Goal: Transaction & Acquisition: Purchase product/service

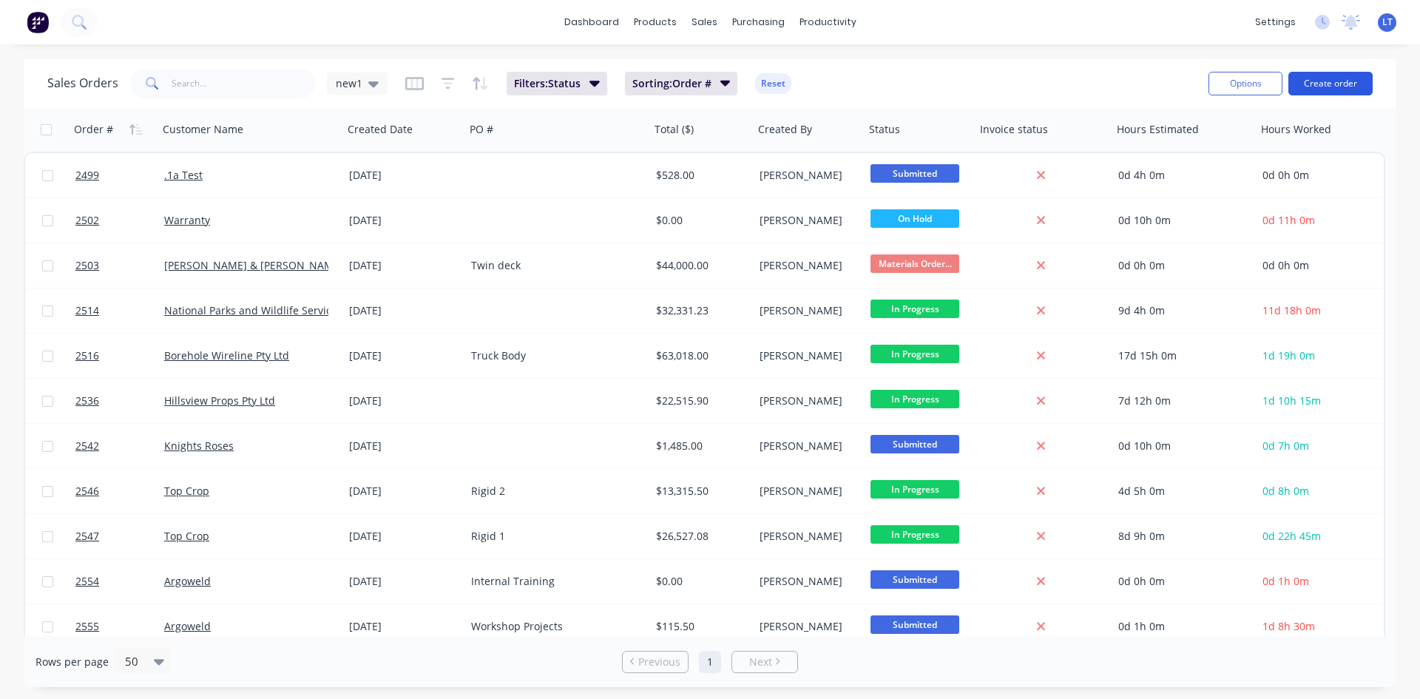
click at [1327, 84] on button "Create order" at bounding box center [1331, 84] width 84 height 24
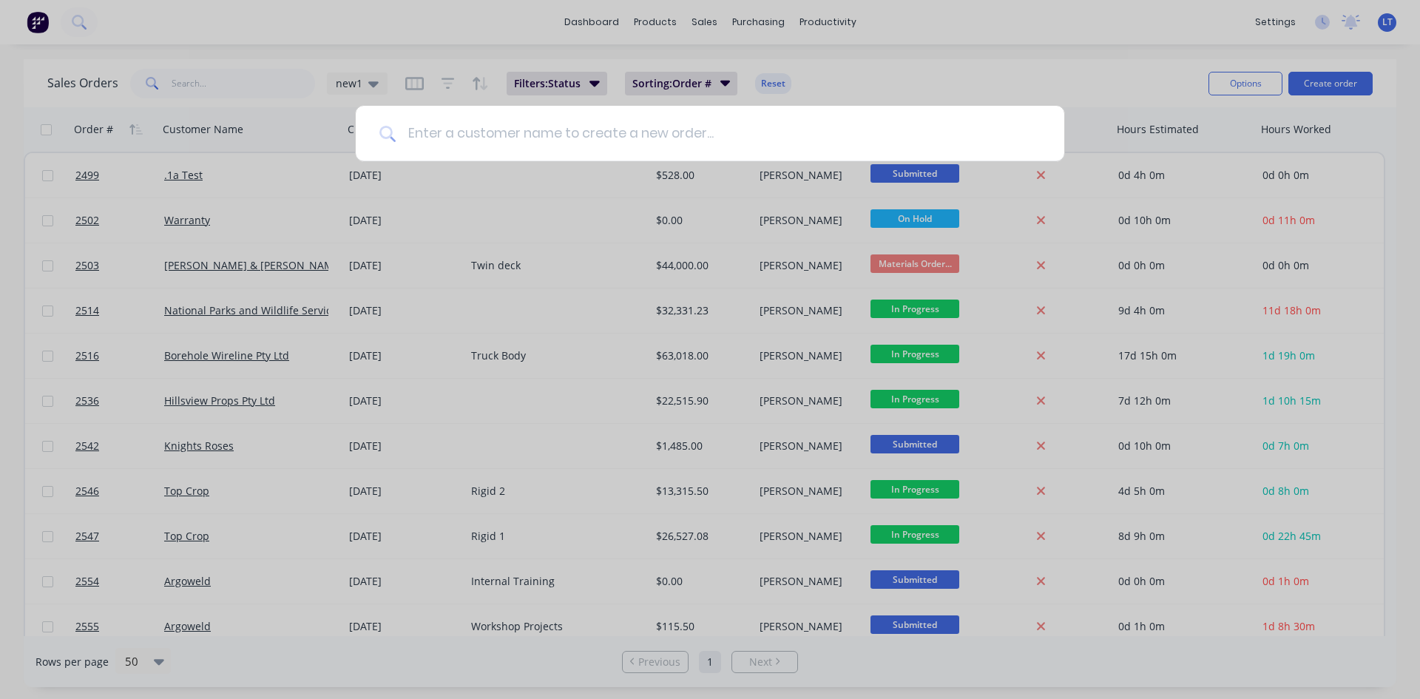
click at [578, 129] on input at bounding box center [718, 133] width 645 height 55
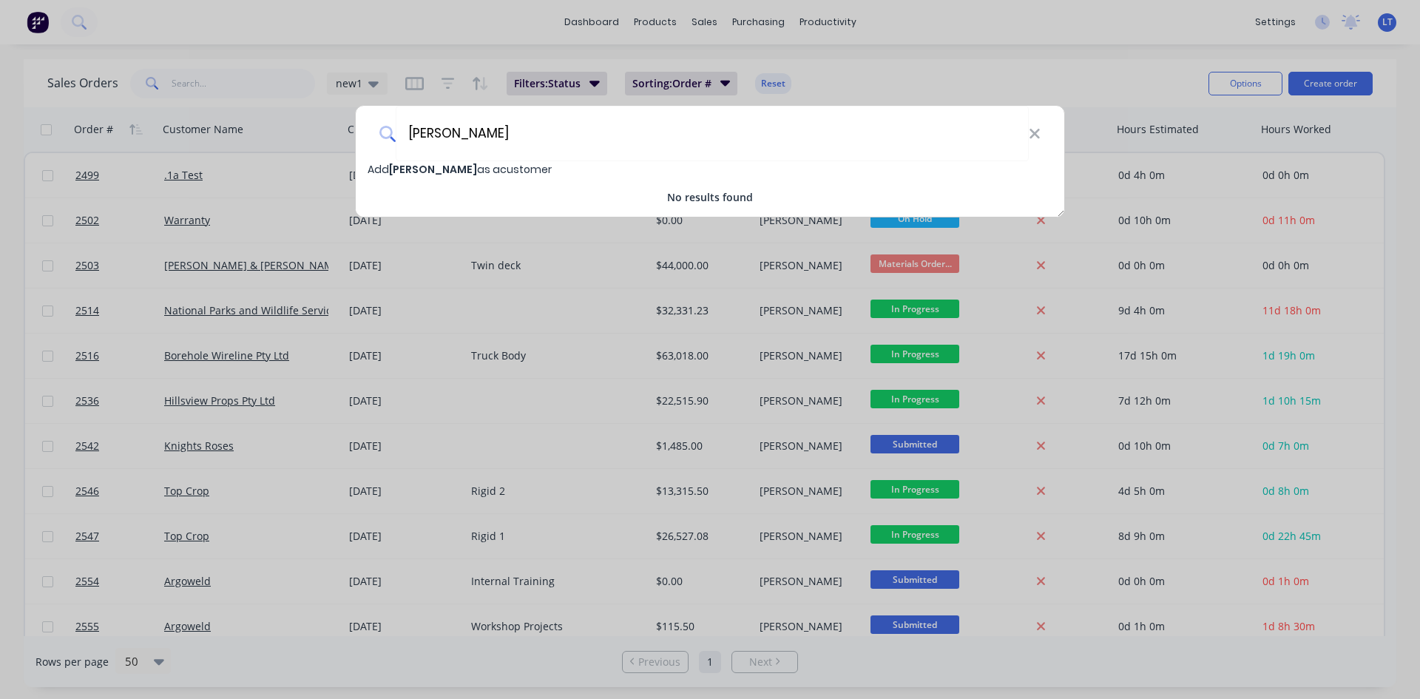
type input "[PERSON_NAME]"
click at [477, 172] on span "Add [PERSON_NAME] as a customer" at bounding box center [460, 169] width 184 height 15
select select "AU"
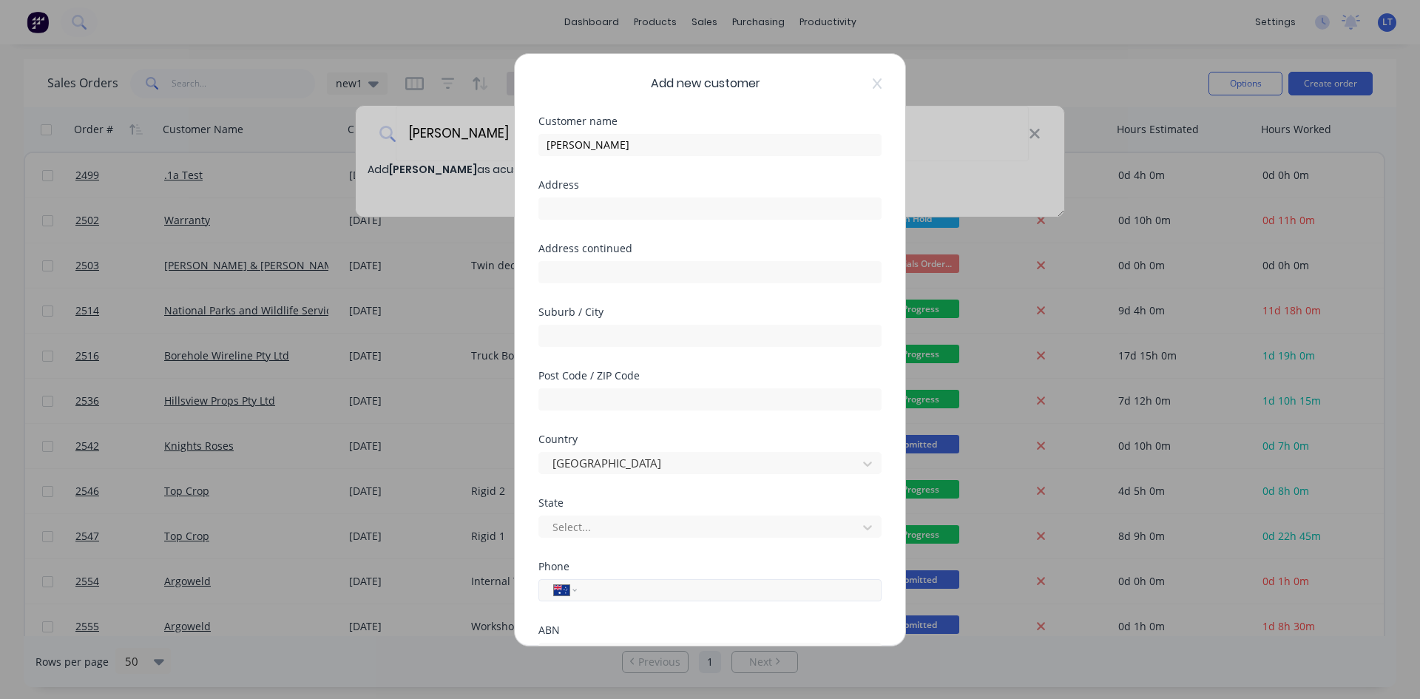
click at [646, 593] on input "tel" at bounding box center [726, 589] width 279 height 17
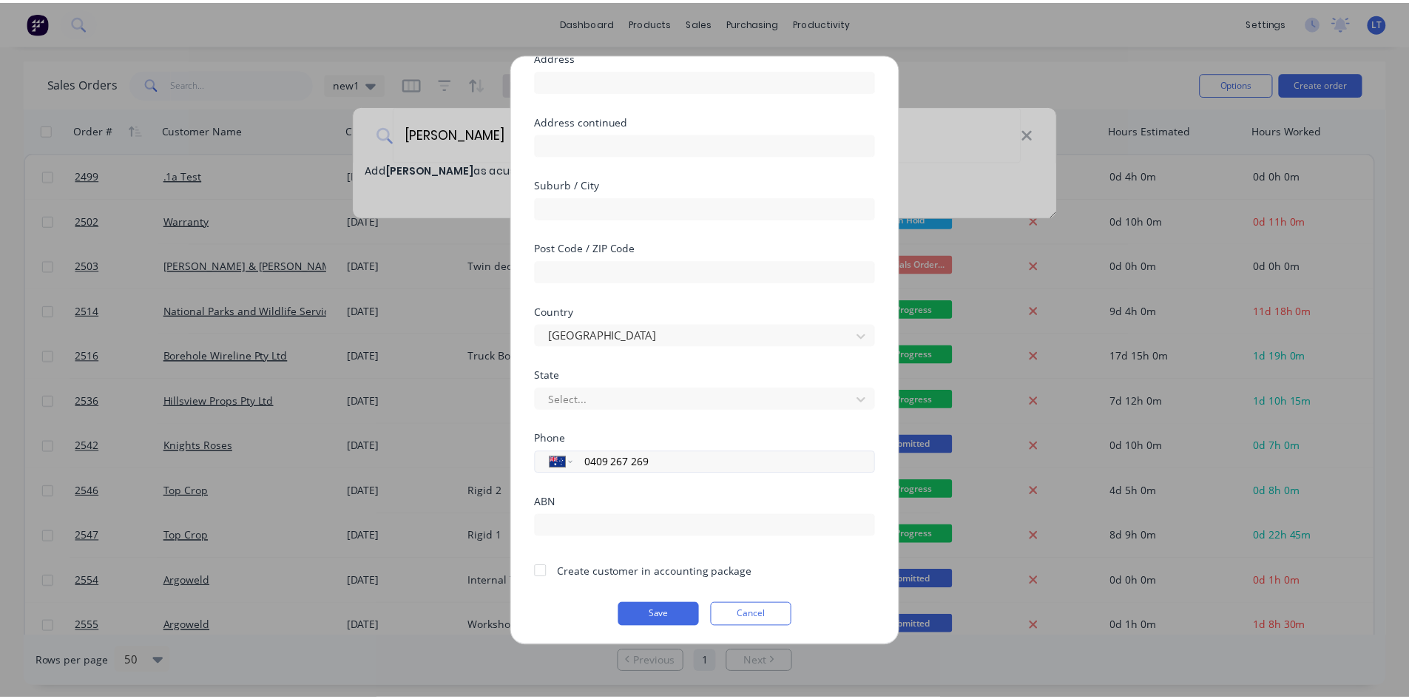
scroll to position [130, 0]
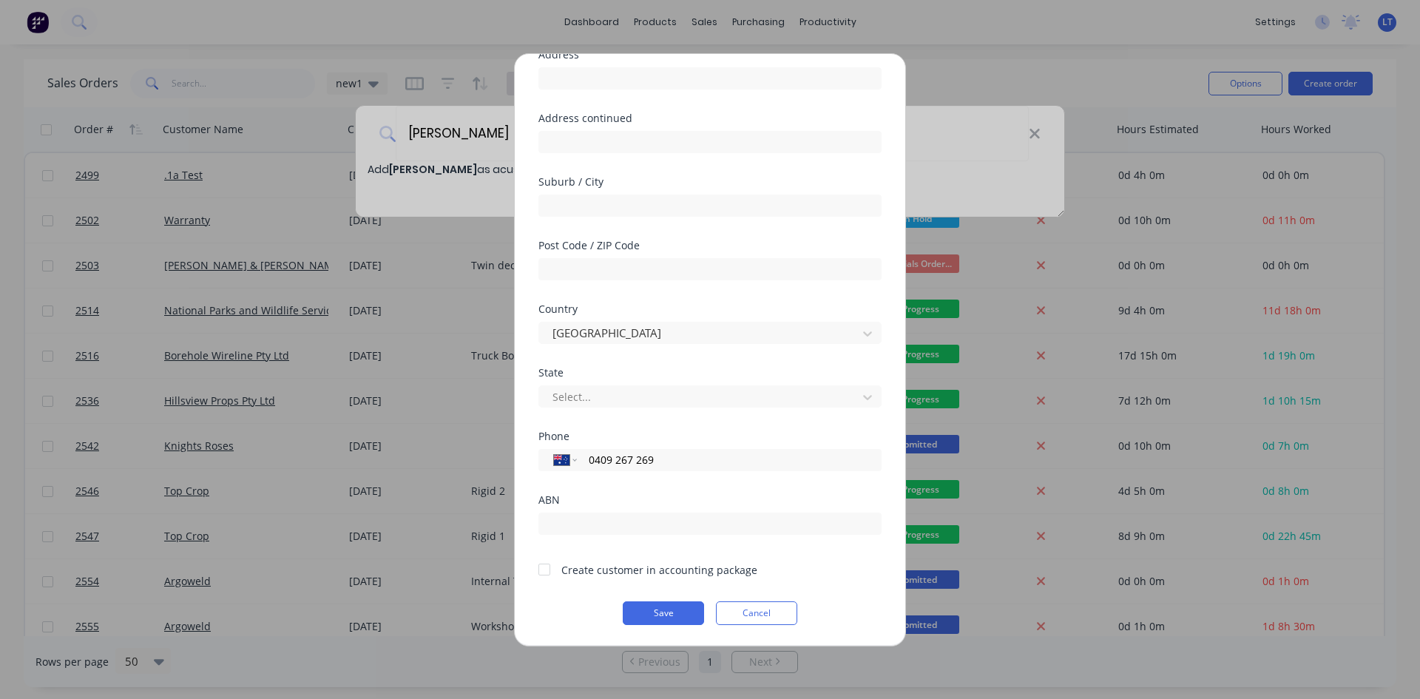
type input "0409 267 269"
click at [541, 575] on div at bounding box center [545, 570] width 30 height 30
click at [649, 612] on button "Save" at bounding box center [663, 613] width 81 height 24
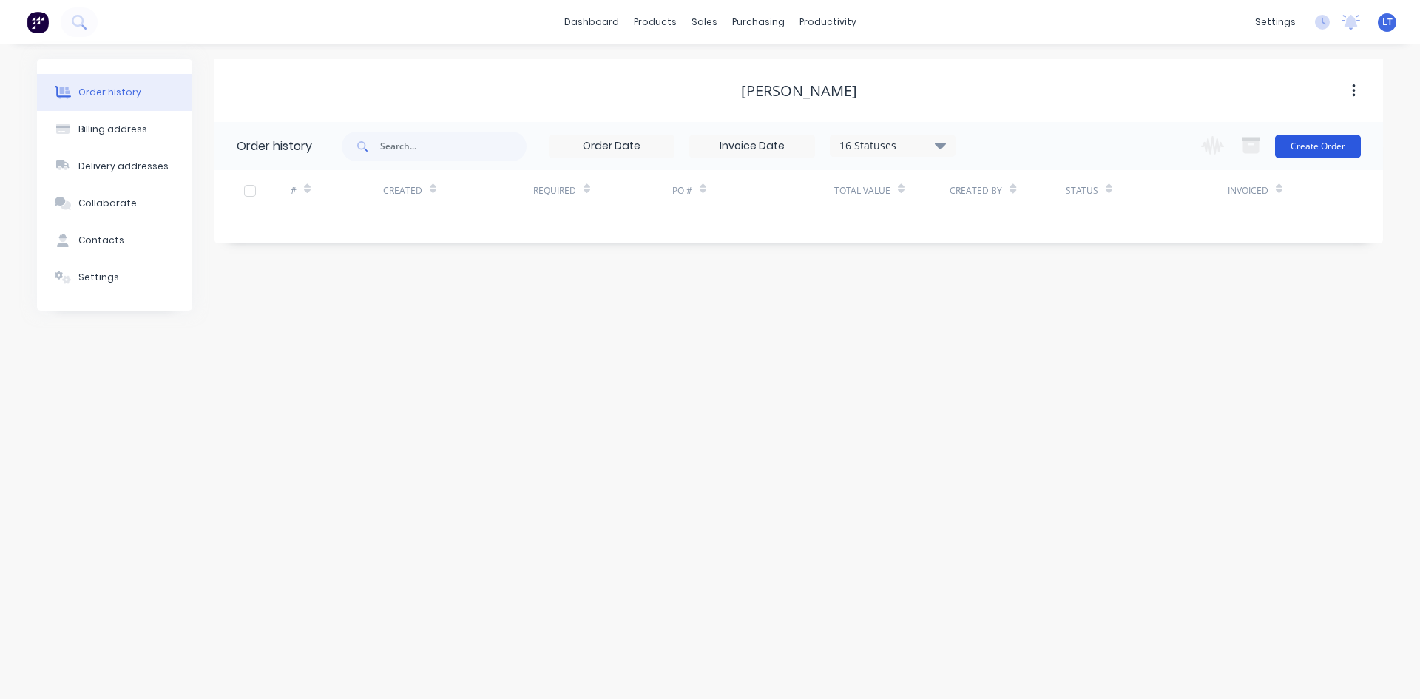
click at [1291, 145] on button "Create Order" at bounding box center [1318, 147] width 86 height 24
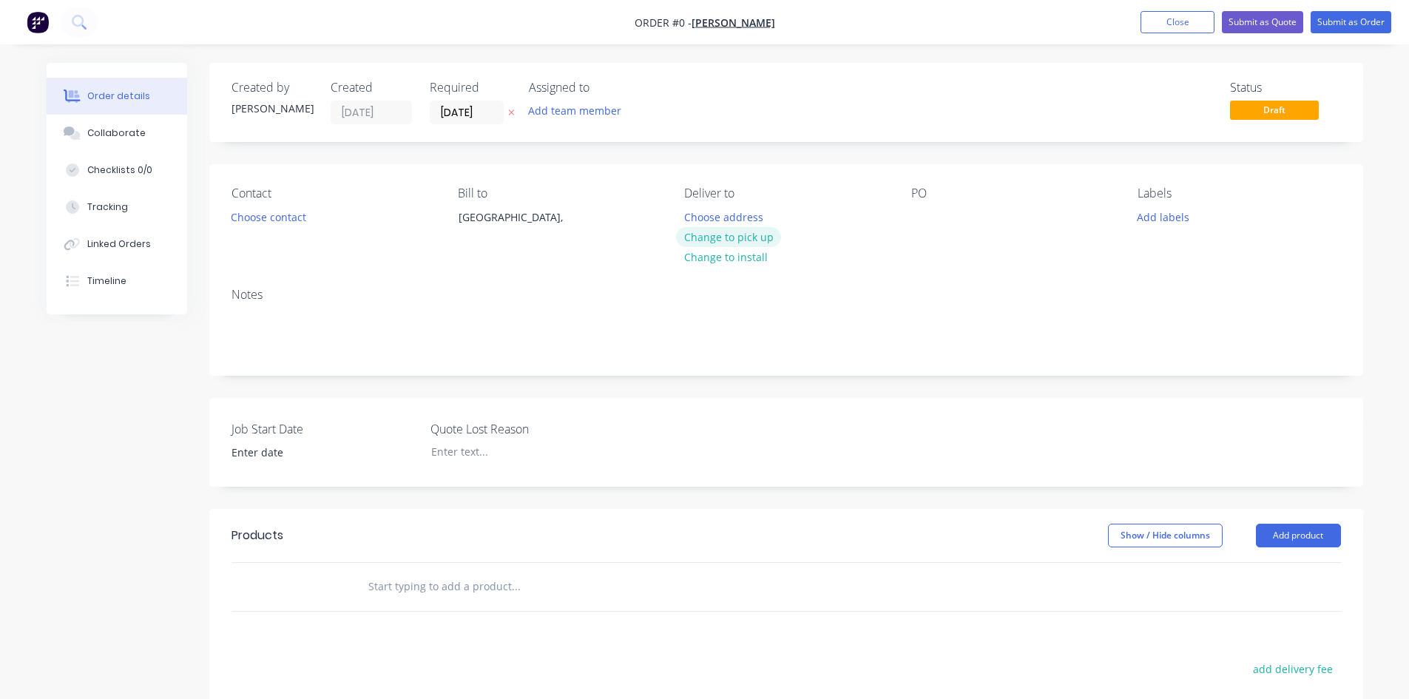
click at [763, 238] on button "Change to pick up" at bounding box center [728, 237] width 105 height 20
click at [286, 209] on button "Choose contact" at bounding box center [268, 216] width 91 height 20
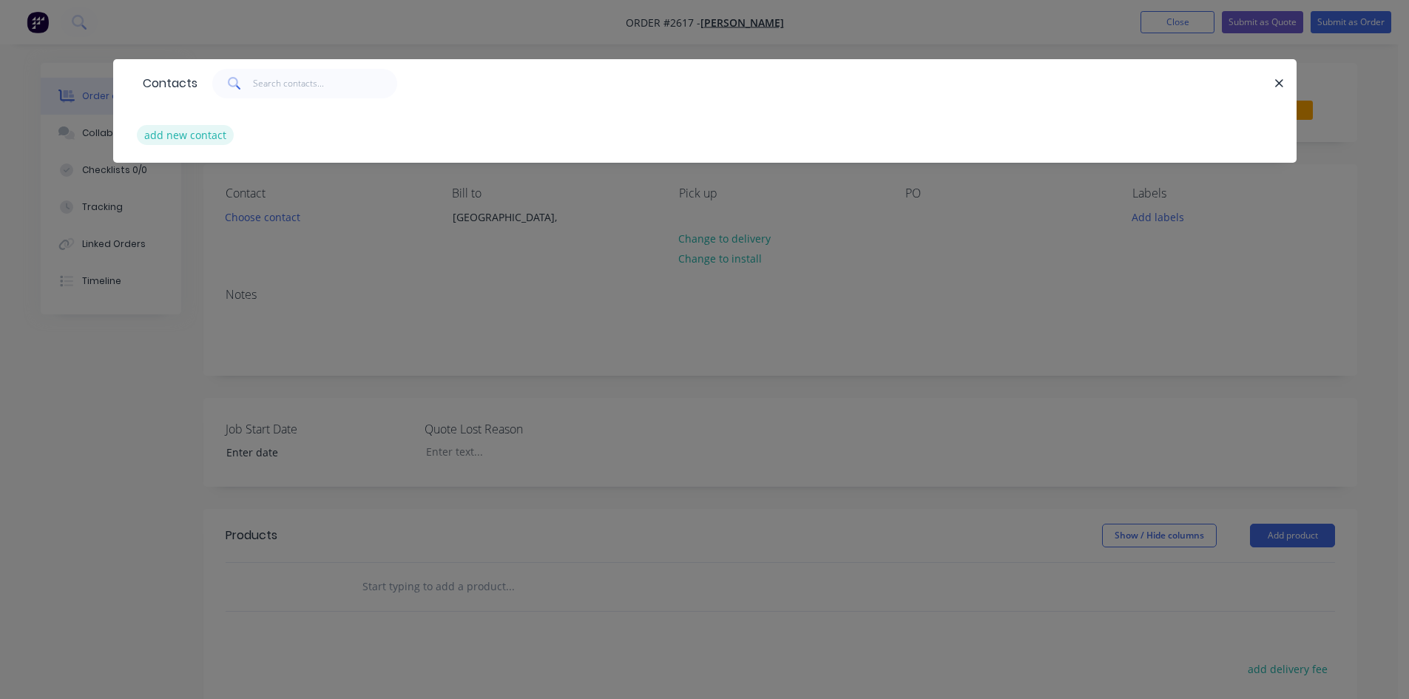
click at [195, 140] on button "add new contact" at bounding box center [186, 135] width 98 height 20
select select "AU"
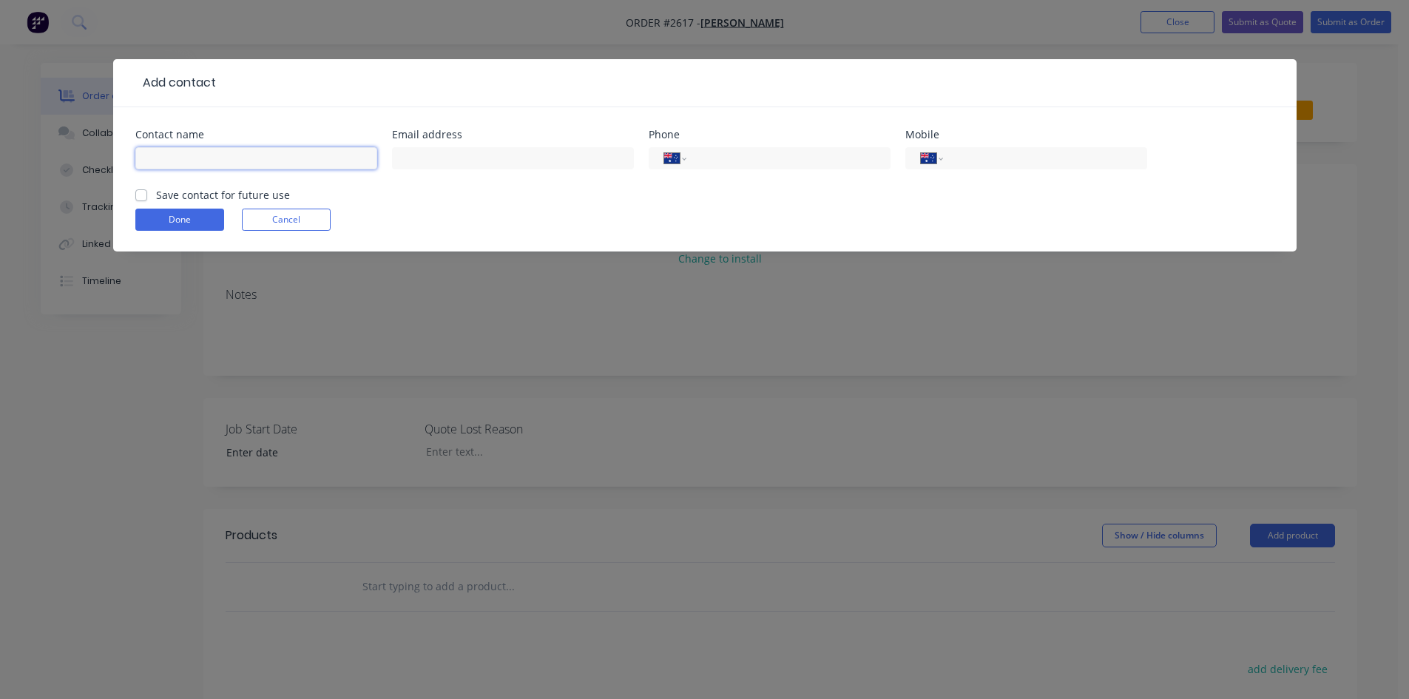
click at [265, 163] on input "text" at bounding box center [256, 158] width 242 height 22
type input "[PERSON_NAME]"
click at [465, 164] on input "text" at bounding box center [513, 158] width 242 height 22
type input "[EMAIL_ADDRESS][DOMAIN_NAME]"
click at [1107, 158] on input "tel" at bounding box center [1042, 158] width 178 height 17
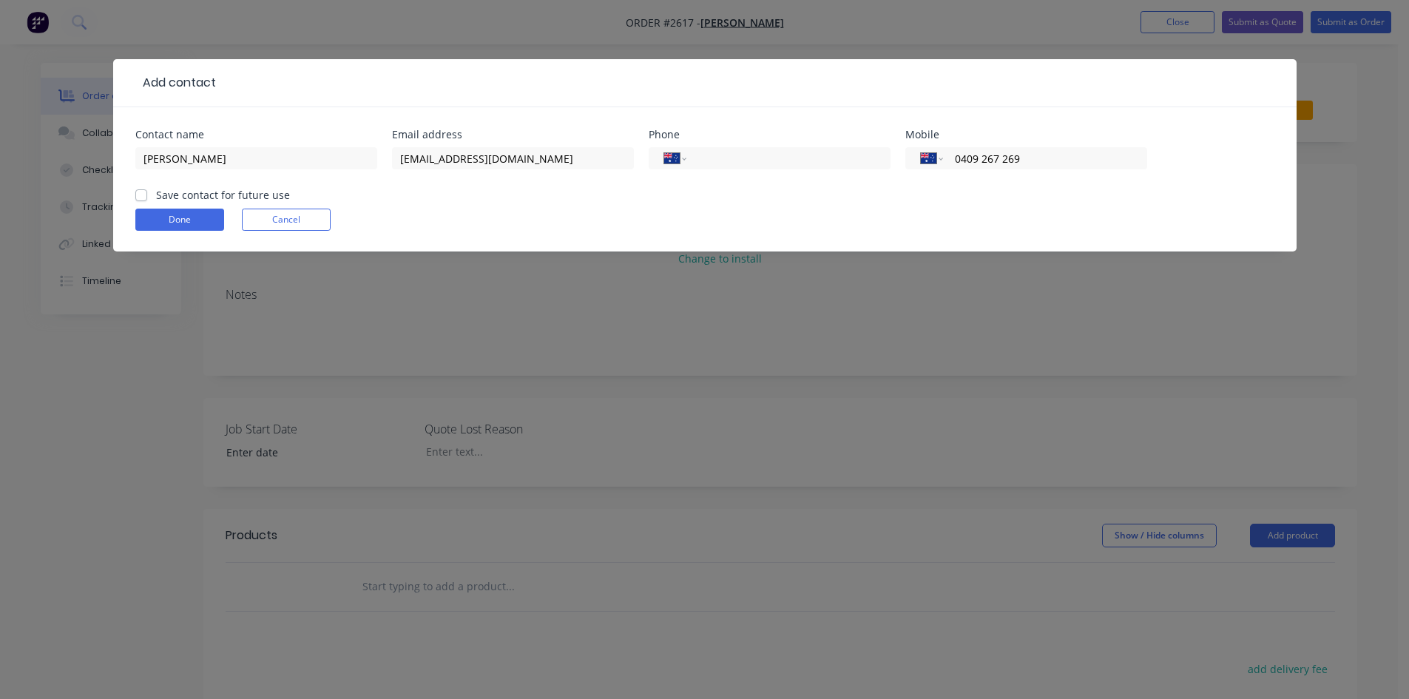
type input "0409 267 269"
click at [156, 198] on label "Save contact for future use" at bounding box center [223, 195] width 134 height 16
click at [143, 198] on input "Save contact for future use" at bounding box center [141, 194] width 12 height 14
checkbox input "true"
drag, startPoint x: 178, startPoint y: 224, endPoint x: 198, endPoint y: 229, distance: 20.6
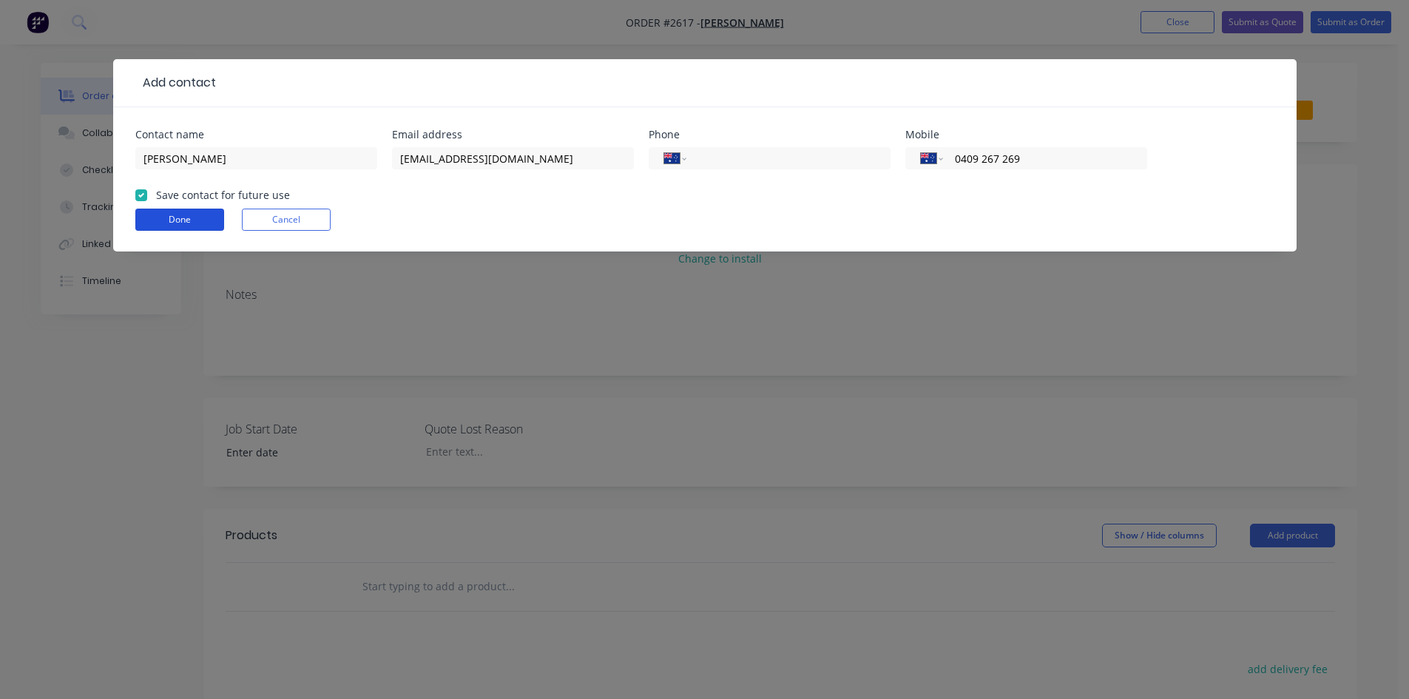
click at [179, 224] on button "Done" at bounding box center [179, 220] width 89 height 22
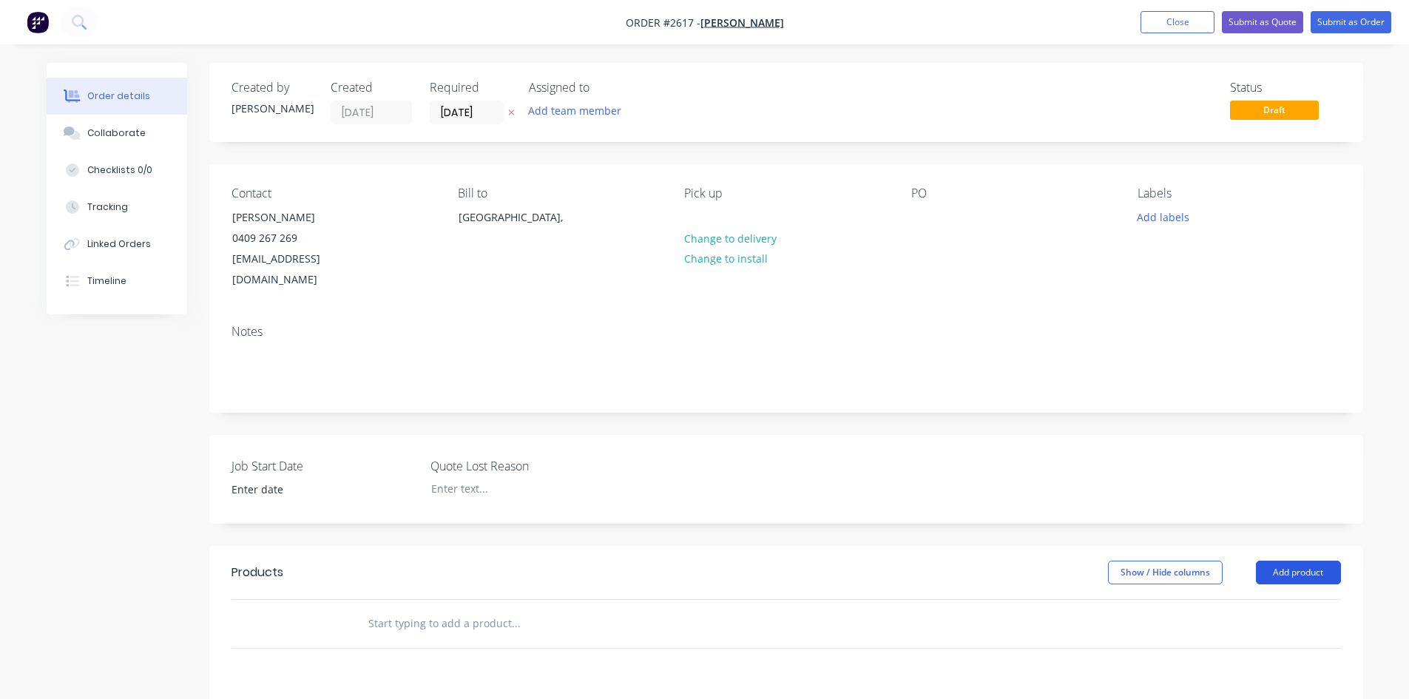
click at [1294, 561] on button "Add product" at bounding box center [1298, 573] width 85 height 24
click at [1274, 599] on div "Product catalogue" at bounding box center [1271, 609] width 114 height 21
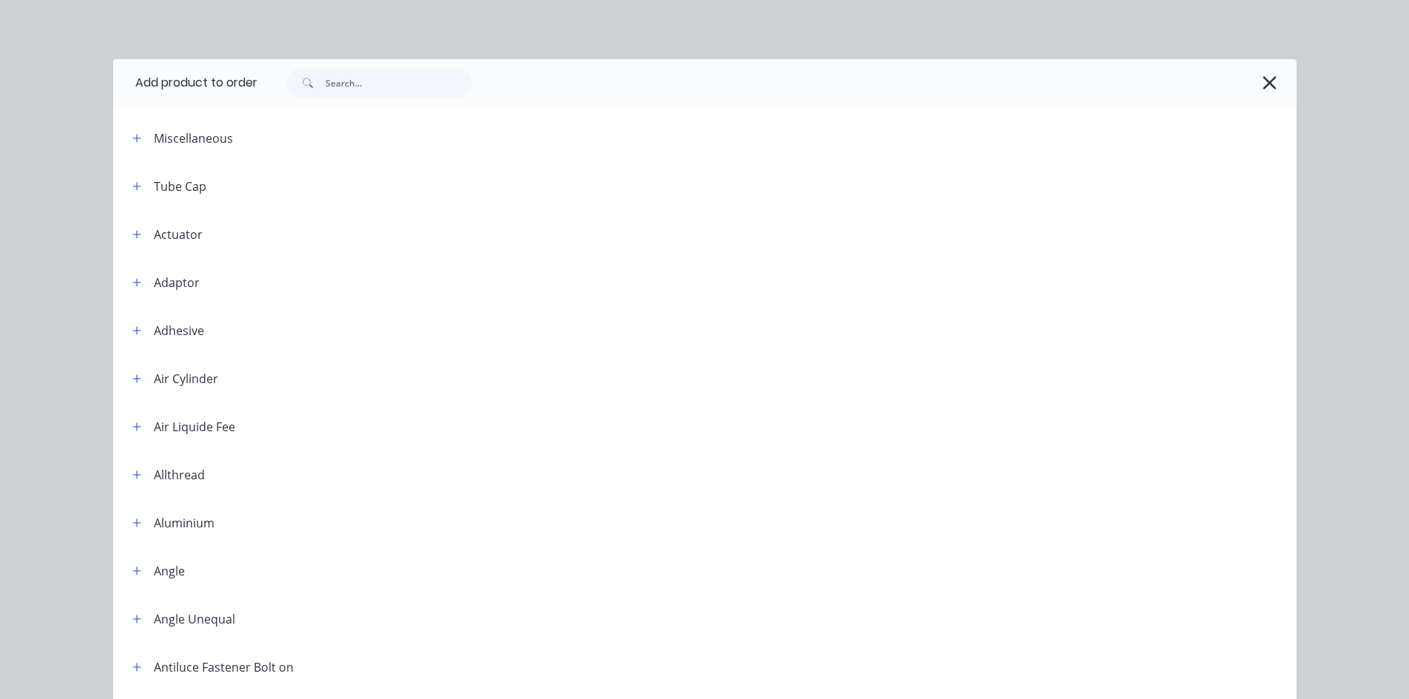
click at [320, 84] on span at bounding box center [306, 83] width 38 height 30
click at [327, 86] on input "text" at bounding box center [398, 83] width 146 height 30
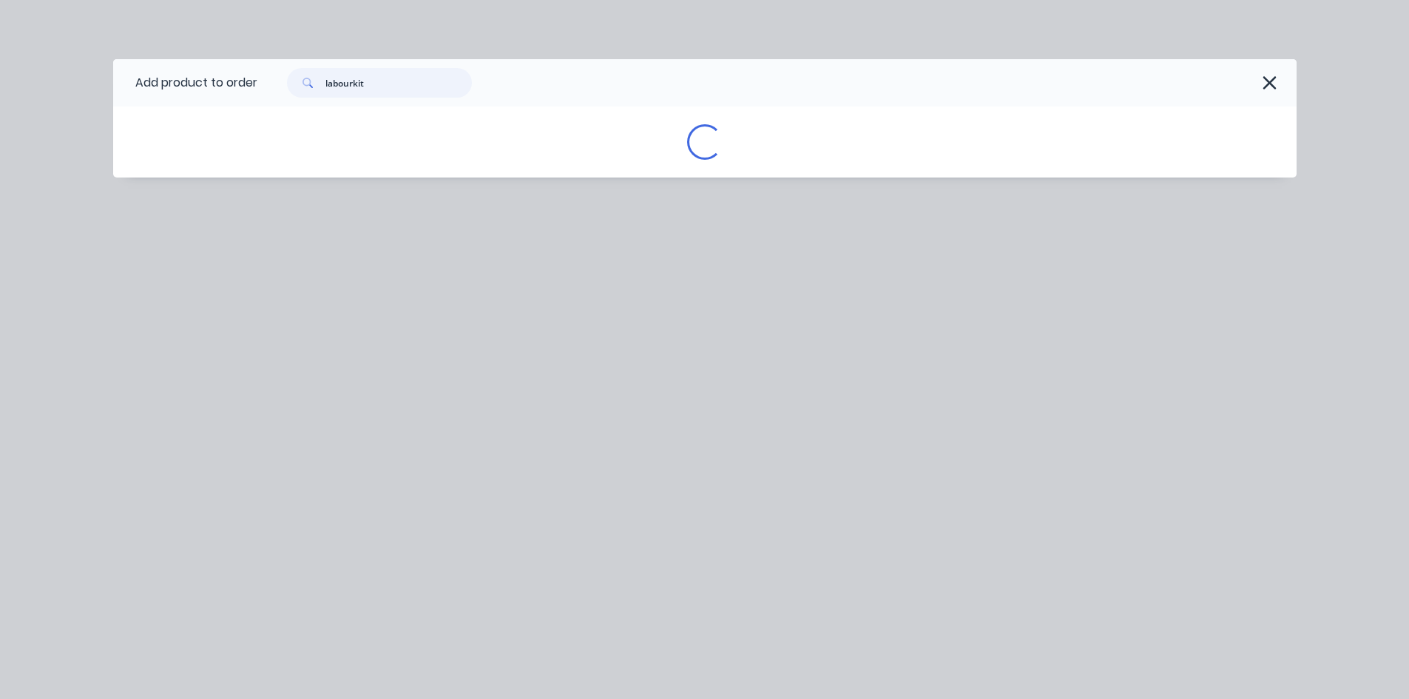
click at [345, 86] on input "labourkit" at bounding box center [398, 83] width 146 height 30
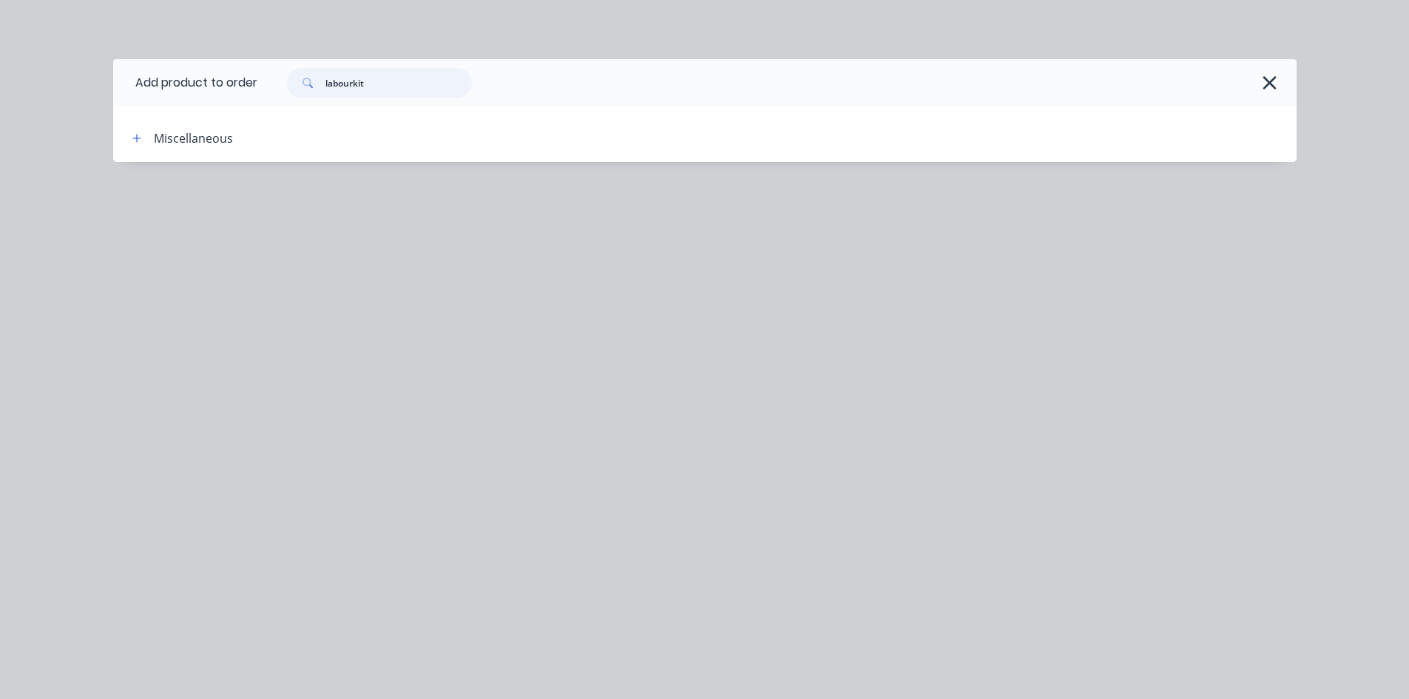
click at [351, 82] on input "labourkit" at bounding box center [398, 83] width 146 height 30
click at [355, 87] on input "labourkit" at bounding box center [398, 83] width 146 height 30
click at [399, 84] on input "labour kit" at bounding box center [398, 83] width 146 height 30
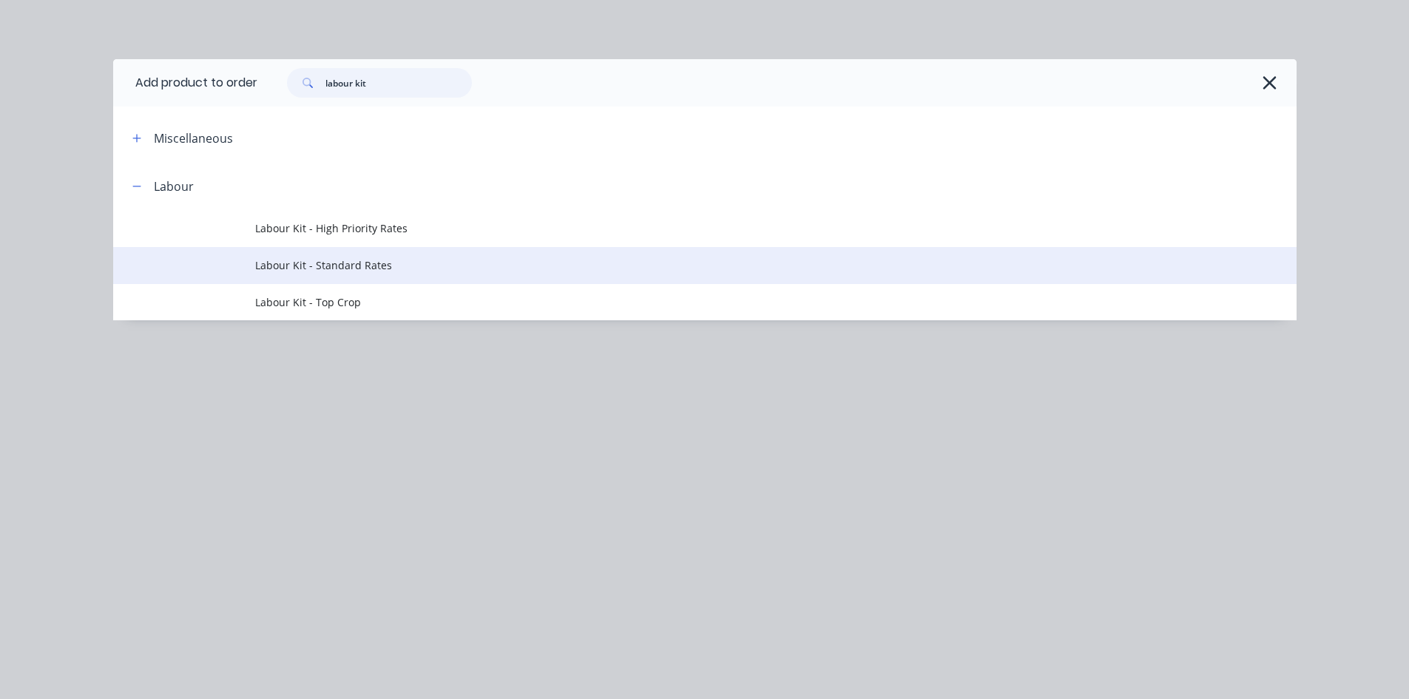
type input "labour kit"
click at [334, 268] on span "Labour Kit - Standard Rates" at bounding box center [671, 265] width 833 height 16
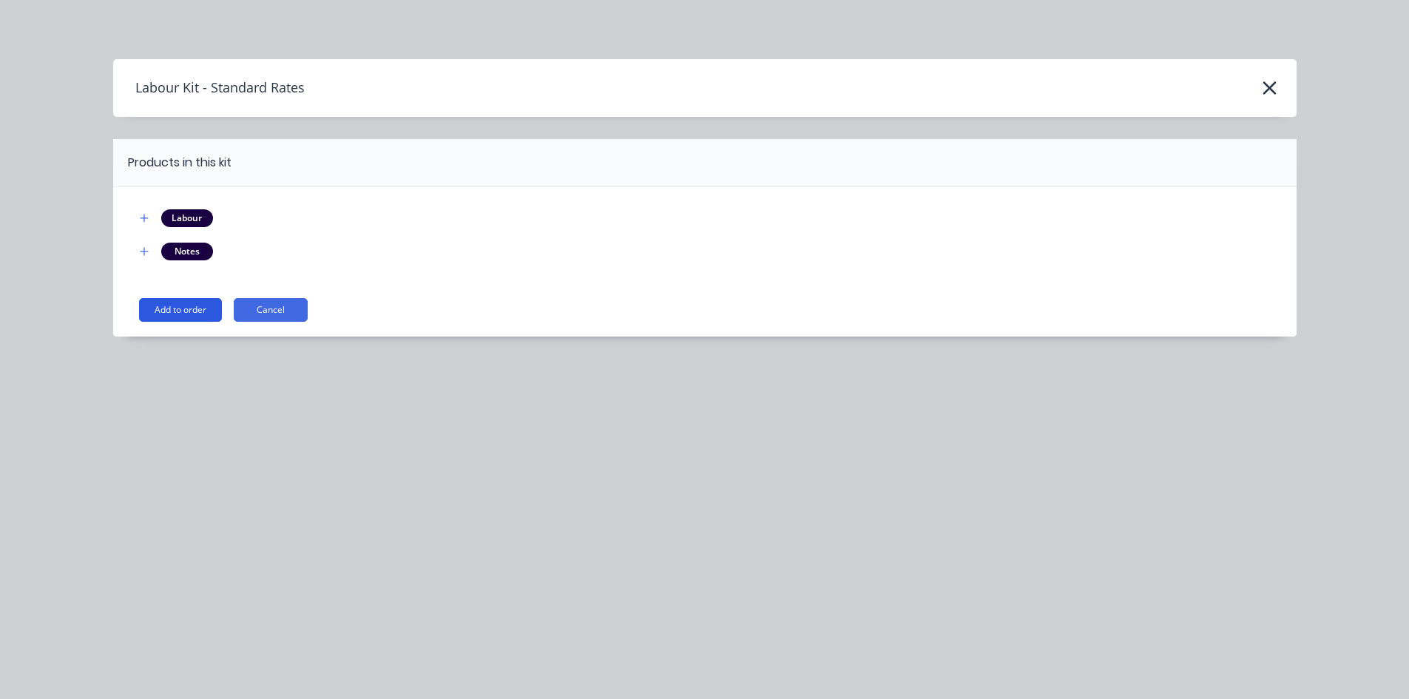
click at [171, 309] on button "Add to order" at bounding box center [180, 310] width 83 height 24
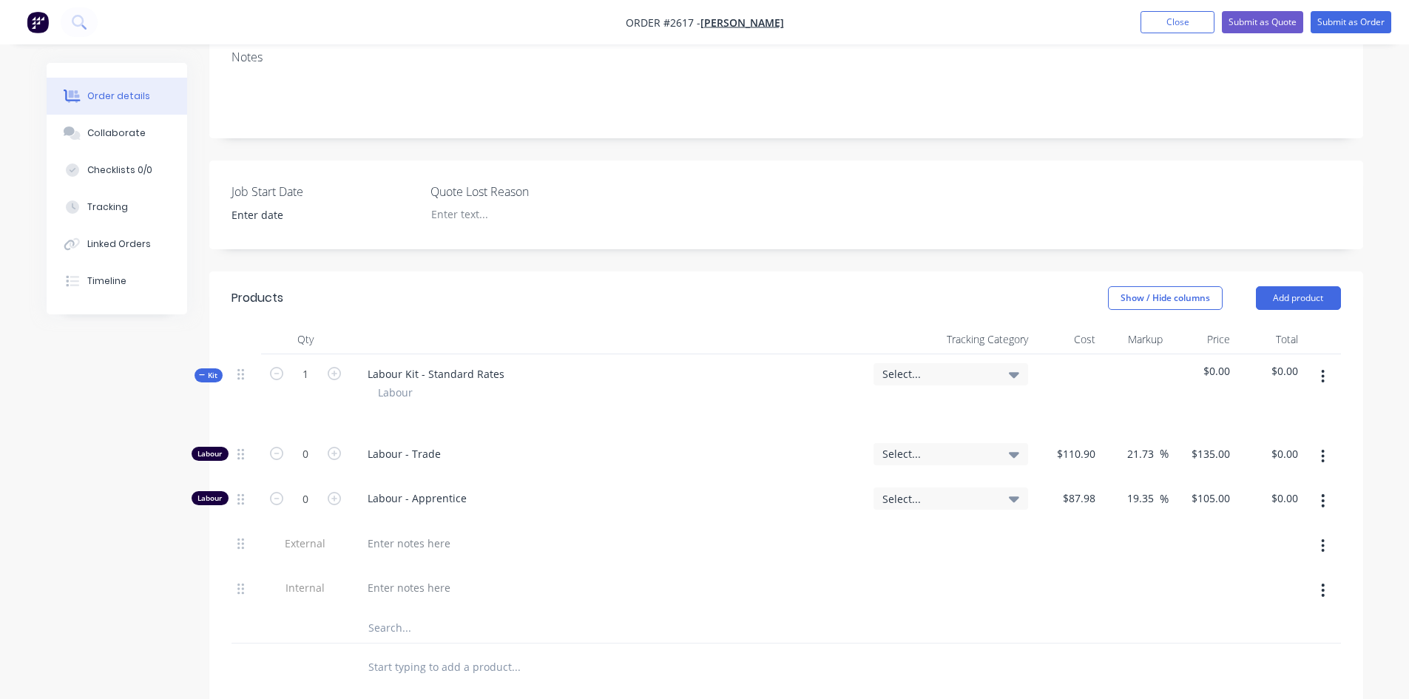
scroll to position [296, 0]
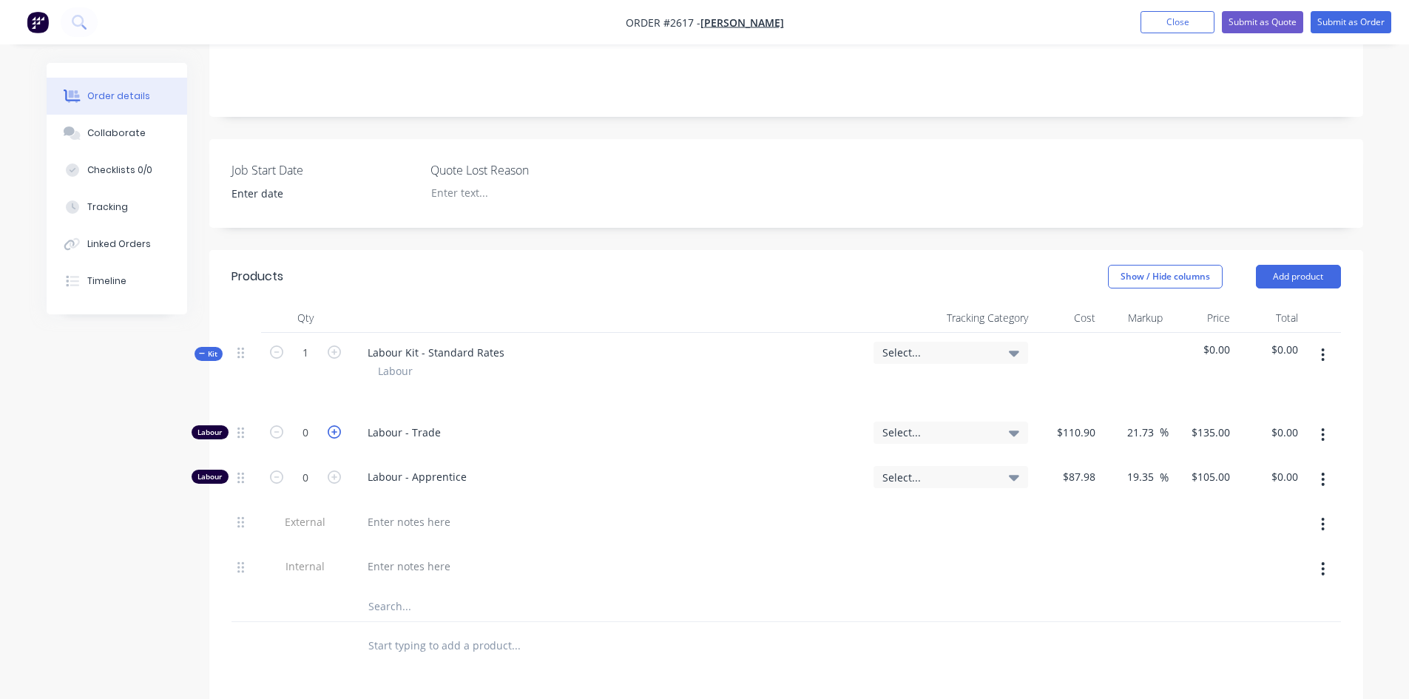
click at [331, 425] on icon "button" at bounding box center [334, 431] width 13 height 13
type input "1"
type input "$135.00"
click at [331, 425] on icon "button" at bounding box center [334, 431] width 13 height 13
type input "2"
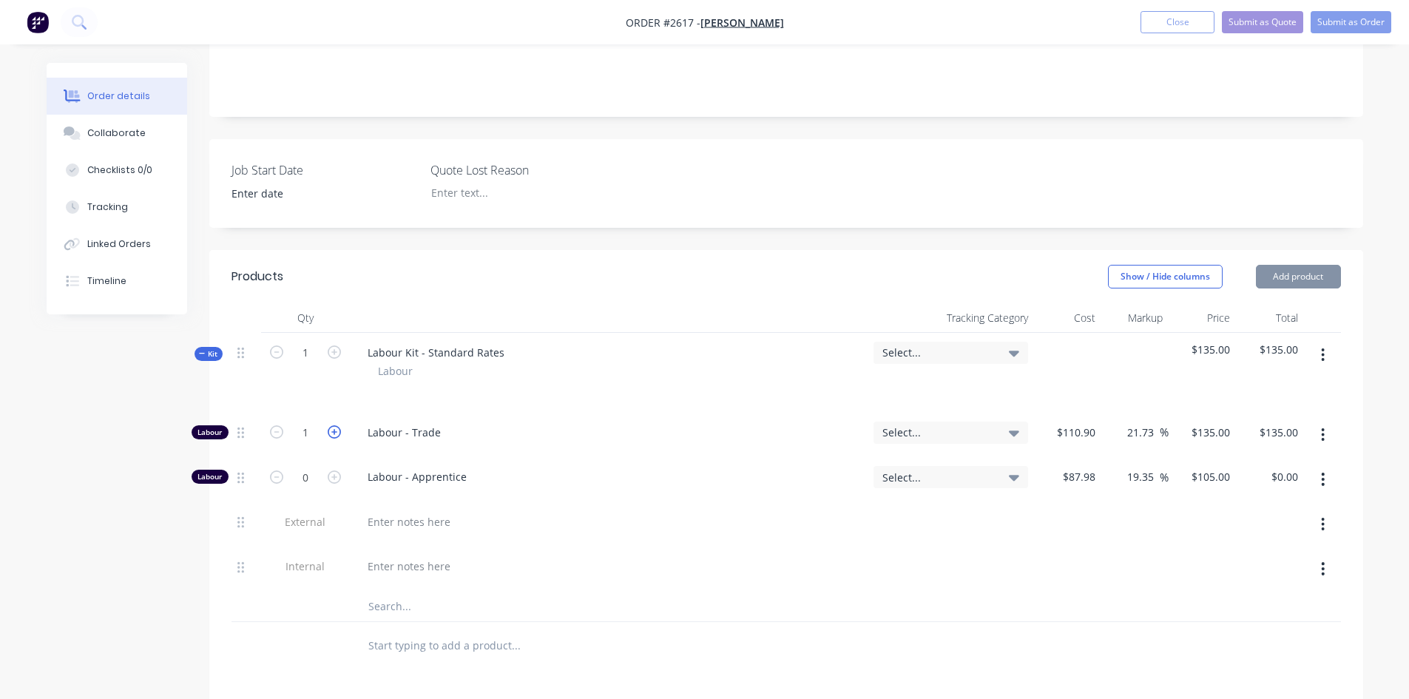
type input "$270.00"
click at [331, 425] on icon "button" at bounding box center [334, 431] width 13 height 13
type input "3"
type input "$405.00"
click at [411, 511] on div at bounding box center [409, 521] width 107 height 21
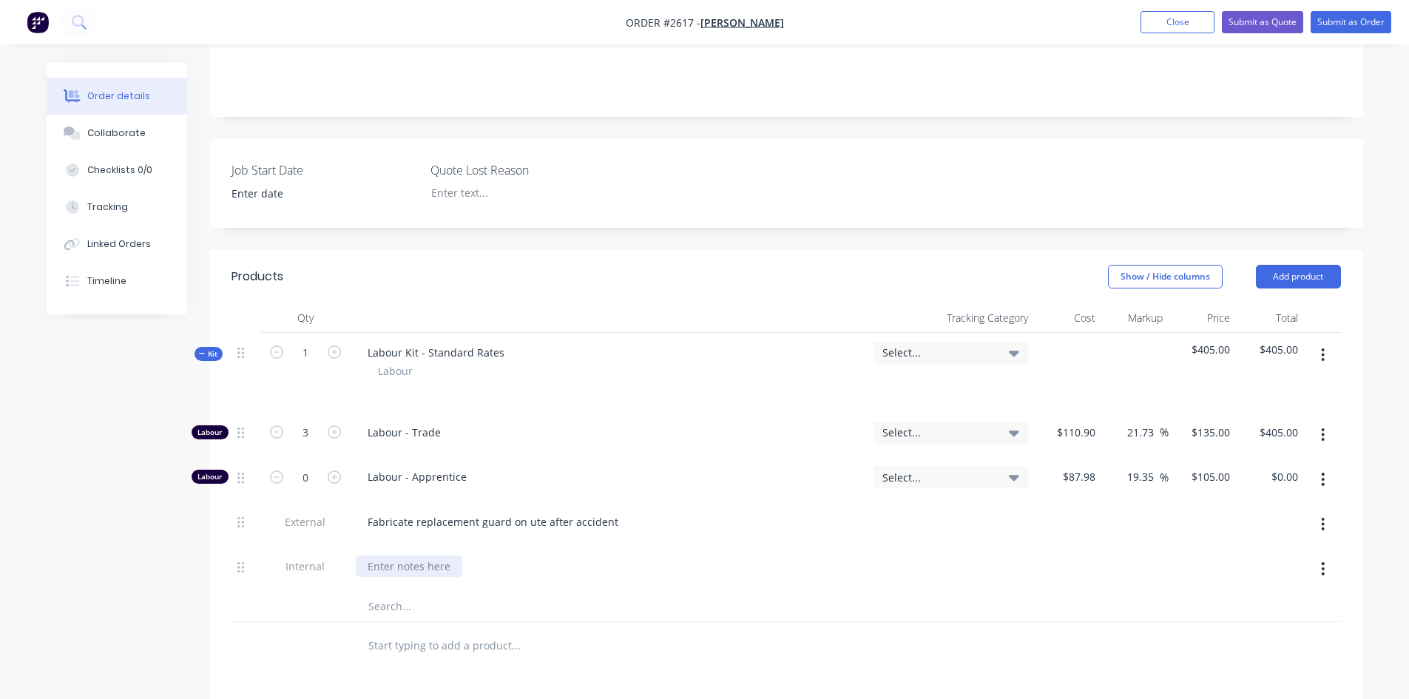
click at [426, 556] on div at bounding box center [409, 566] width 107 height 21
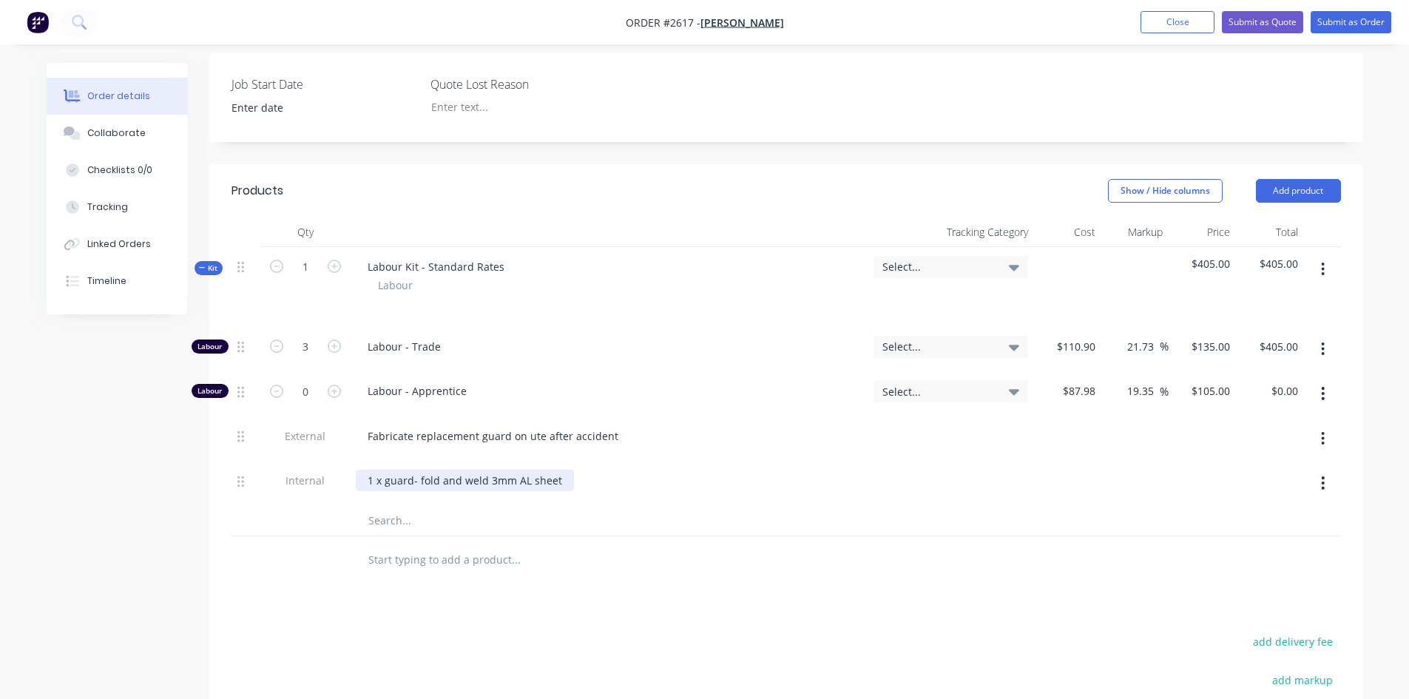
scroll to position [518, 0]
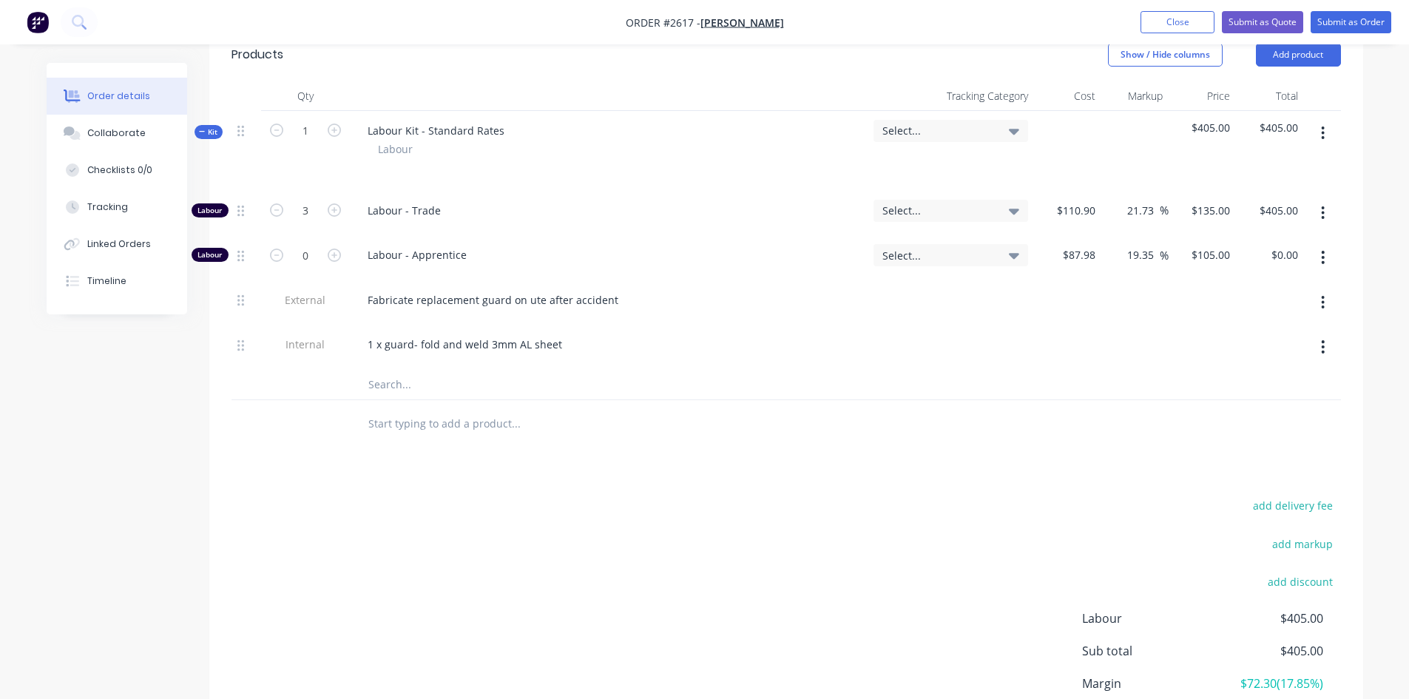
drag, startPoint x: 441, startPoint y: 391, endPoint x: 444, endPoint y: 402, distance: 10.8
click at [440, 409] on input "text" at bounding box center [516, 424] width 296 height 30
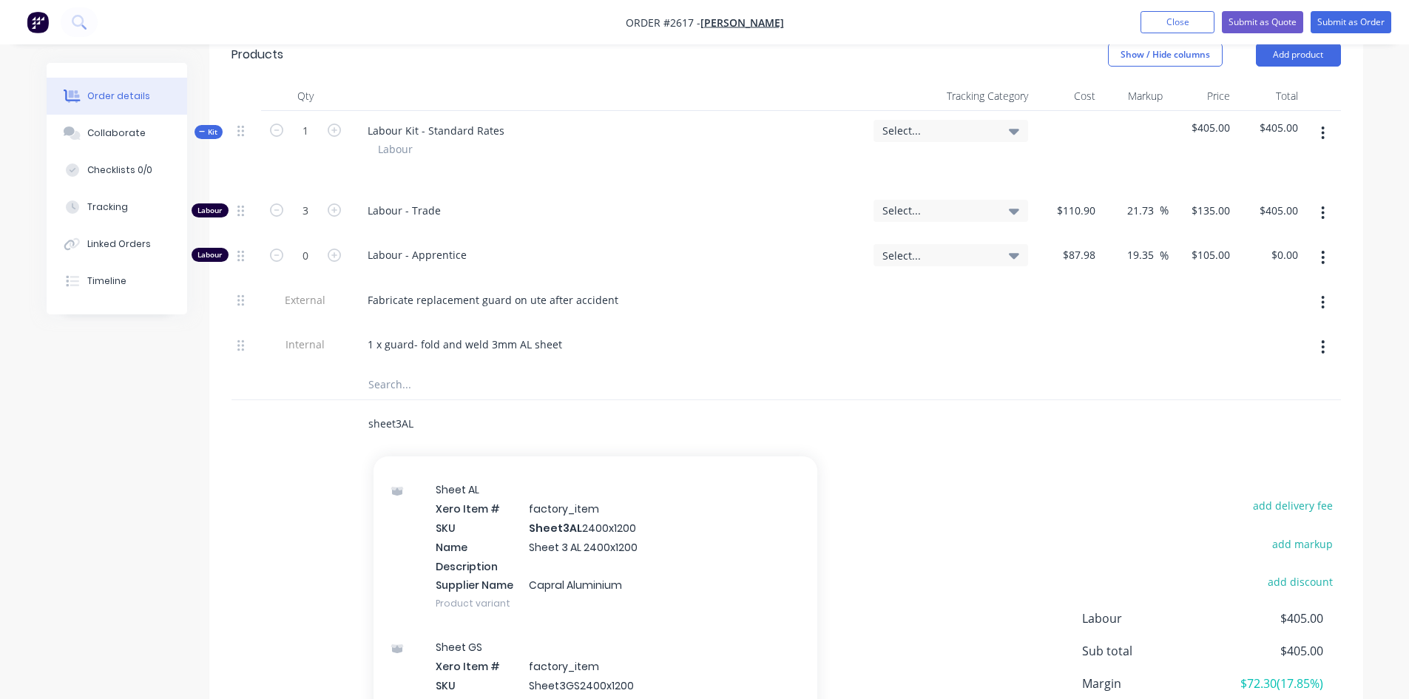
scroll to position [1183, 0]
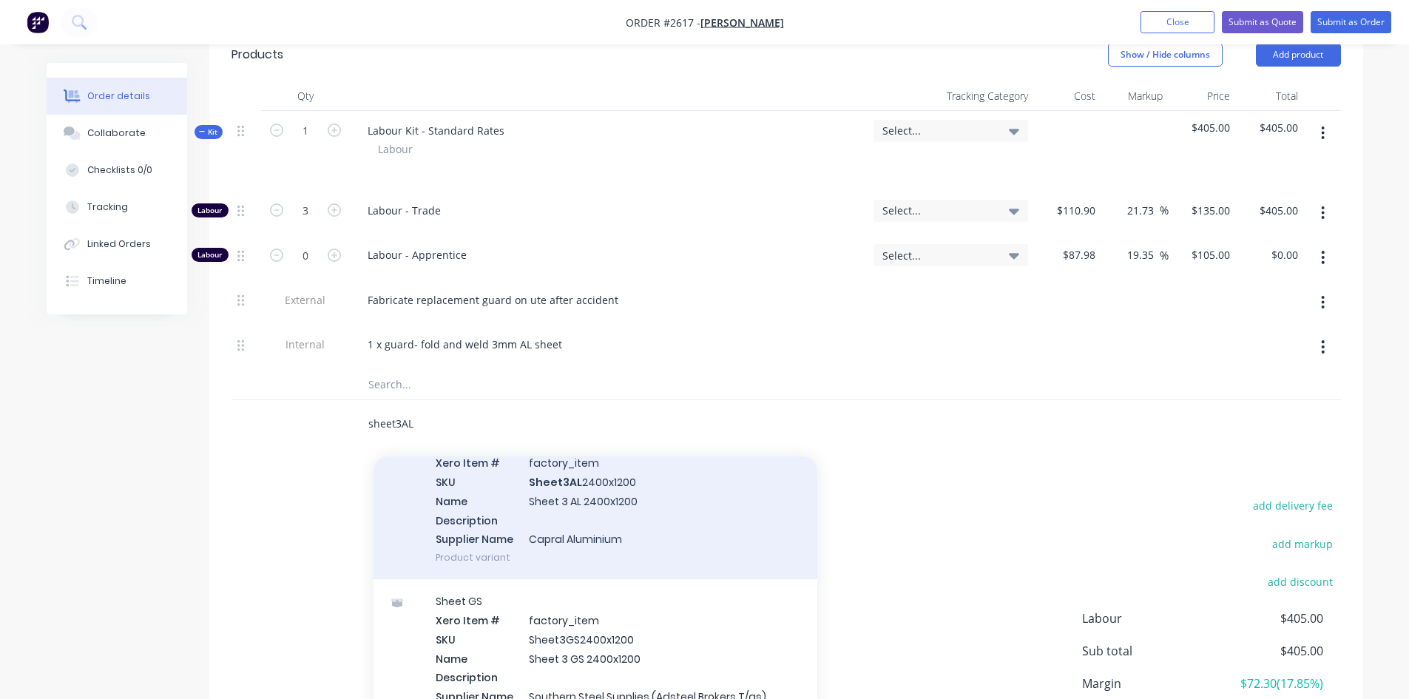
type input "sheet3AL"
click at [604, 470] on div "Sheet AL Xero Item # factory_item SKU Sheet3AL 2400x1200 Name Sheet 3 AL 2400x1…" at bounding box center [596, 501] width 444 height 158
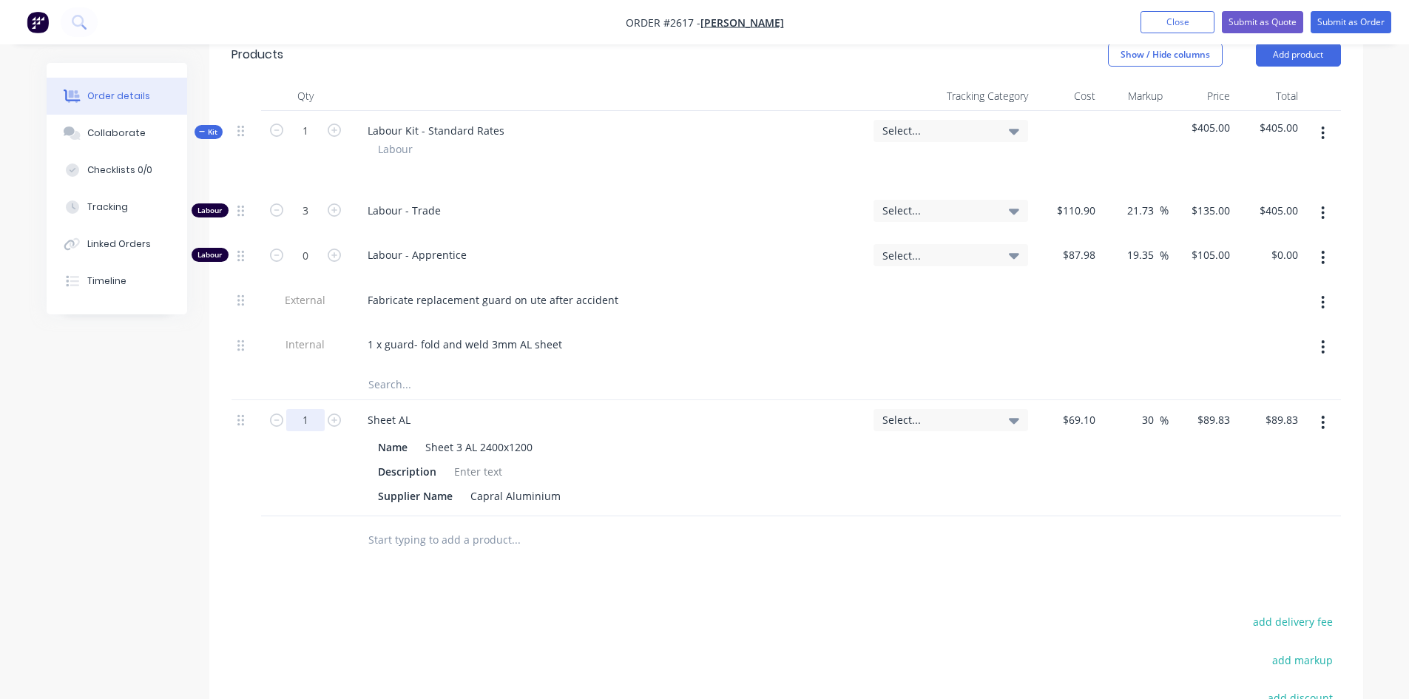
click at [305, 142] on input "1" at bounding box center [305, 131] width 38 height 22
type input "1.44"
type input "$129.36"
click at [844, 552] on div "Products Show / Hide columns Add product Qty Tracking Category Cost Markup Pric…" at bounding box center [786, 474] width 1154 height 892
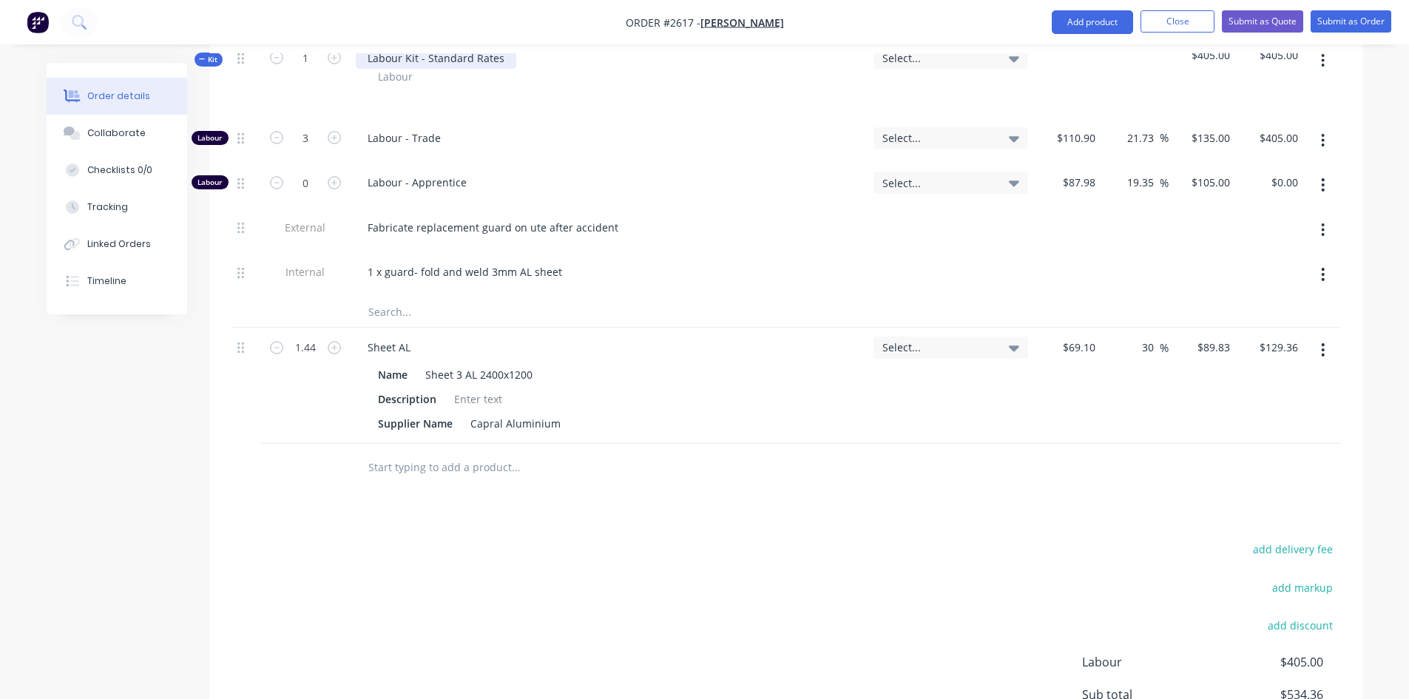
scroll to position [518, 0]
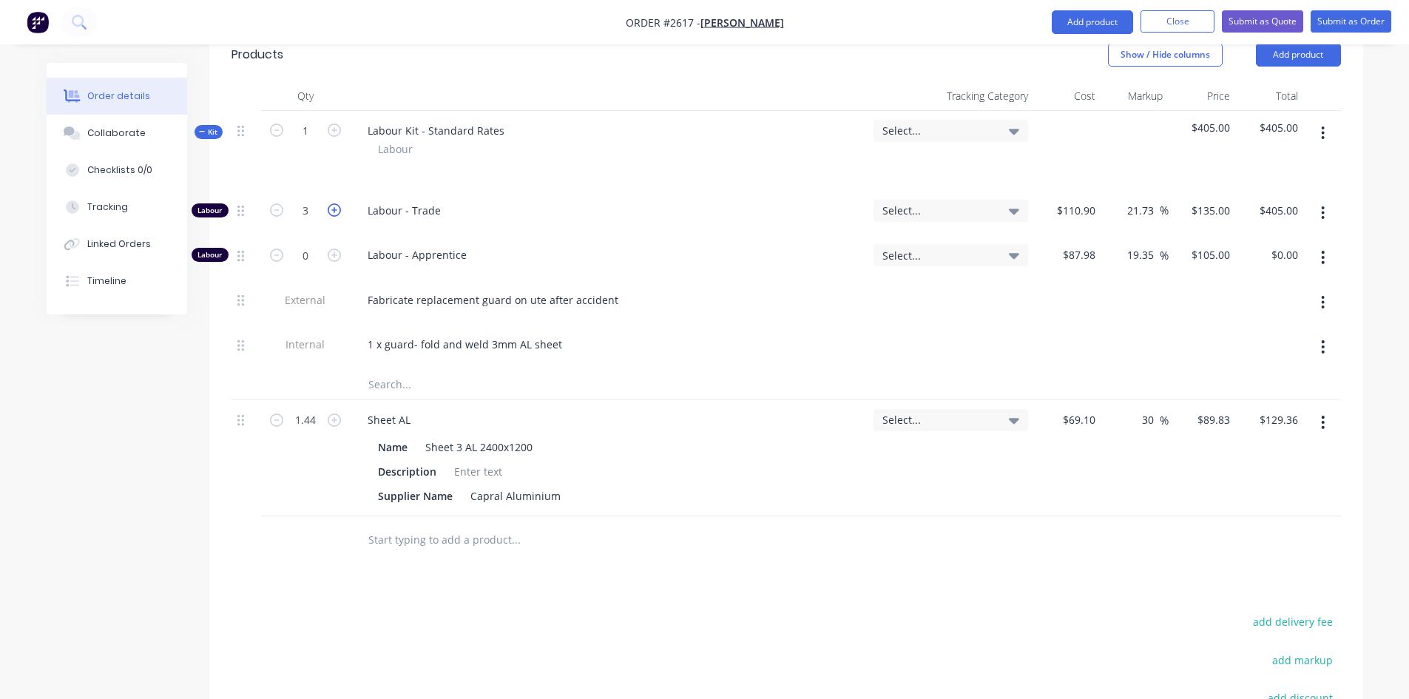
click at [333, 203] on icon "button" at bounding box center [334, 209] width 13 height 13
type input "4"
type input "$540.00"
click at [280, 203] on icon "button" at bounding box center [276, 209] width 13 height 13
type input "3"
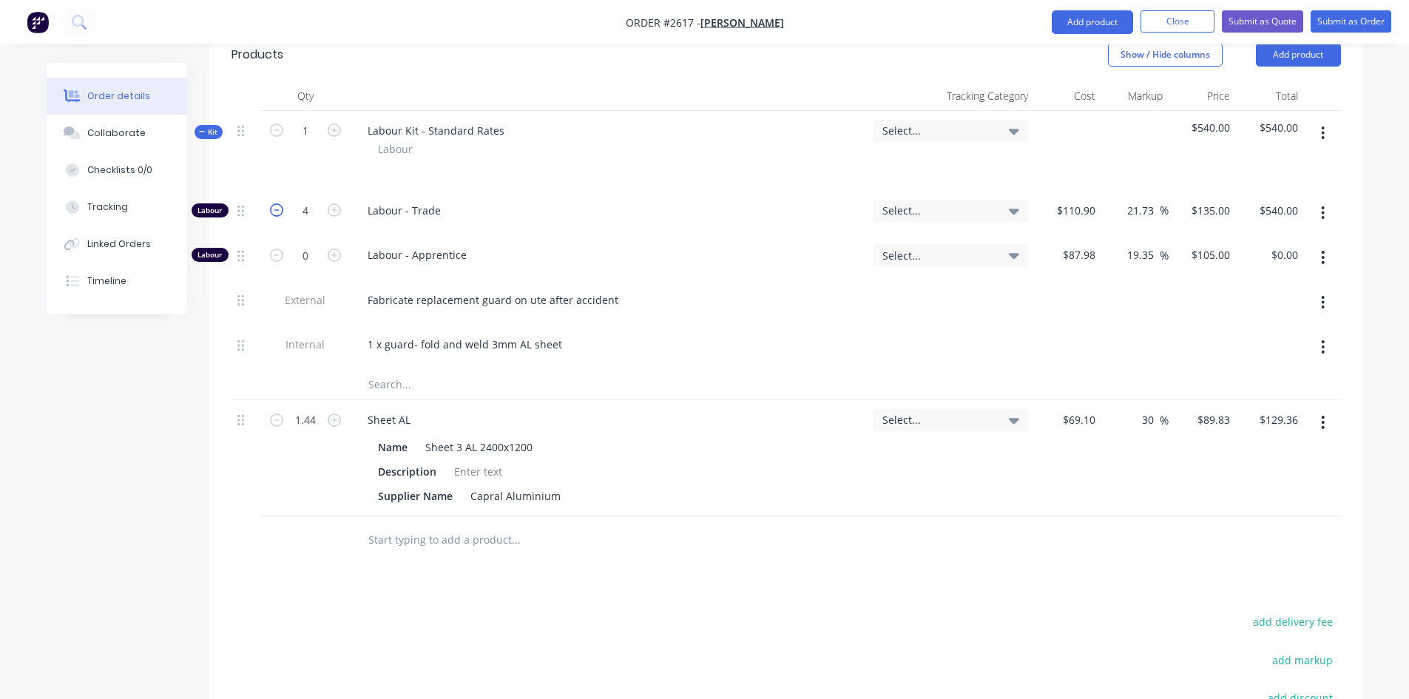
type input "$405.00"
click at [311, 200] on input "3" at bounding box center [305, 211] width 38 height 22
type input "3.5"
type input "$472.50"
click at [712, 485] on div "Supplier Name Capral Aluminium" at bounding box center [605, 495] width 467 height 21
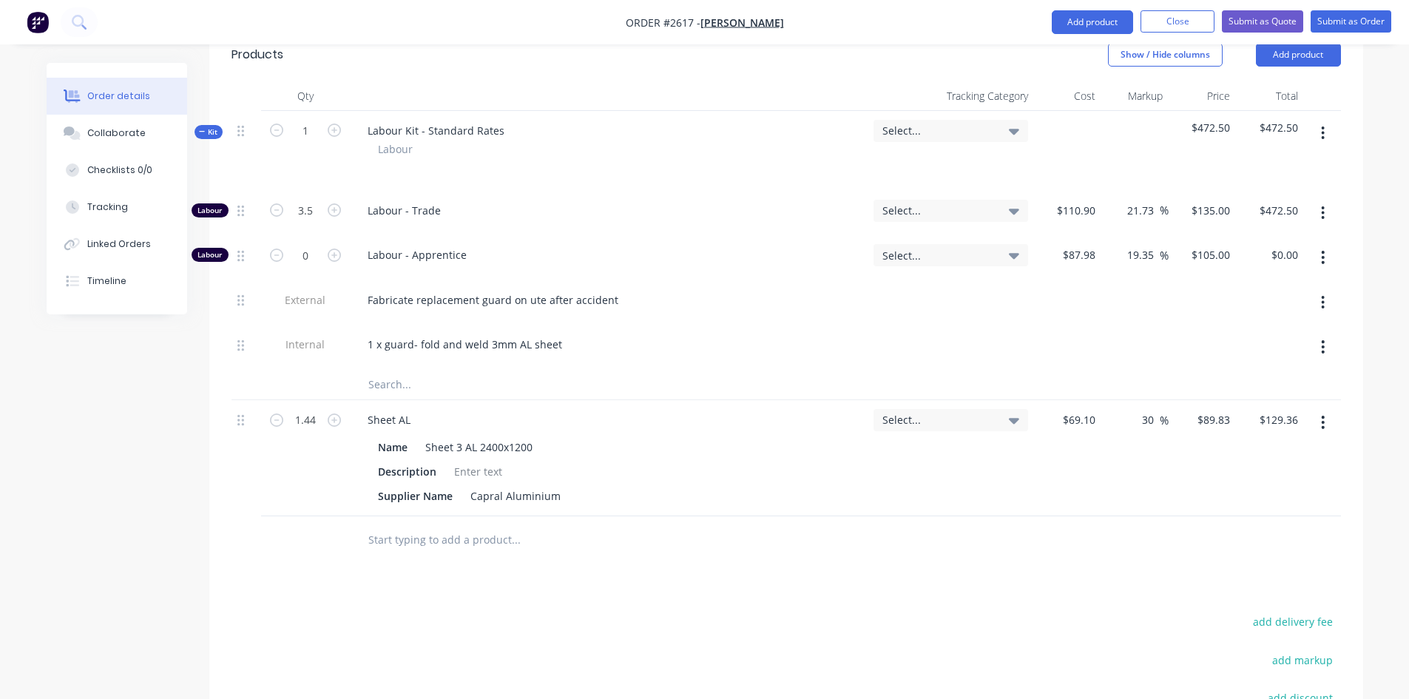
click at [887, 559] on div "Products Show / Hide columns Add product Qty Tracking Category Cost Markup Pric…" at bounding box center [786, 474] width 1154 height 892
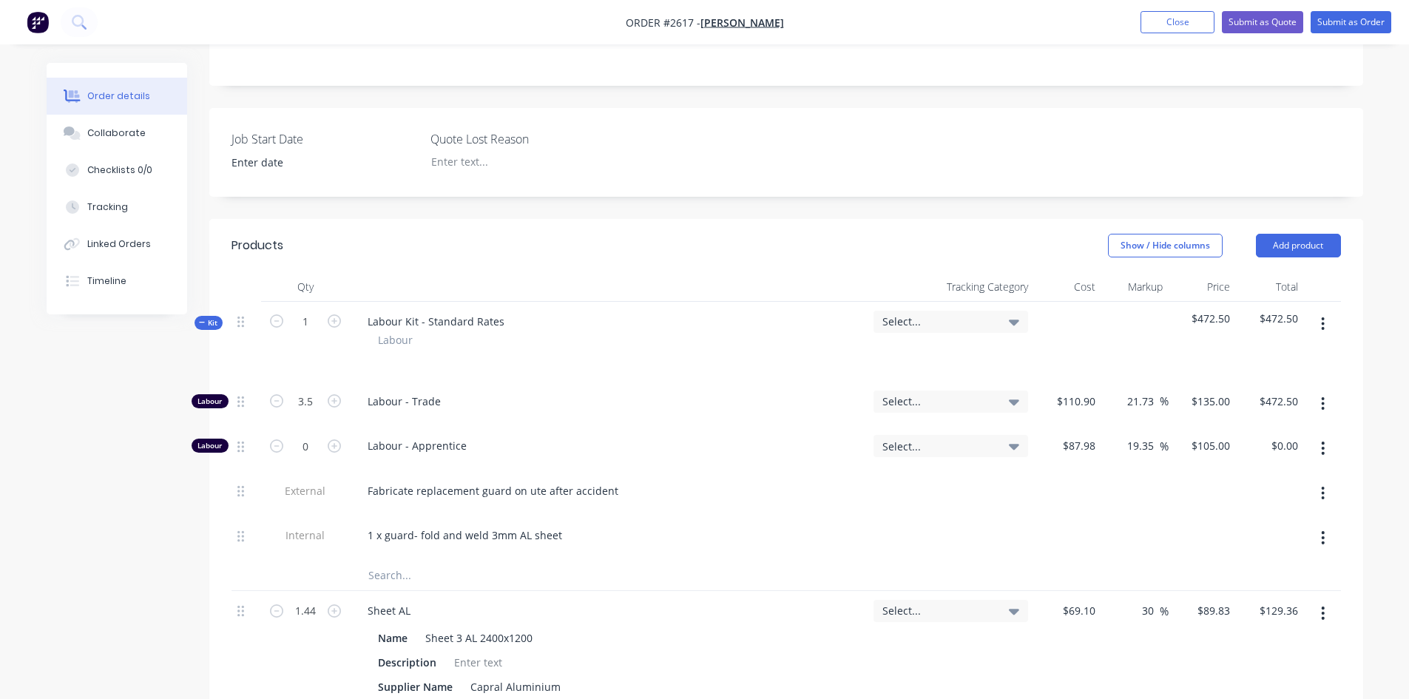
scroll to position [296, 0]
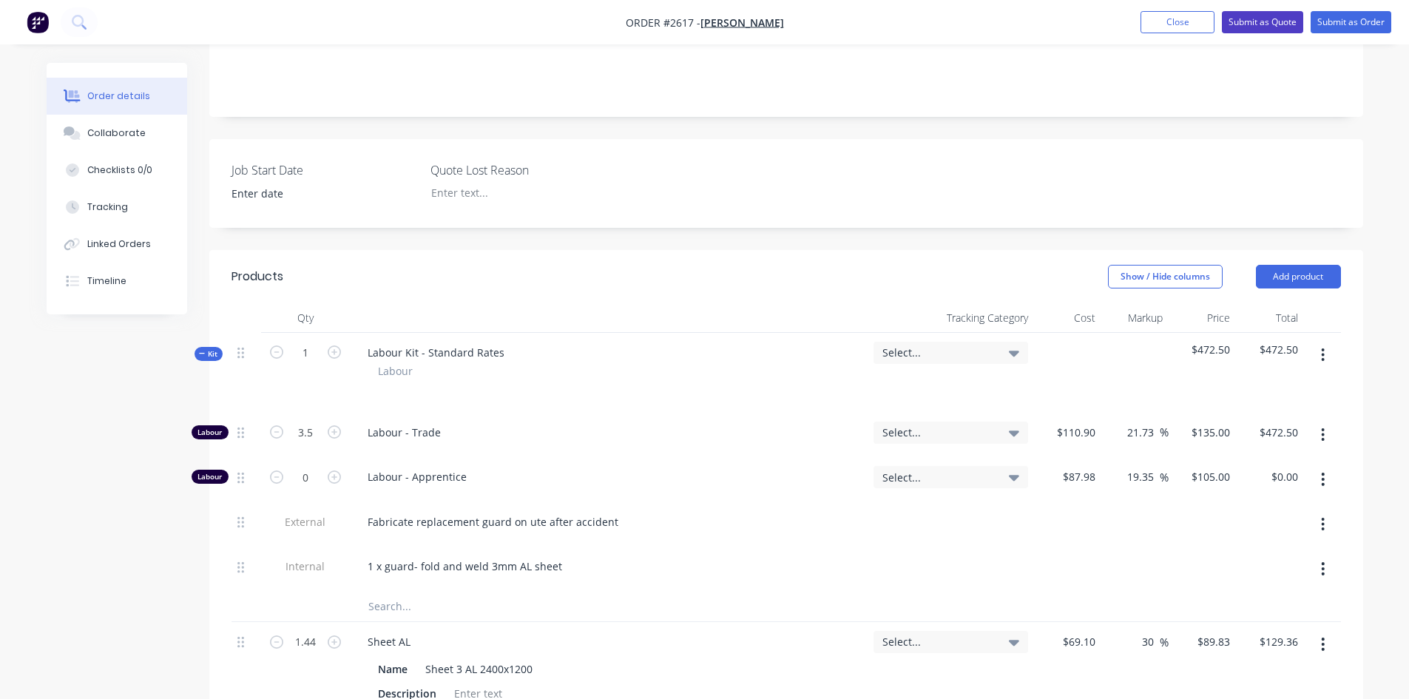
click at [1253, 27] on button "Submit as Quote" at bounding box center [1262, 22] width 81 height 22
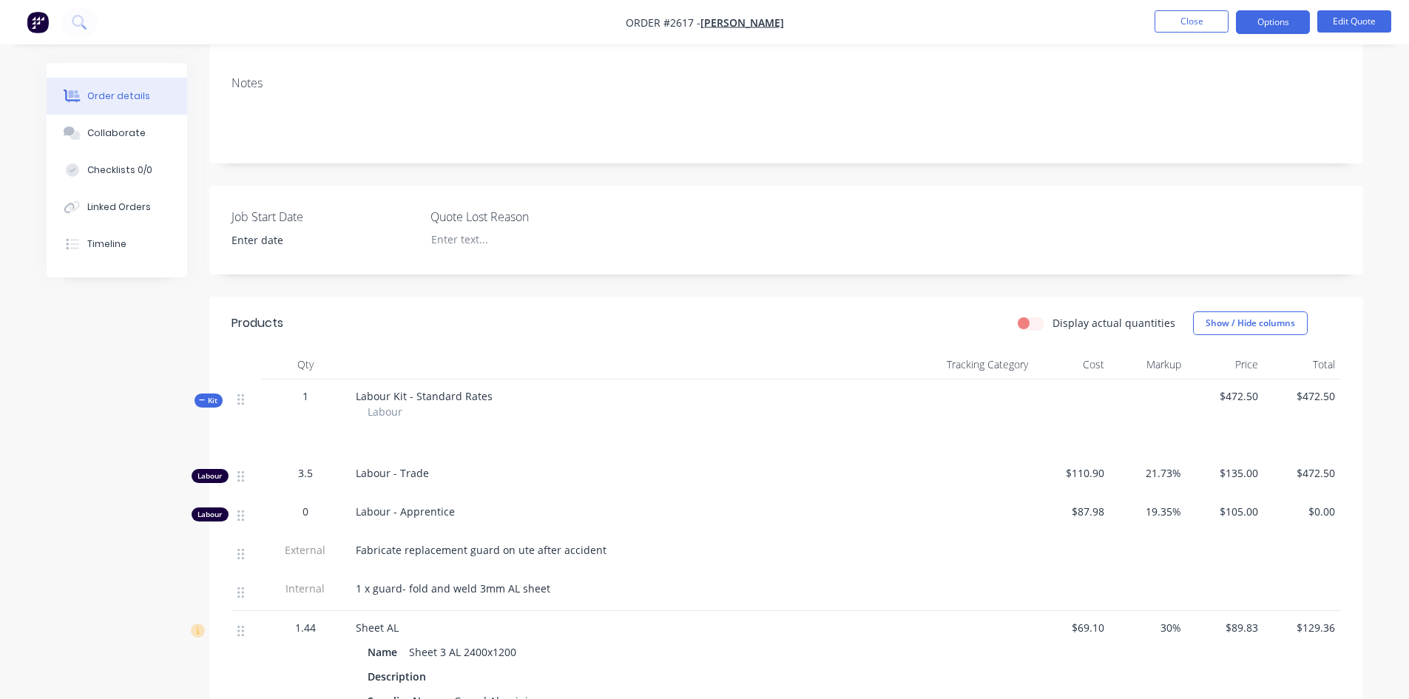
scroll to position [0, 0]
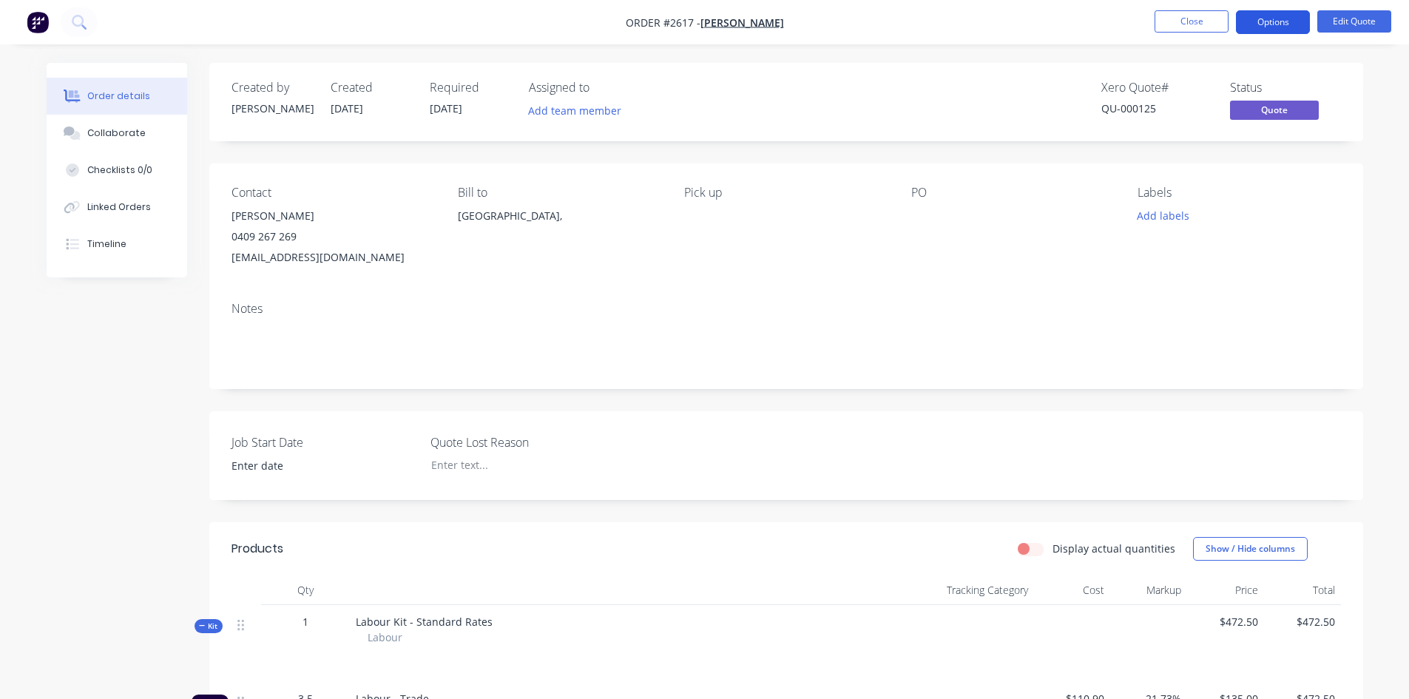
click at [1275, 23] on button "Options" at bounding box center [1273, 22] width 74 height 24
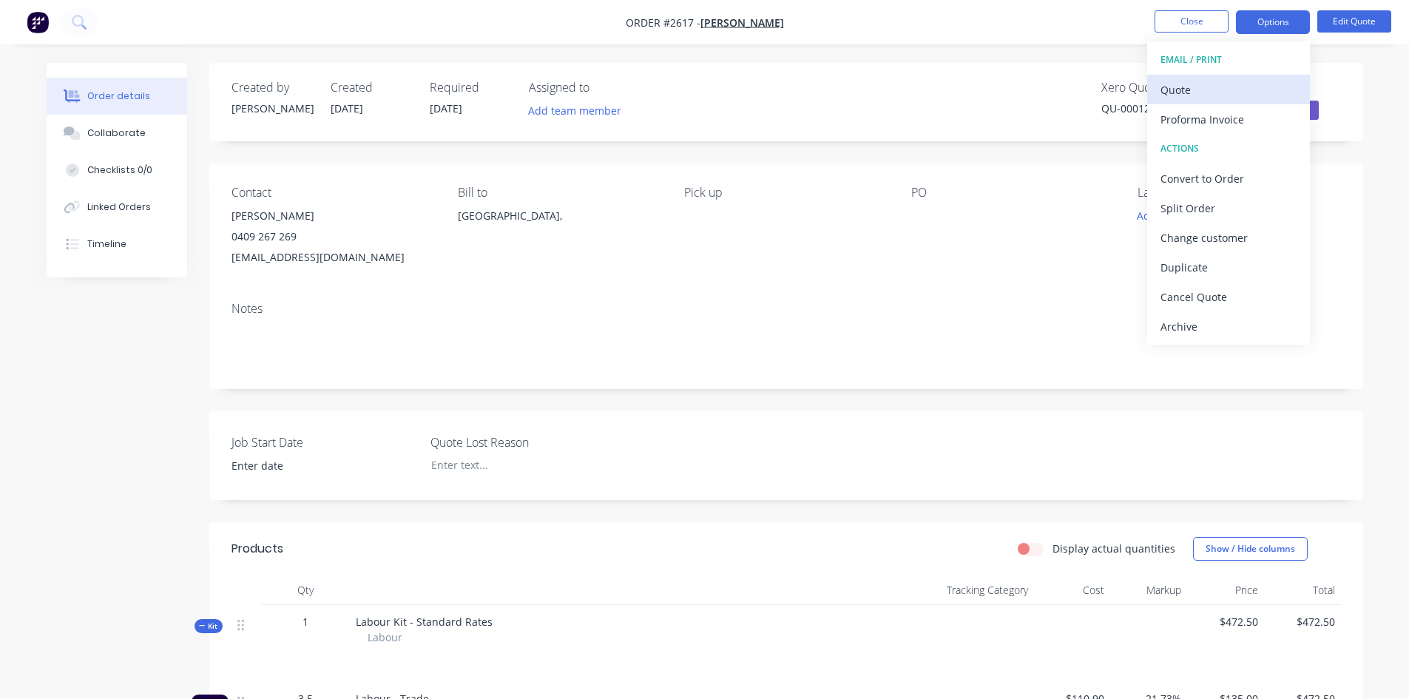
click at [1201, 87] on div "Quote" at bounding box center [1229, 89] width 136 height 21
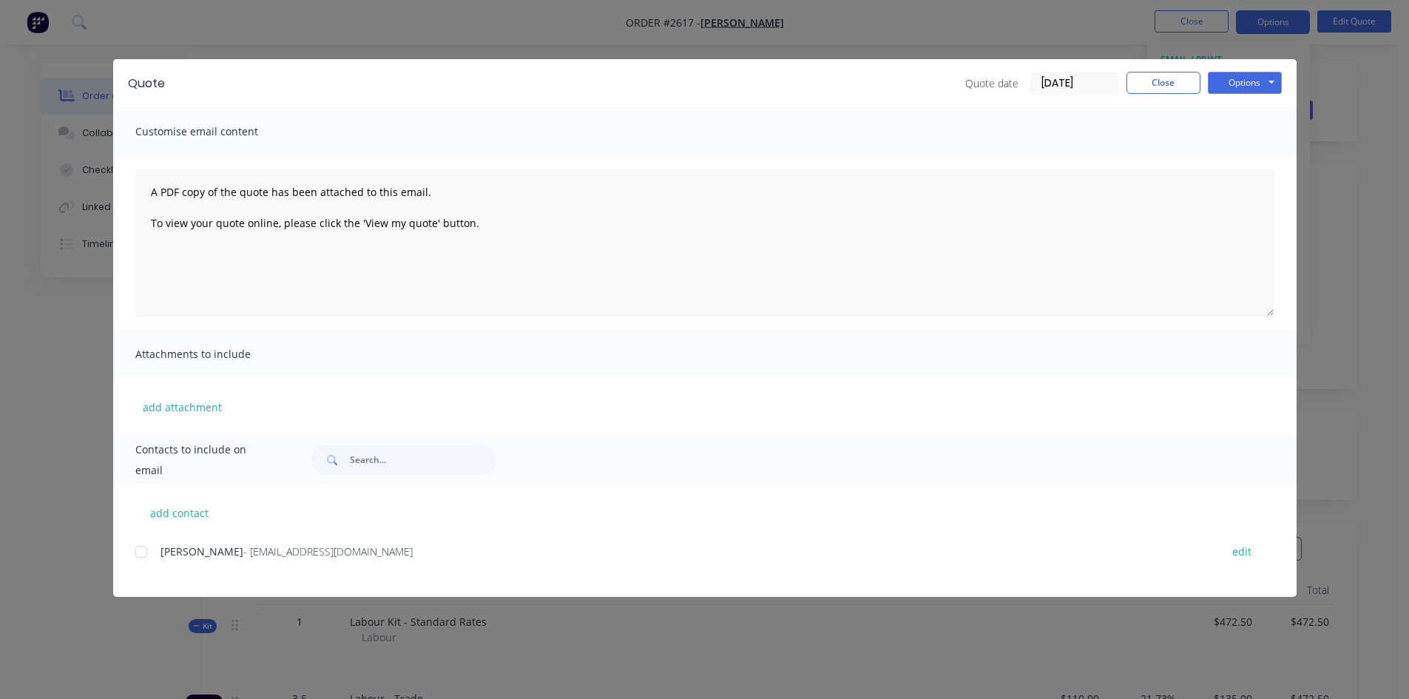
click at [136, 551] on div at bounding box center [141, 552] width 30 height 30
click at [1238, 88] on button "Options" at bounding box center [1245, 83] width 74 height 22
click at [1246, 160] on button "Email" at bounding box center [1255, 158] width 95 height 24
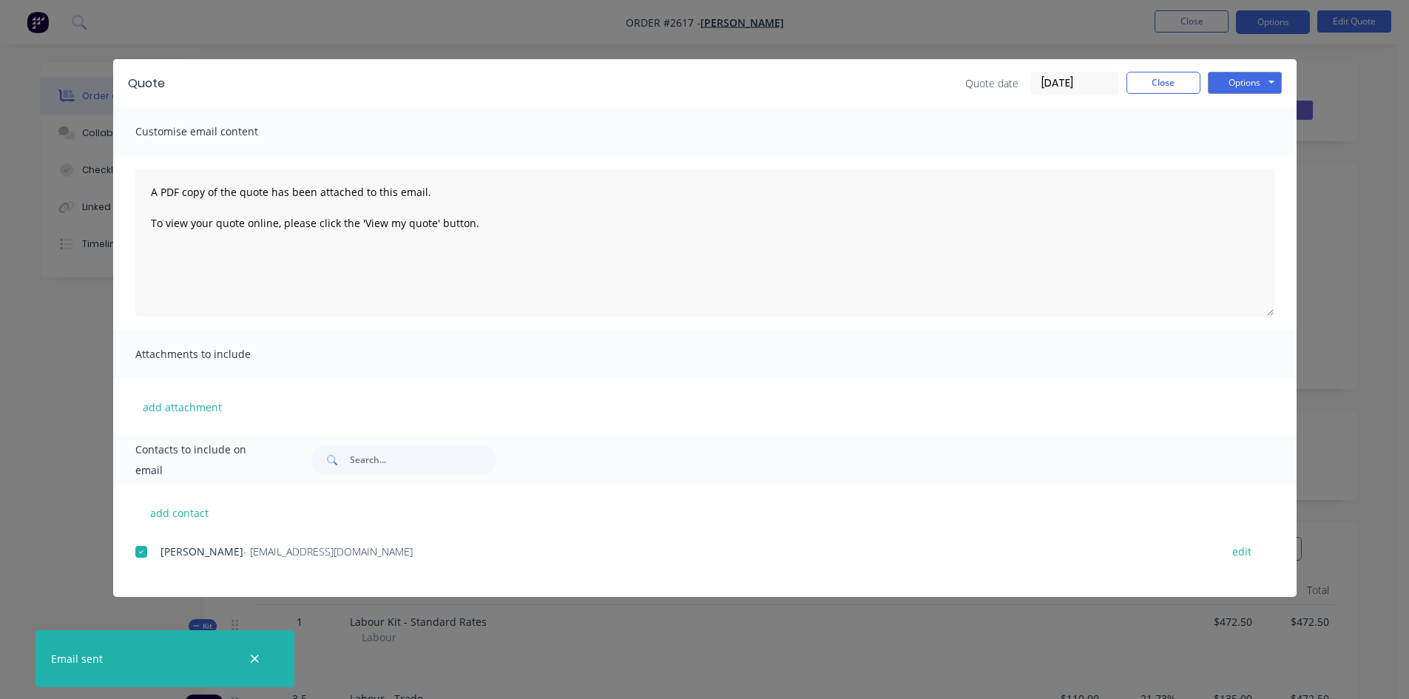
drag, startPoint x: 1149, startPoint y: 64, endPoint x: 1148, endPoint y: 72, distance: 8.3
click at [1149, 64] on div "Quote Quote date [DATE] Close Options Preview Print Email" at bounding box center [704, 83] width 1183 height 48
click at [1164, 80] on button "Close" at bounding box center [1164, 83] width 74 height 22
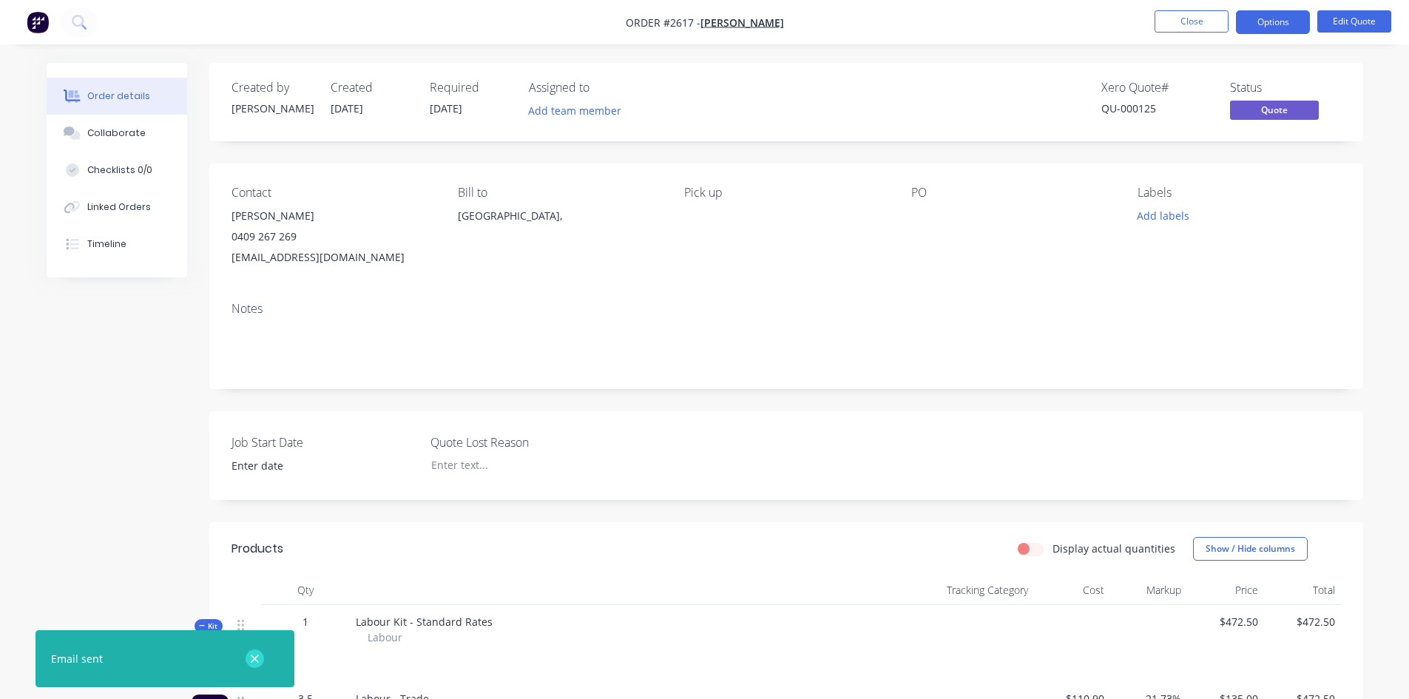
click at [257, 656] on icon "button" at bounding box center [255, 659] width 8 height 8
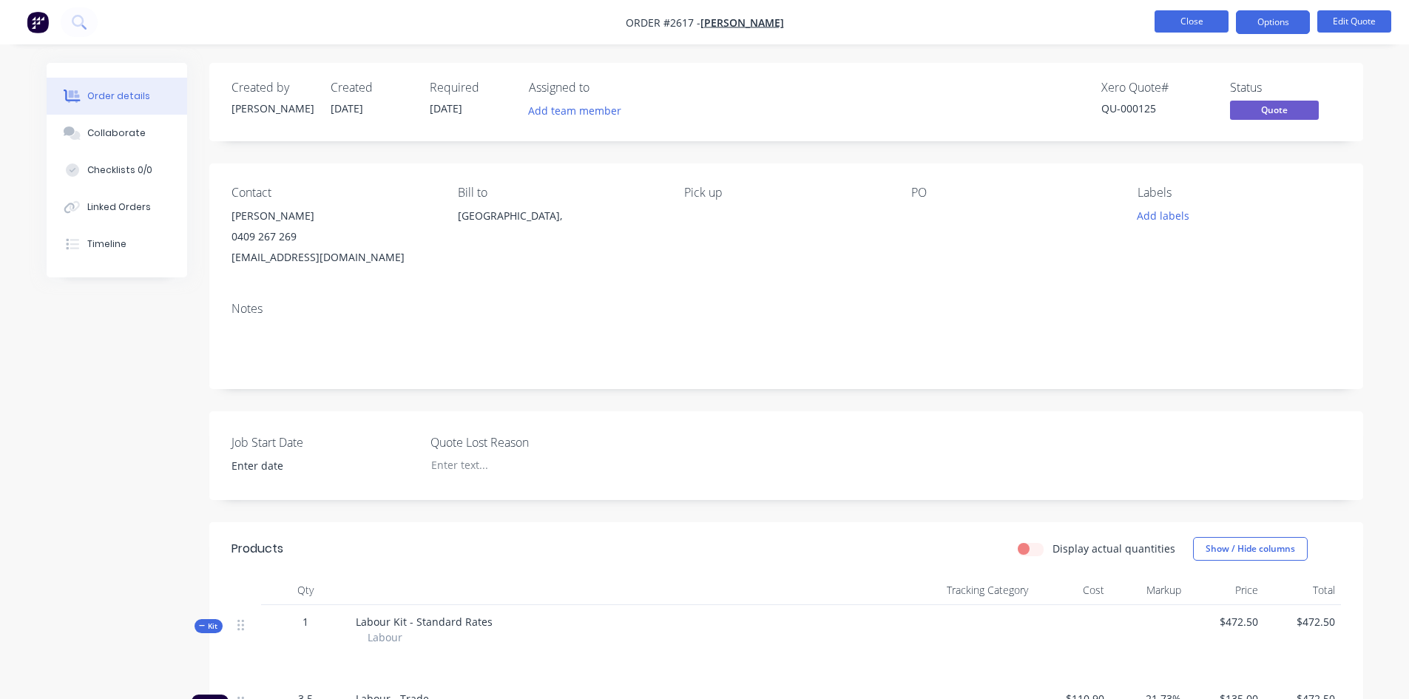
click at [1189, 21] on button "Close" at bounding box center [1192, 21] width 74 height 22
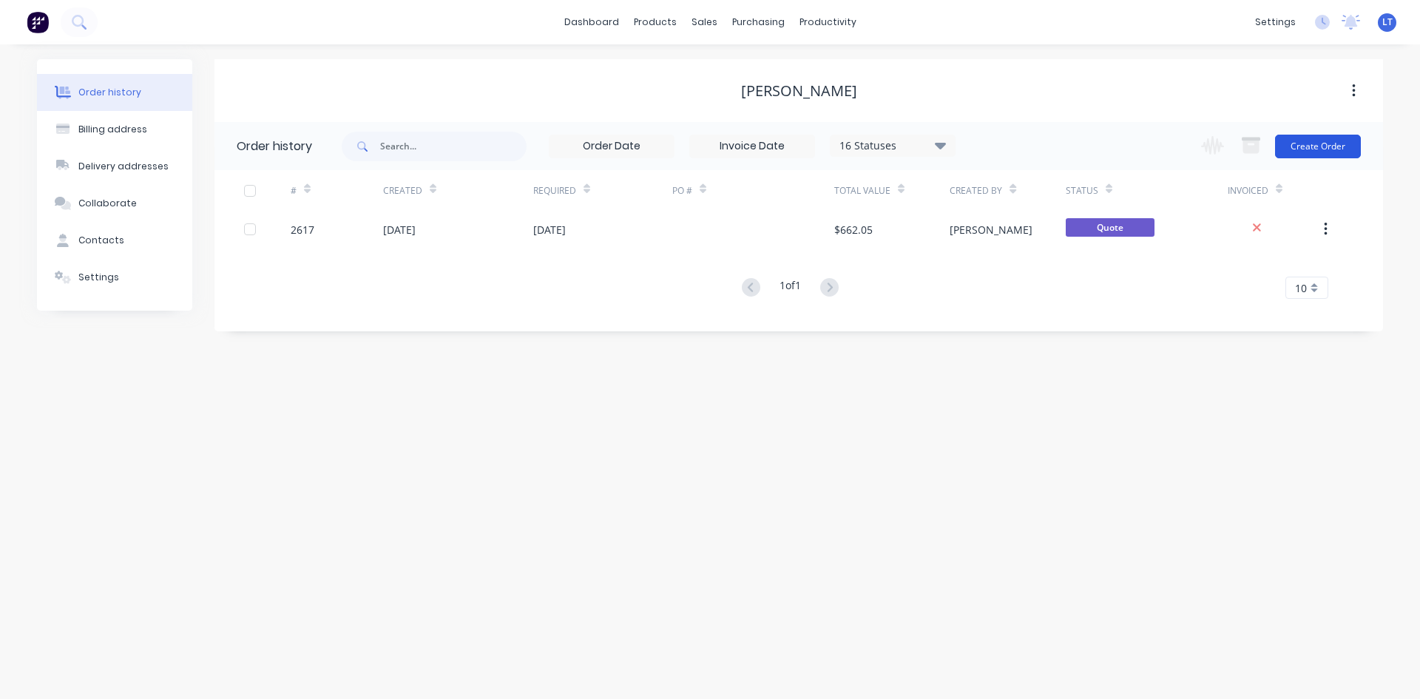
click at [1315, 141] on button "Create Order" at bounding box center [1318, 147] width 86 height 24
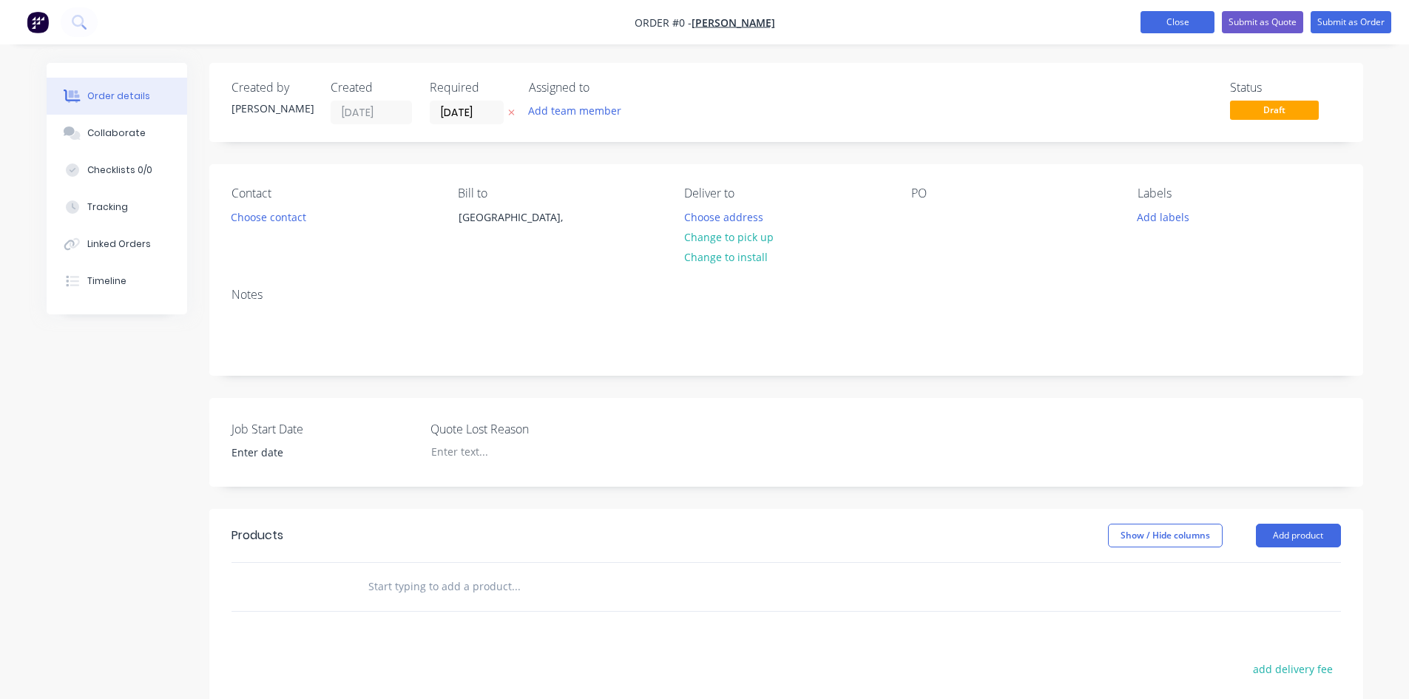
click at [1180, 18] on button "Close" at bounding box center [1178, 22] width 74 height 22
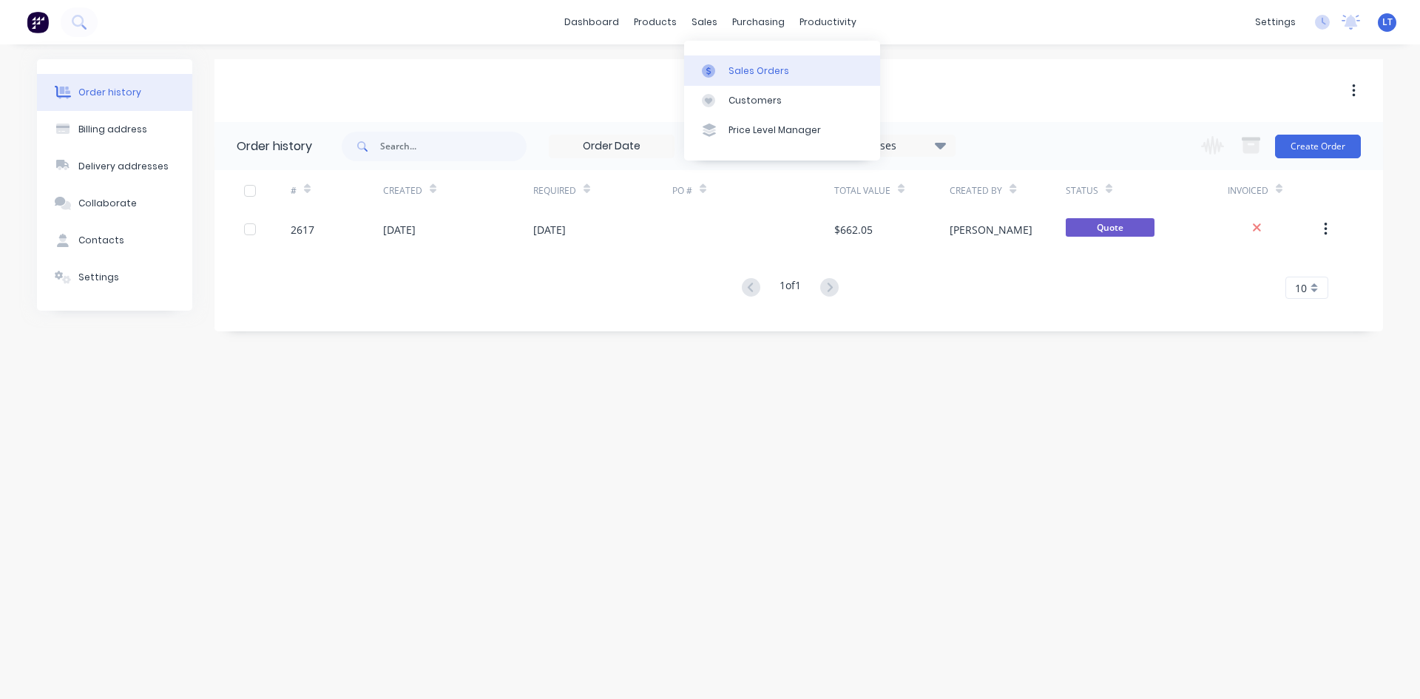
click at [750, 70] on div "Sales Orders" at bounding box center [759, 70] width 61 height 13
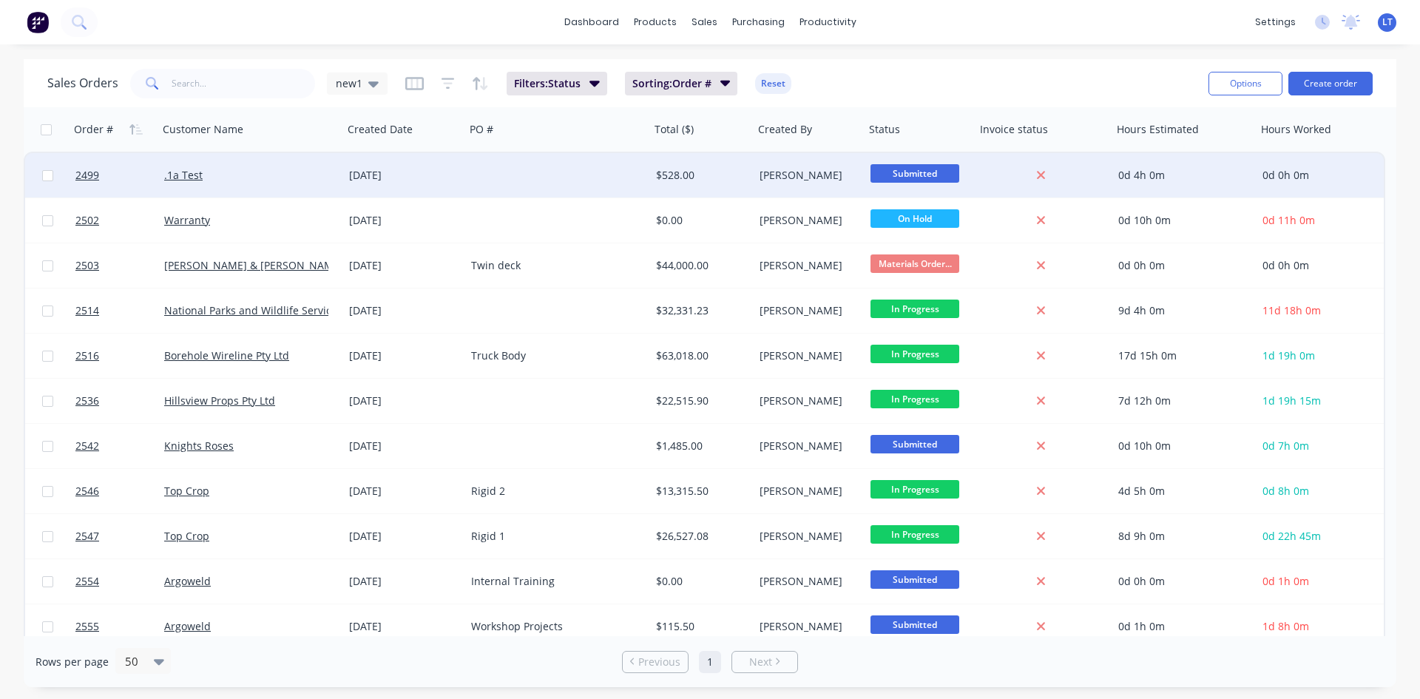
click at [1360, 180] on div "0d 0h 0m" at bounding box center [1315, 175] width 105 height 15
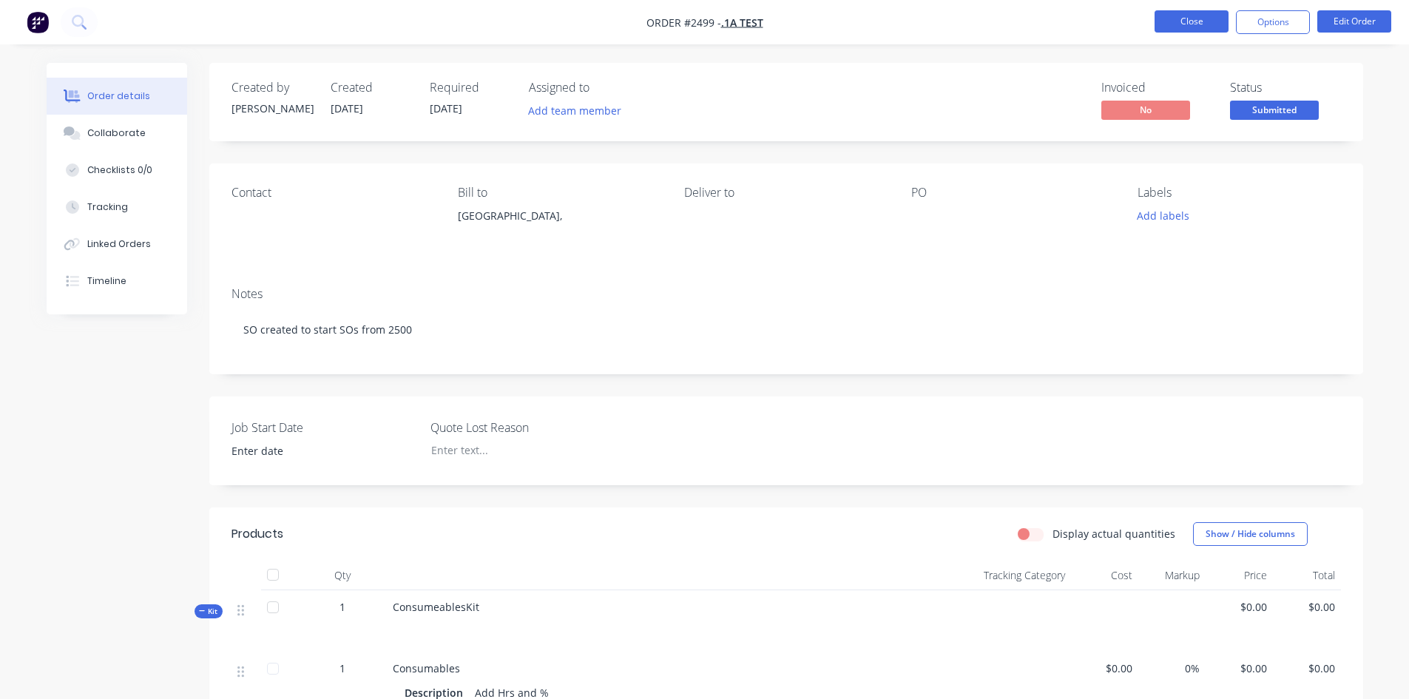
click at [1201, 16] on button "Close" at bounding box center [1192, 21] width 74 height 22
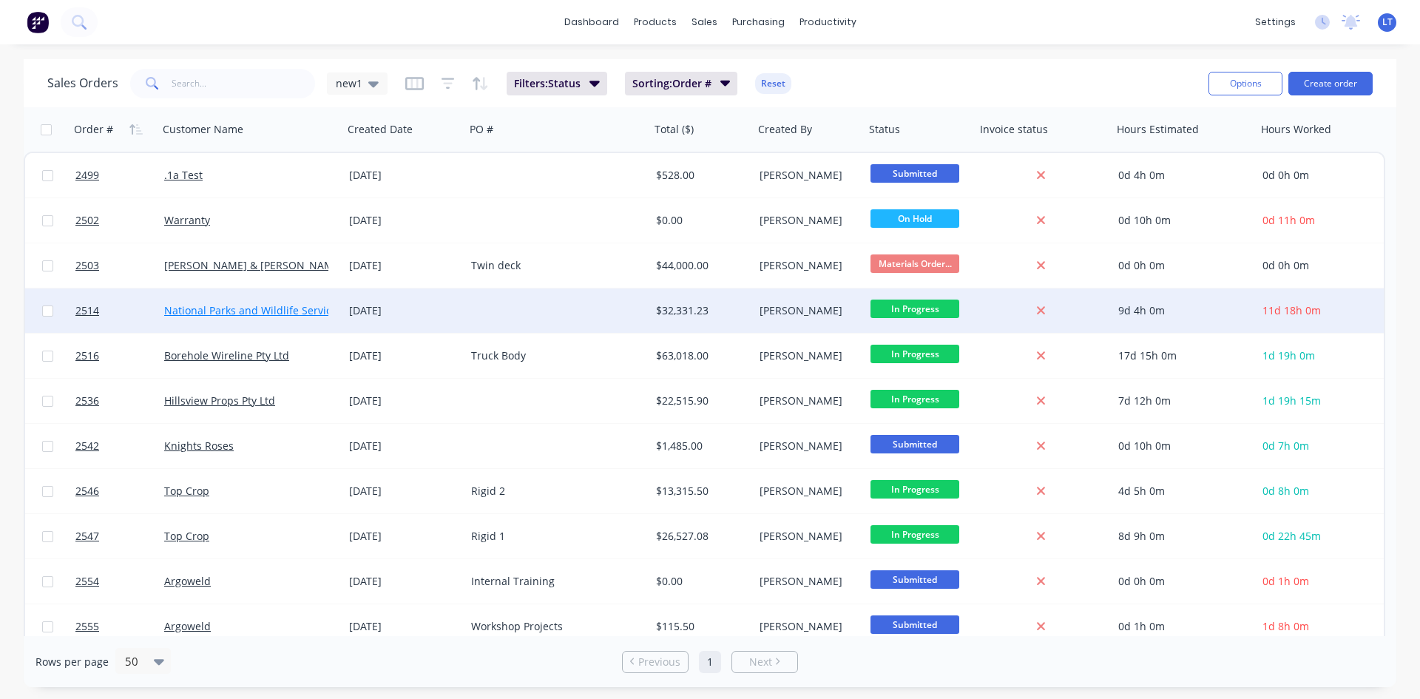
click at [253, 313] on link "National Parks and Wildlife Service SA" at bounding box center [258, 310] width 189 height 14
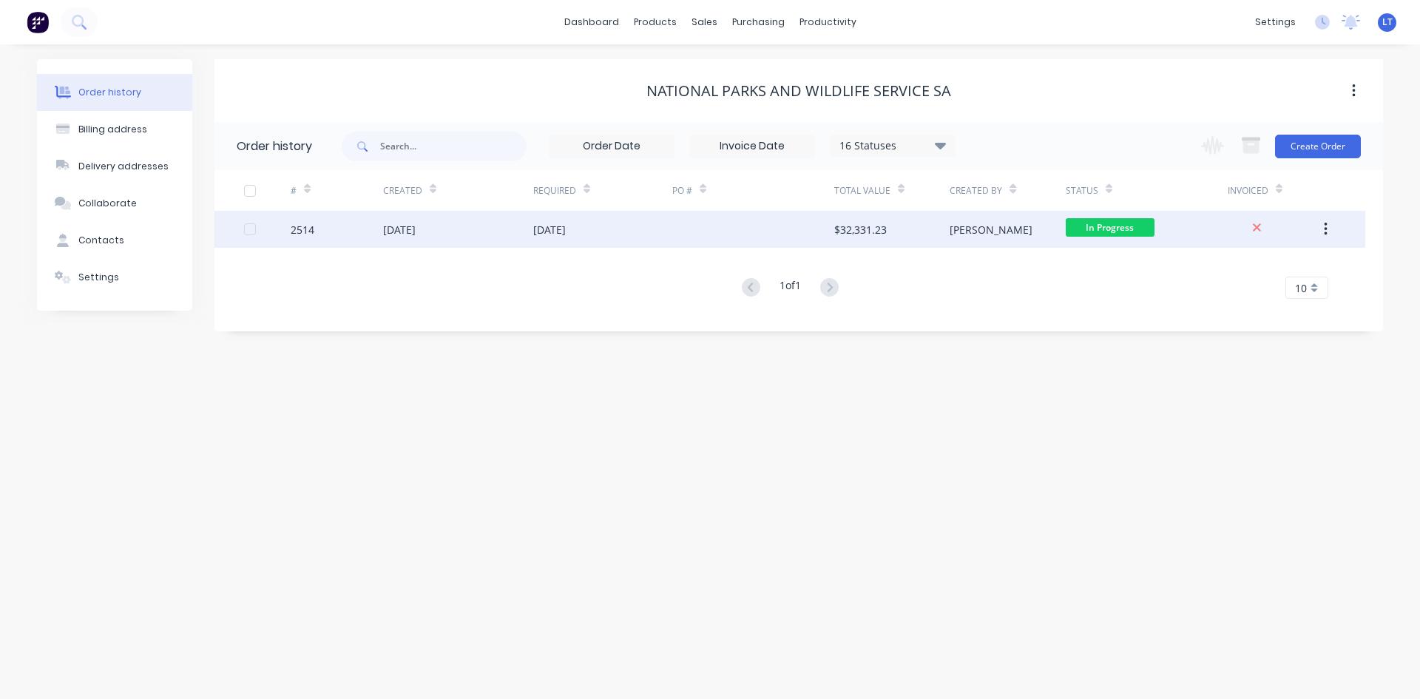
click at [776, 226] on div at bounding box center [753, 229] width 162 height 37
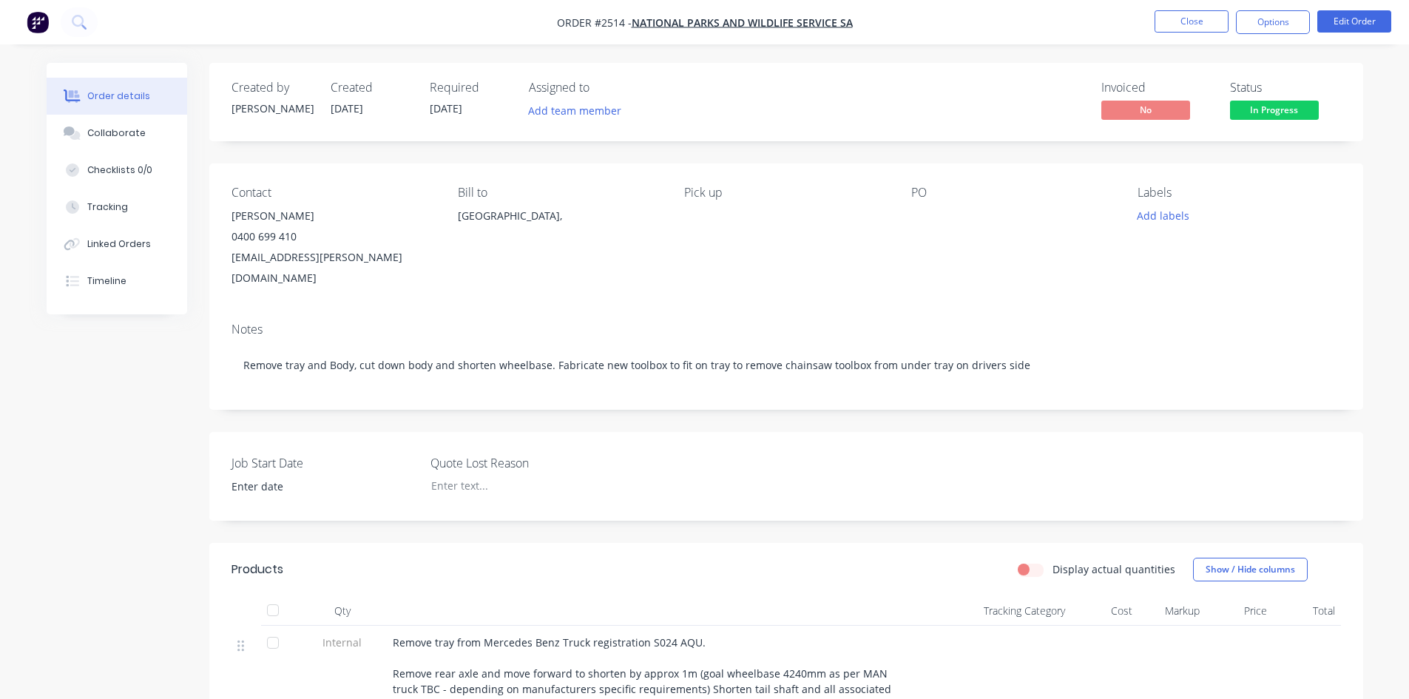
click at [922, 206] on div at bounding box center [1003, 216] width 185 height 21
click at [919, 216] on div at bounding box center [1003, 216] width 185 height 21
click at [1336, 20] on button "Edit Order" at bounding box center [1354, 21] width 74 height 22
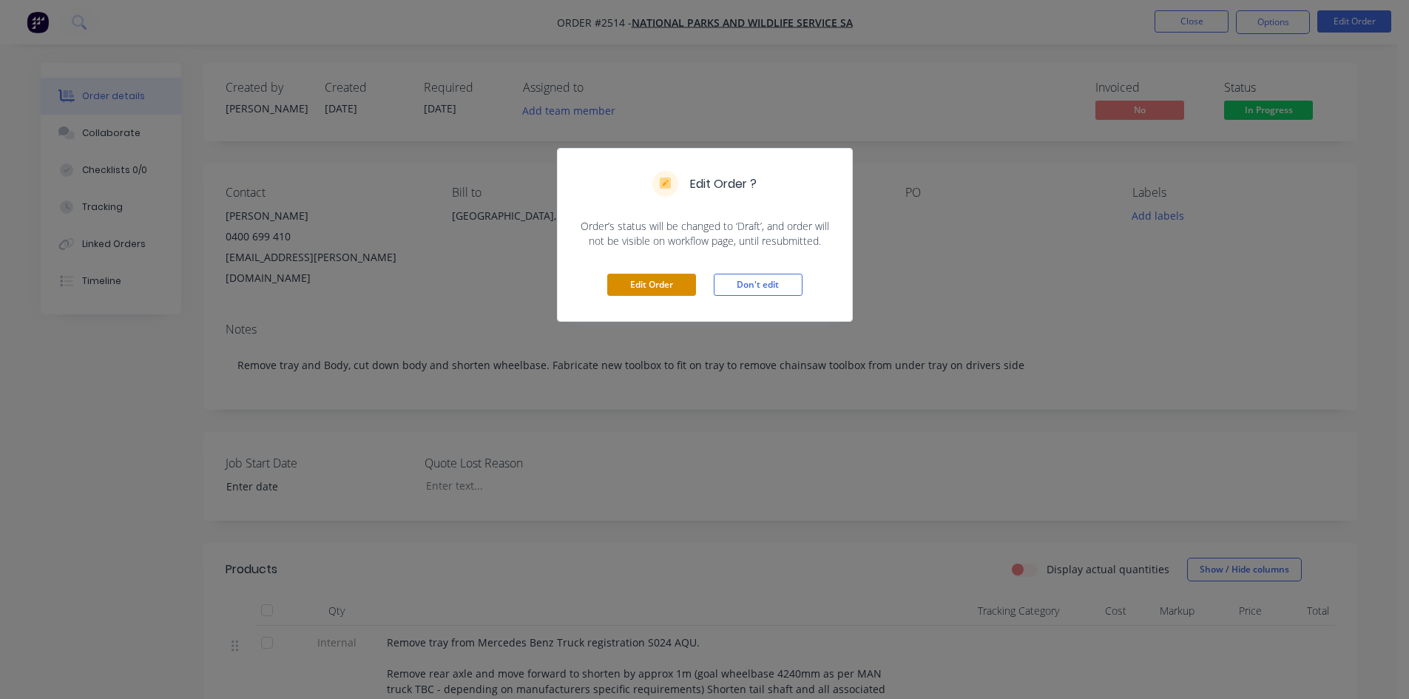
click at [662, 288] on button "Edit Order" at bounding box center [651, 285] width 89 height 22
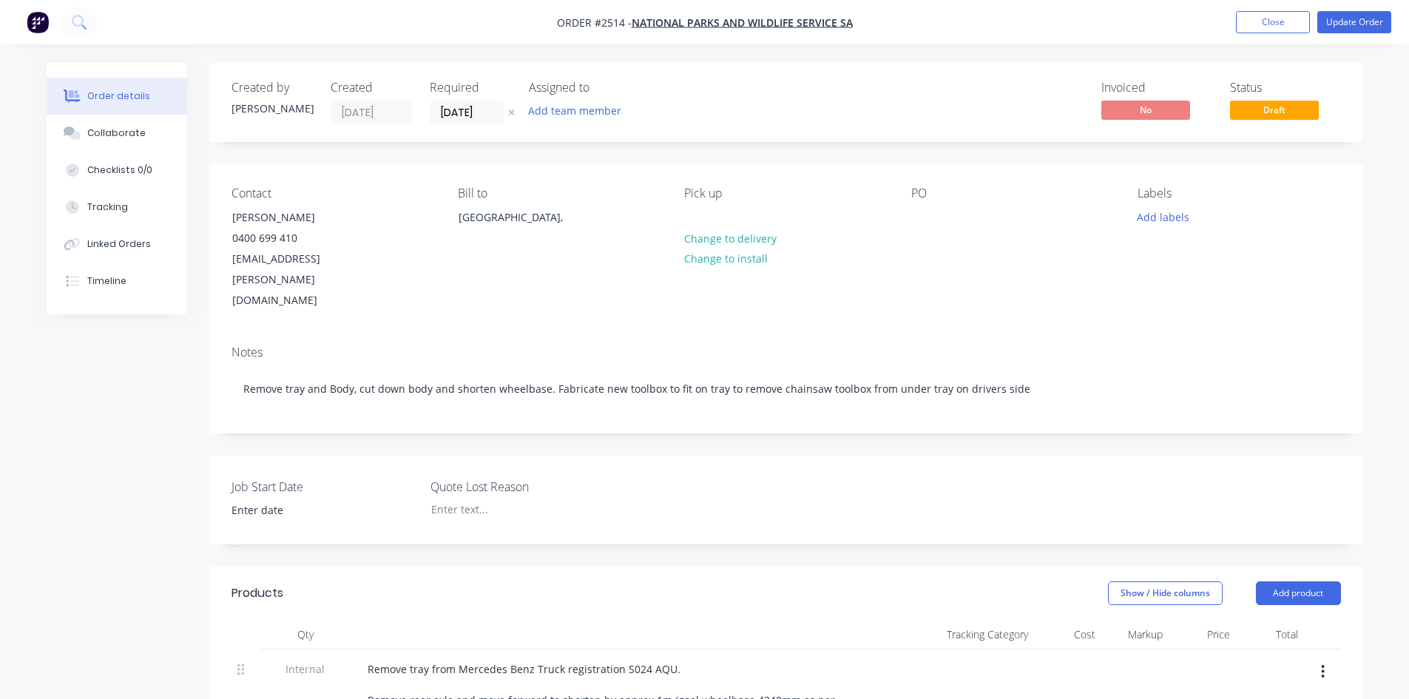
click at [907, 219] on div "Contact [PERSON_NAME] [PHONE_NUMBER] [EMAIL_ADDRESS][PERSON_NAME][DOMAIN_NAME] …" at bounding box center [786, 248] width 1154 height 169
click at [930, 221] on div at bounding box center [923, 216] width 24 height 21
click at [916, 218] on div at bounding box center [923, 216] width 24 height 21
paste div
click at [1309, 334] on div "Notes Remove tray and Body, cut down body and shorten wheelbase. Fabricate new …" at bounding box center [786, 383] width 1154 height 99
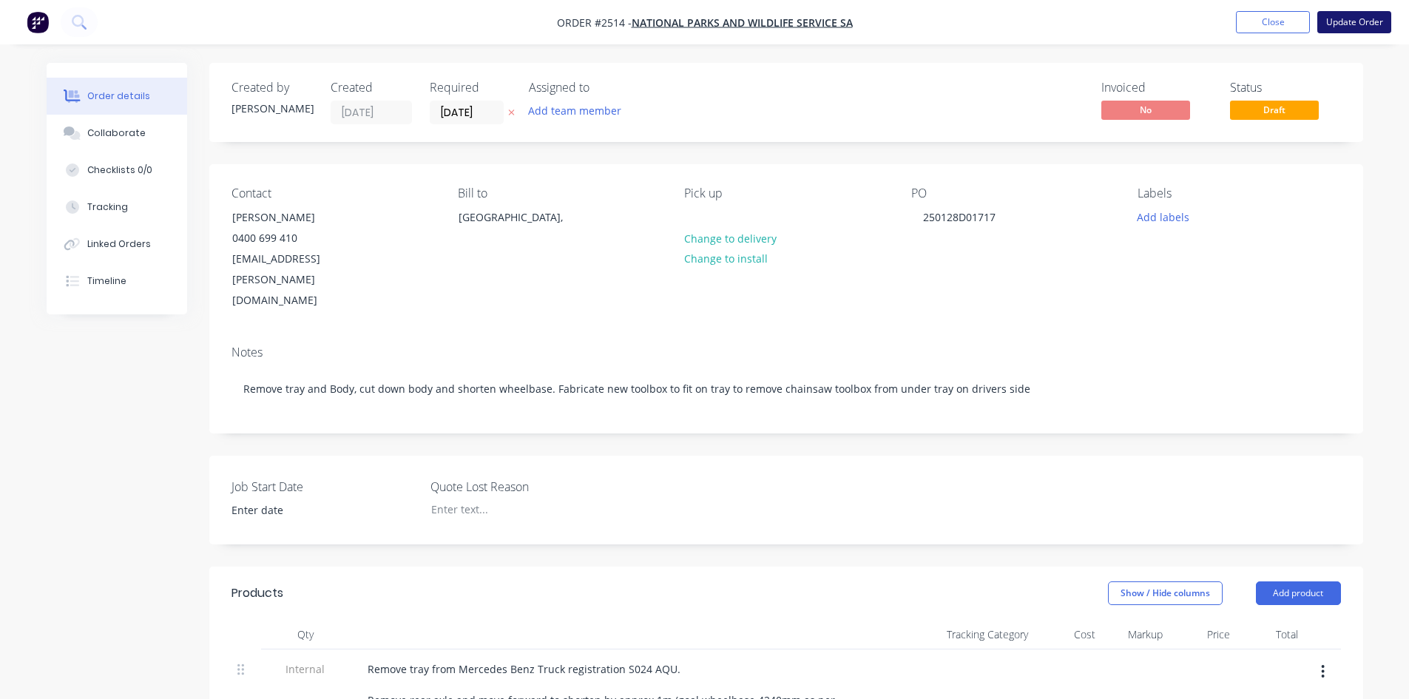
click at [1362, 18] on button "Update Order" at bounding box center [1354, 22] width 74 height 22
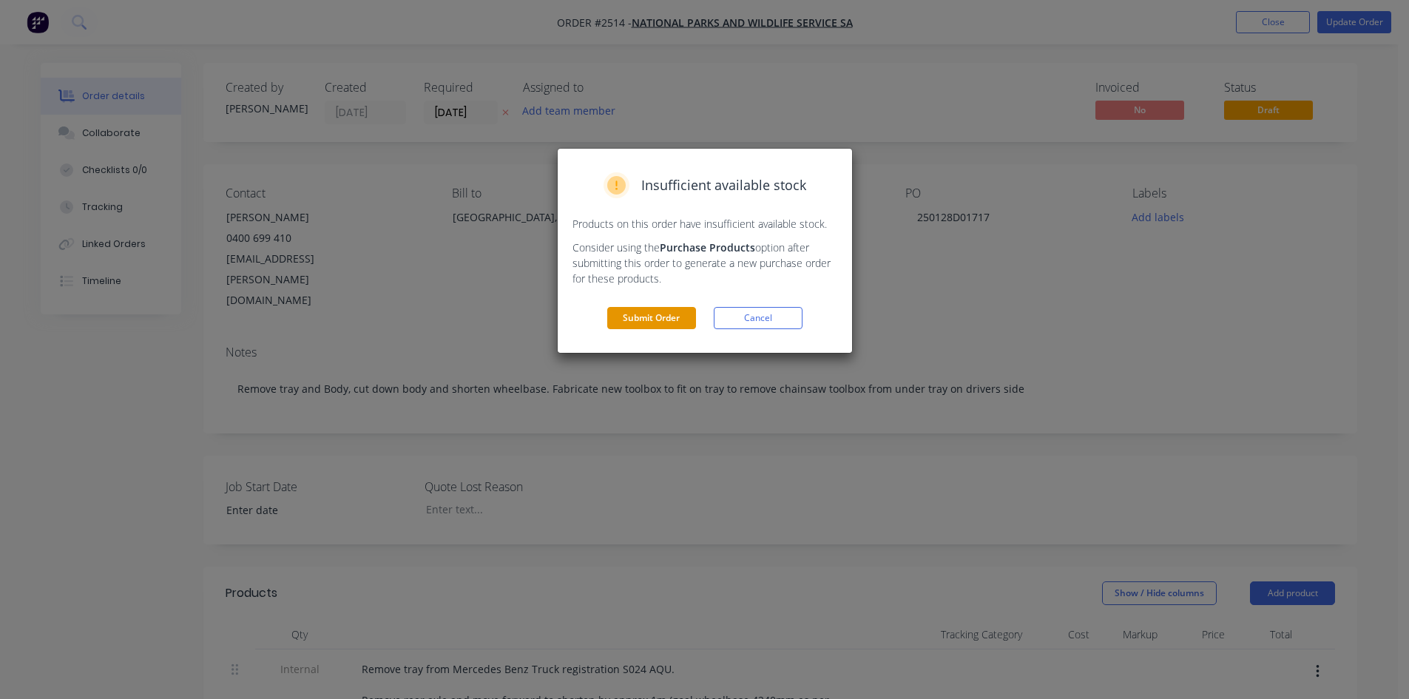
click at [653, 313] on button "Submit Order" at bounding box center [651, 318] width 89 height 22
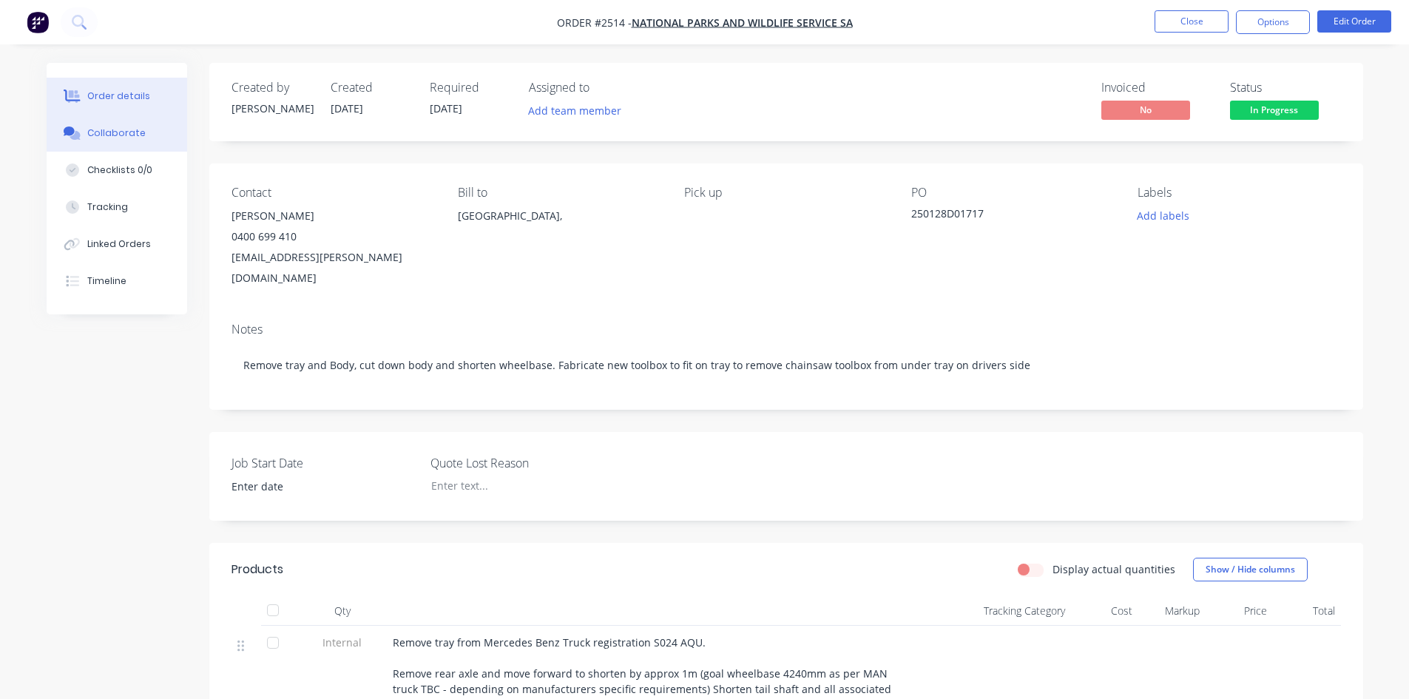
click at [117, 138] on div "Collaborate" at bounding box center [116, 132] width 58 height 13
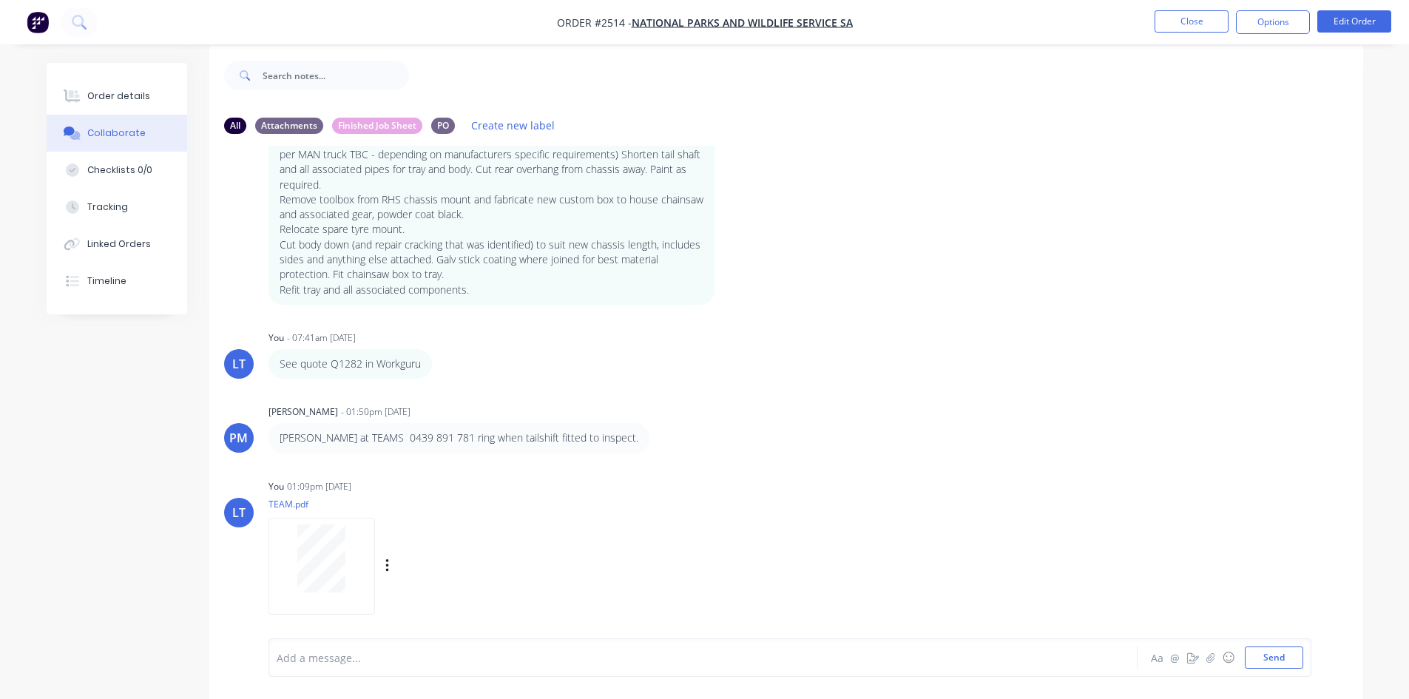
scroll to position [22, 0]
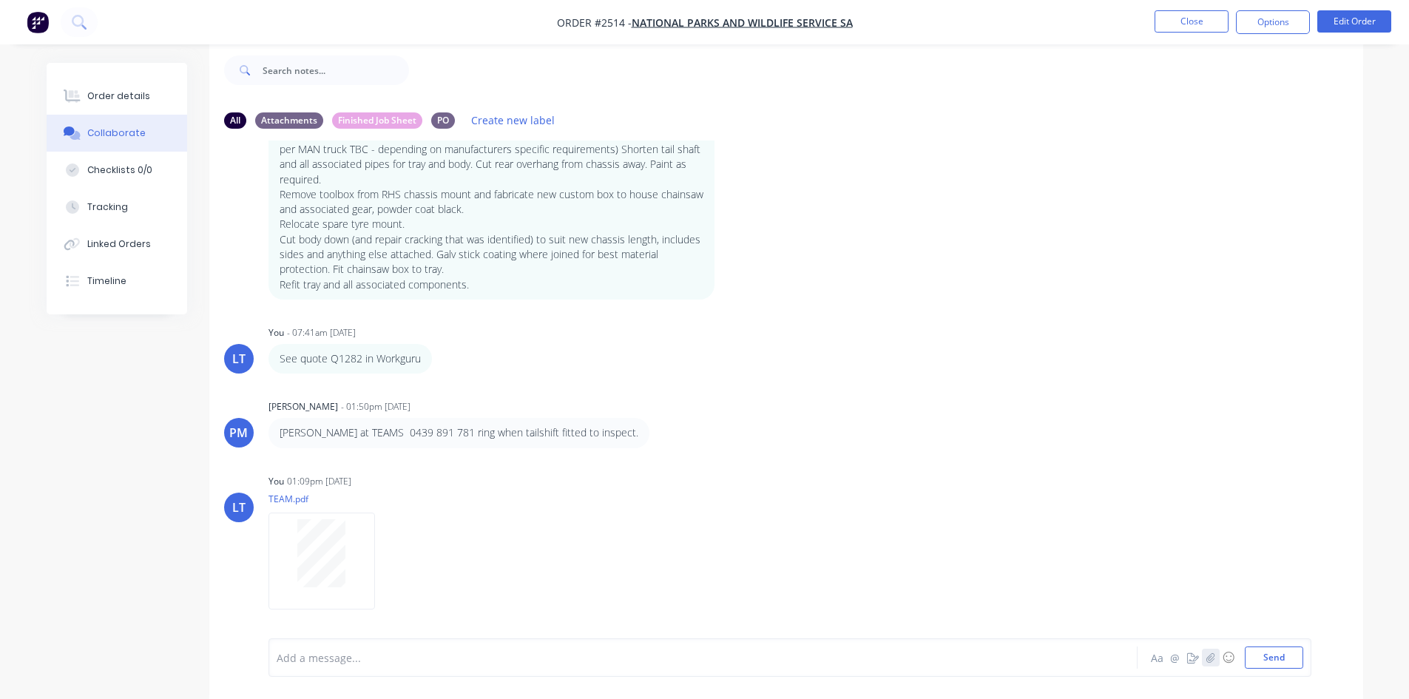
click at [1207, 656] on icon "button" at bounding box center [1210, 657] width 9 height 10
click at [1282, 661] on button "Send" at bounding box center [1274, 657] width 58 height 22
click at [439, 114] on div "PO" at bounding box center [443, 120] width 24 height 16
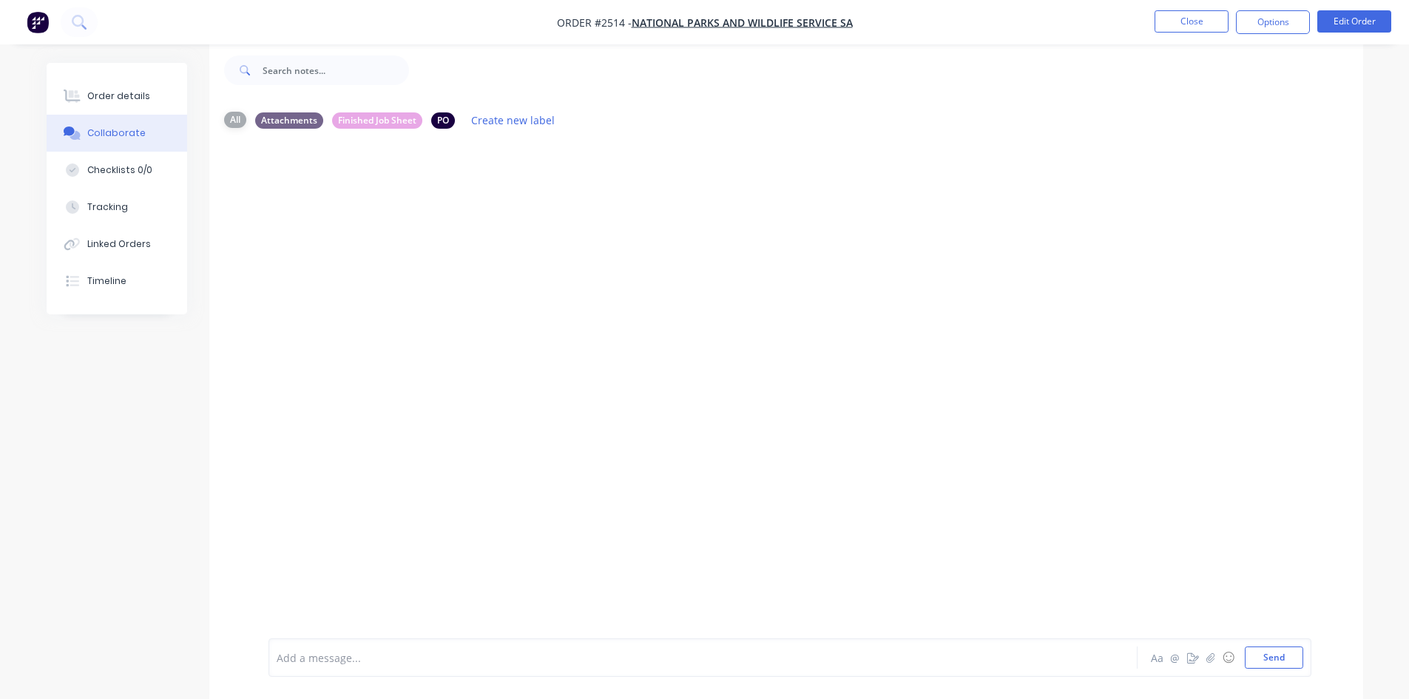
click at [228, 116] on div "All" at bounding box center [235, 120] width 22 height 16
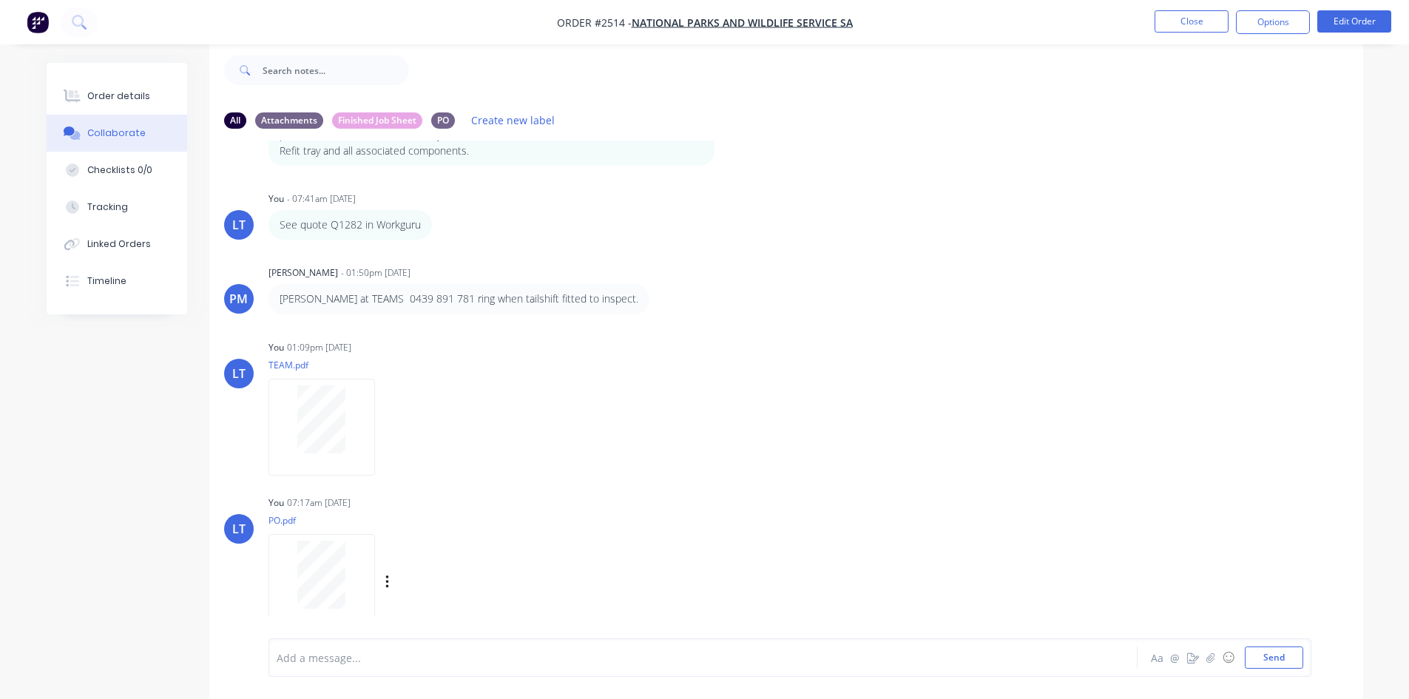
scroll to position [236, 0]
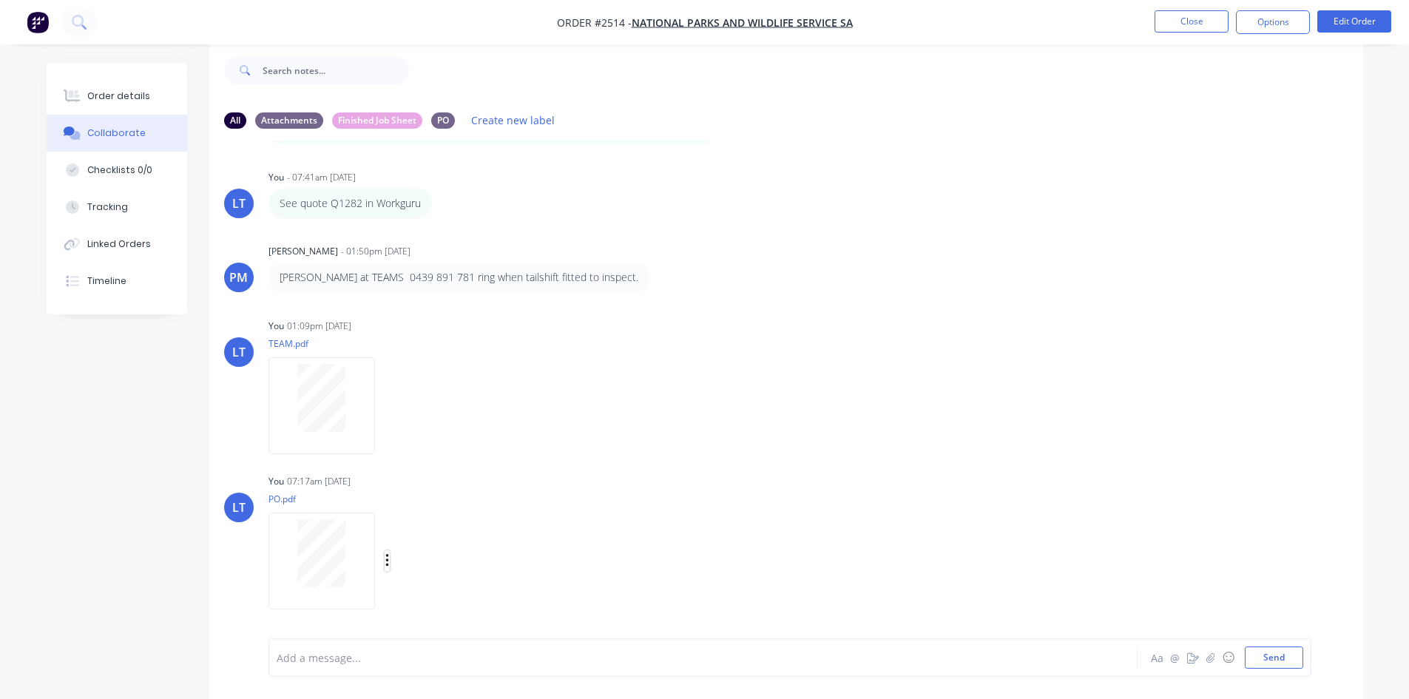
click at [385, 562] on icon "button" at bounding box center [387, 561] width 4 height 17
click at [439, 537] on button "Labels" at bounding box center [484, 529] width 166 height 33
click at [715, 459] on div "LT You - 07:35am [DATE] Remove tray from Mercedes Benz Truck registration S024 …" at bounding box center [786, 379] width 1154 height 476
click at [1202, 19] on button "Close" at bounding box center [1192, 21] width 74 height 22
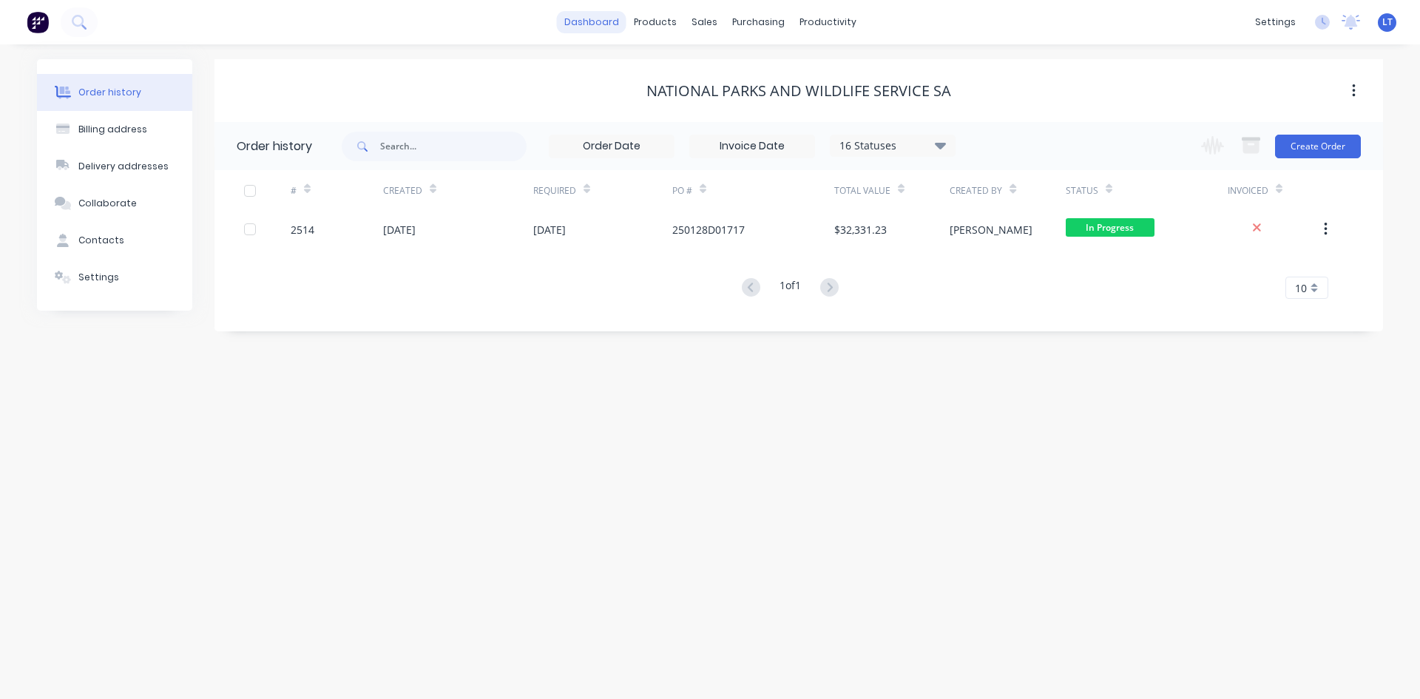
click at [605, 23] on link "dashboard" at bounding box center [592, 22] width 70 height 22
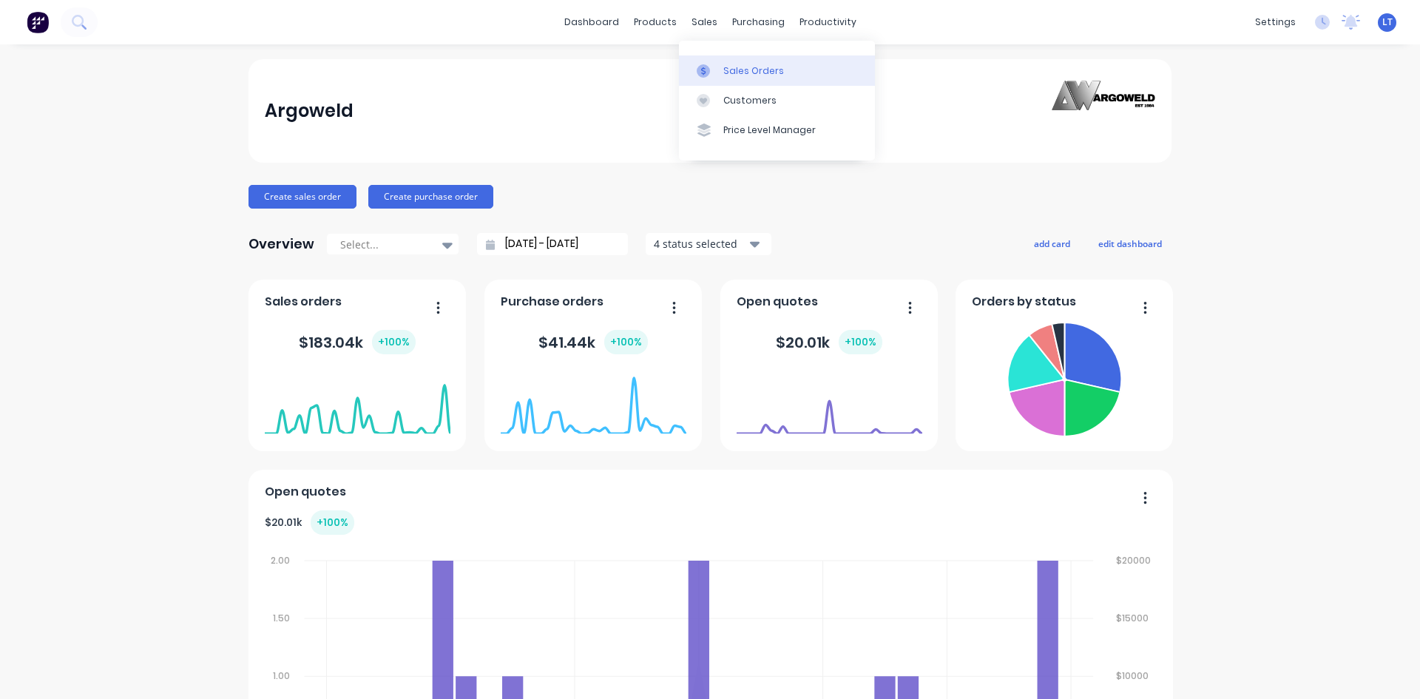
click at [744, 67] on div "Sales Orders" at bounding box center [753, 70] width 61 height 13
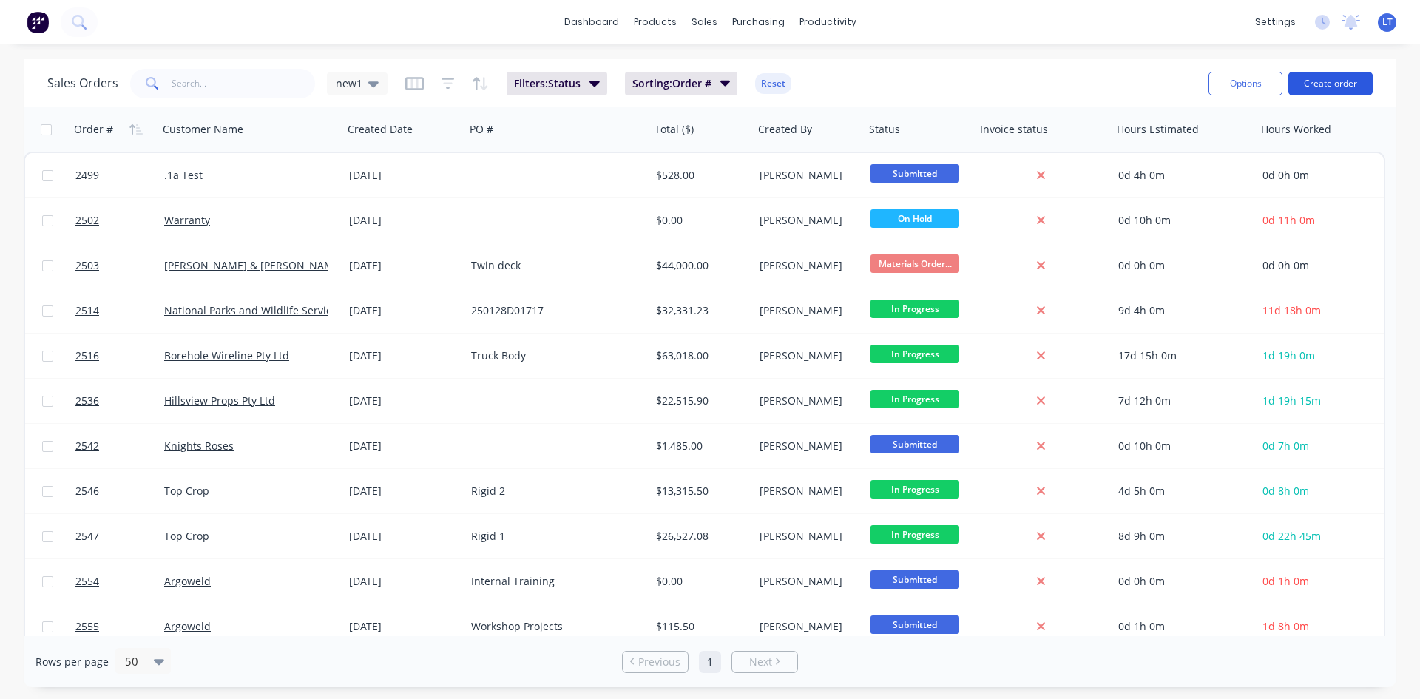
click at [1332, 84] on button "Create order" at bounding box center [1331, 84] width 84 height 24
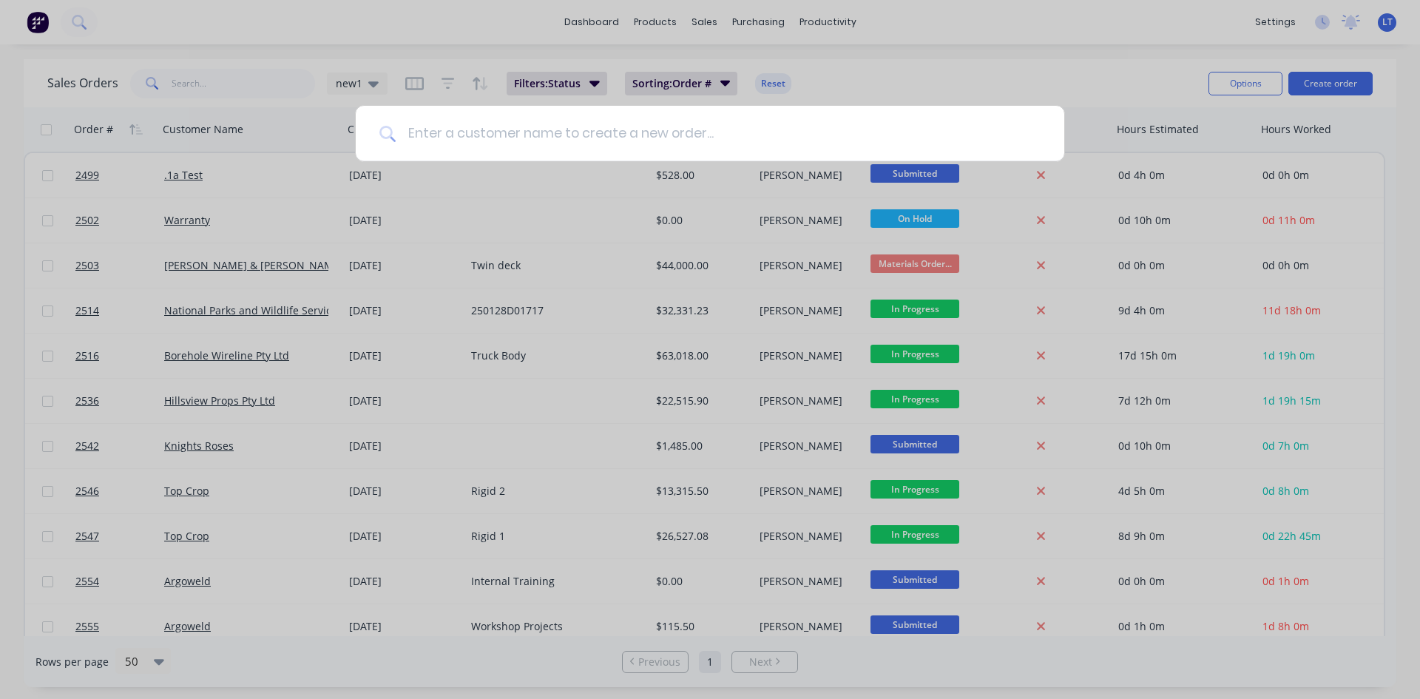
click at [612, 135] on input at bounding box center [718, 133] width 645 height 55
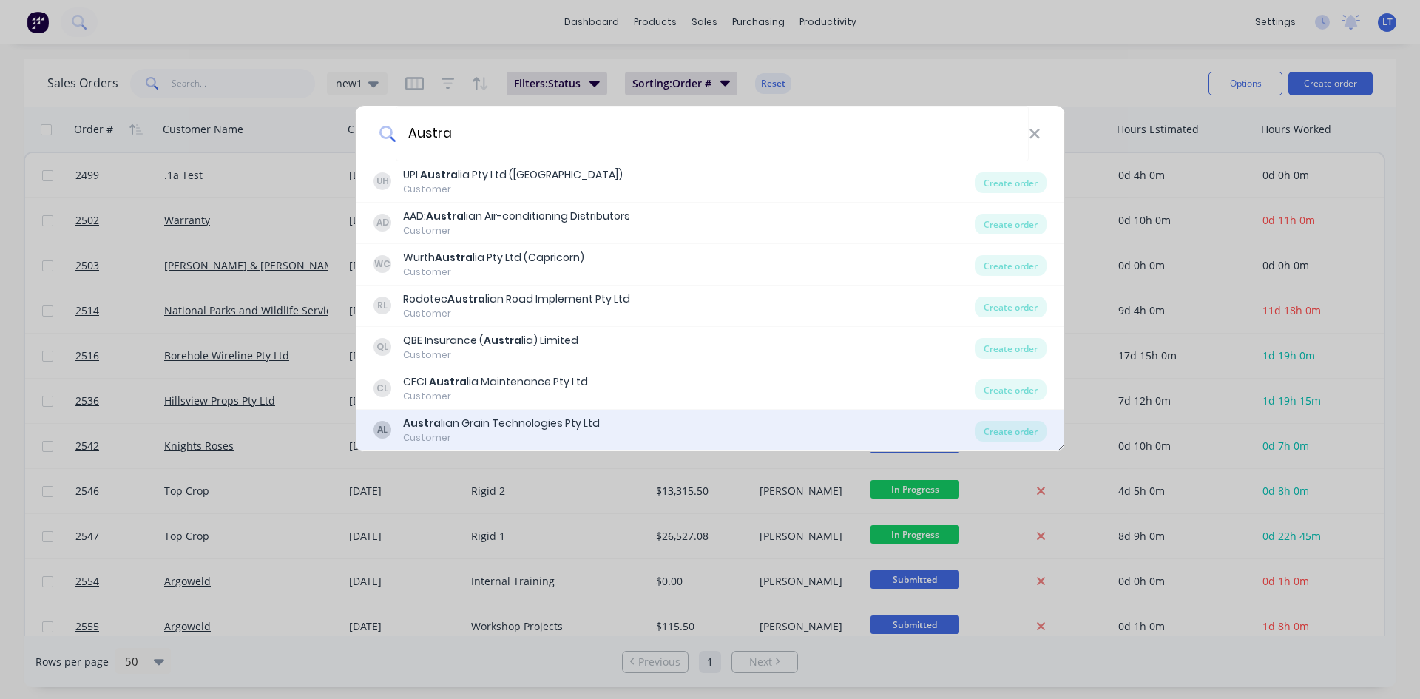
type input "Austra"
click at [714, 425] on div "AL Austra lian Grain Technologies Pty Ltd Customer" at bounding box center [674, 430] width 601 height 29
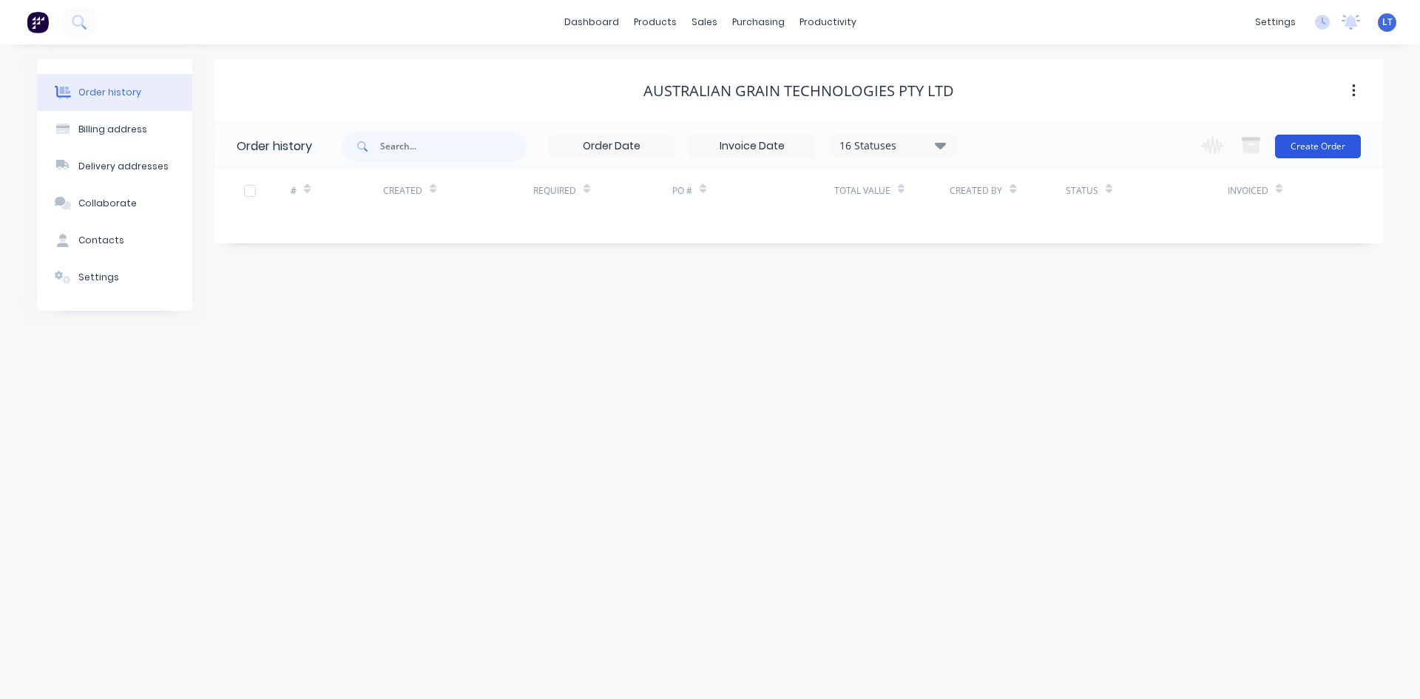
click at [1314, 142] on button "Create Order" at bounding box center [1318, 147] width 86 height 24
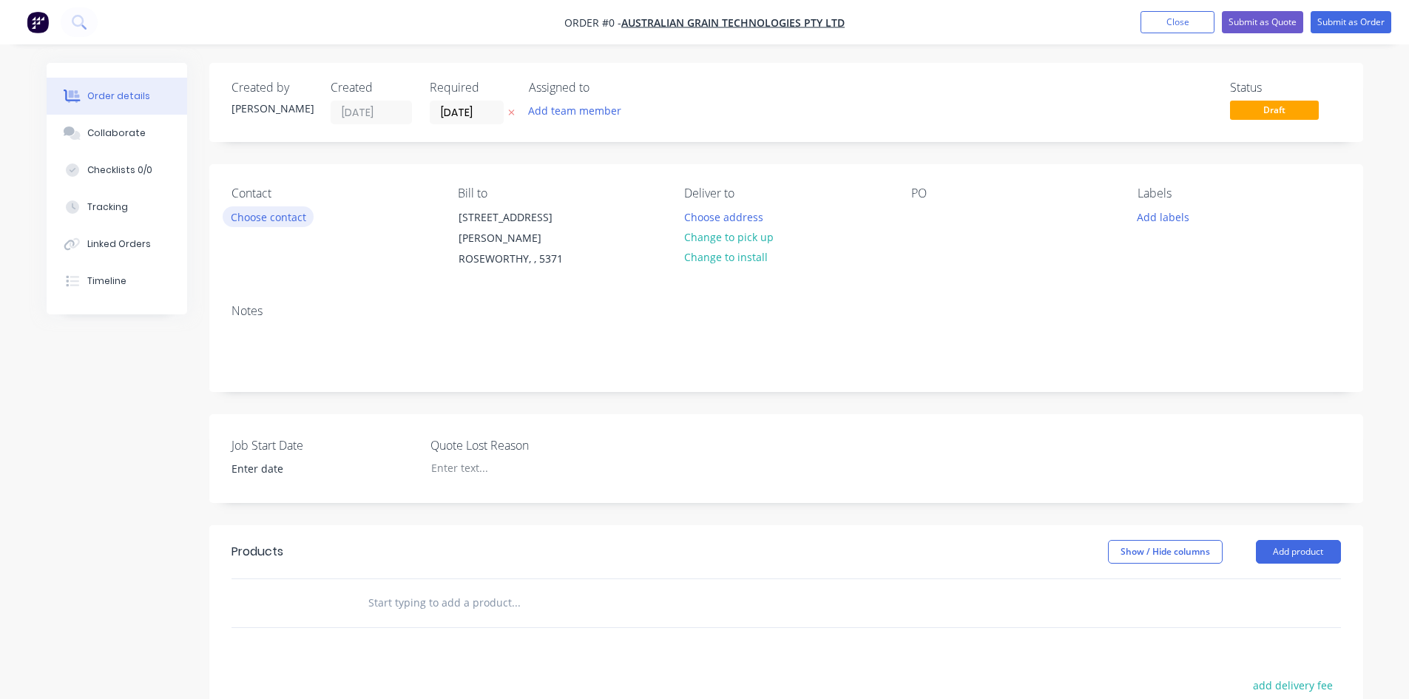
click at [294, 224] on button "Choose contact" at bounding box center [268, 216] width 91 height 20
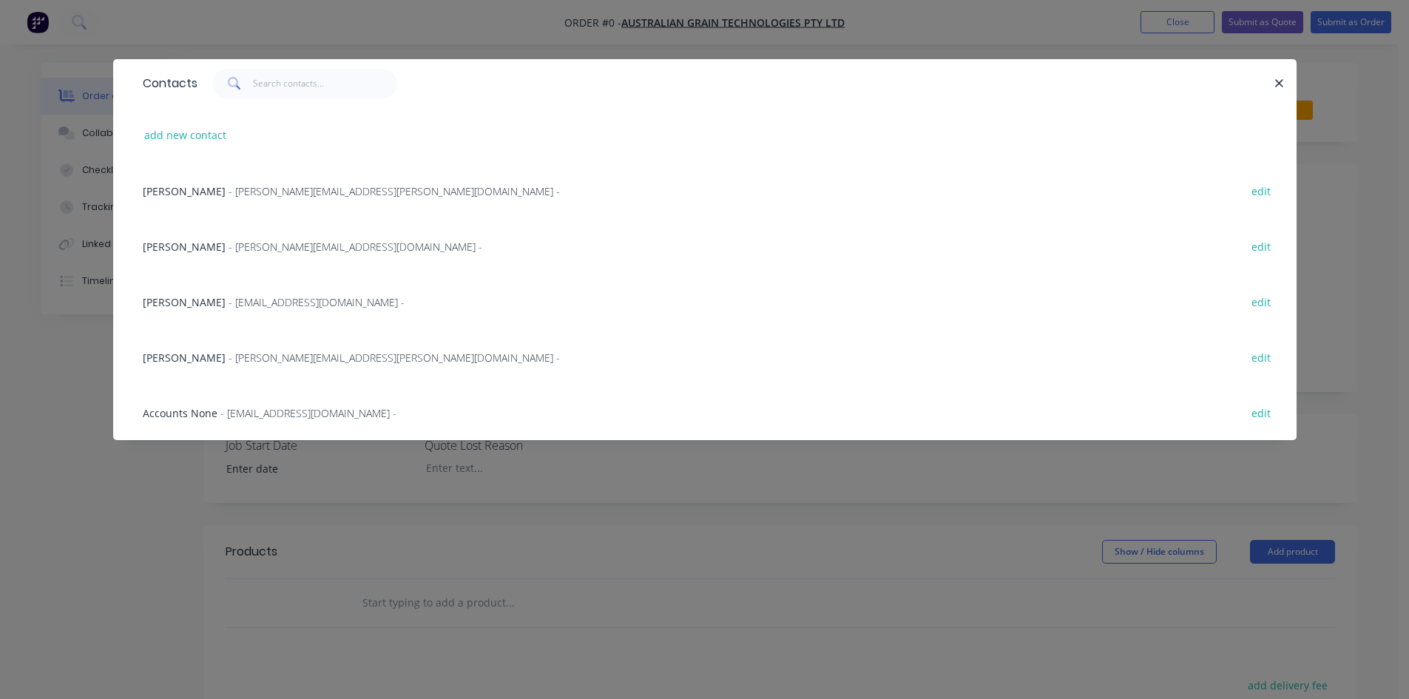
click at [229, 188] on span "- [PERSON_NAME][EMAIL_ADDRESS][PERSON_NAME][DOMAIN_NAME] -" at bounding box center [394, 191] width 331 height 14
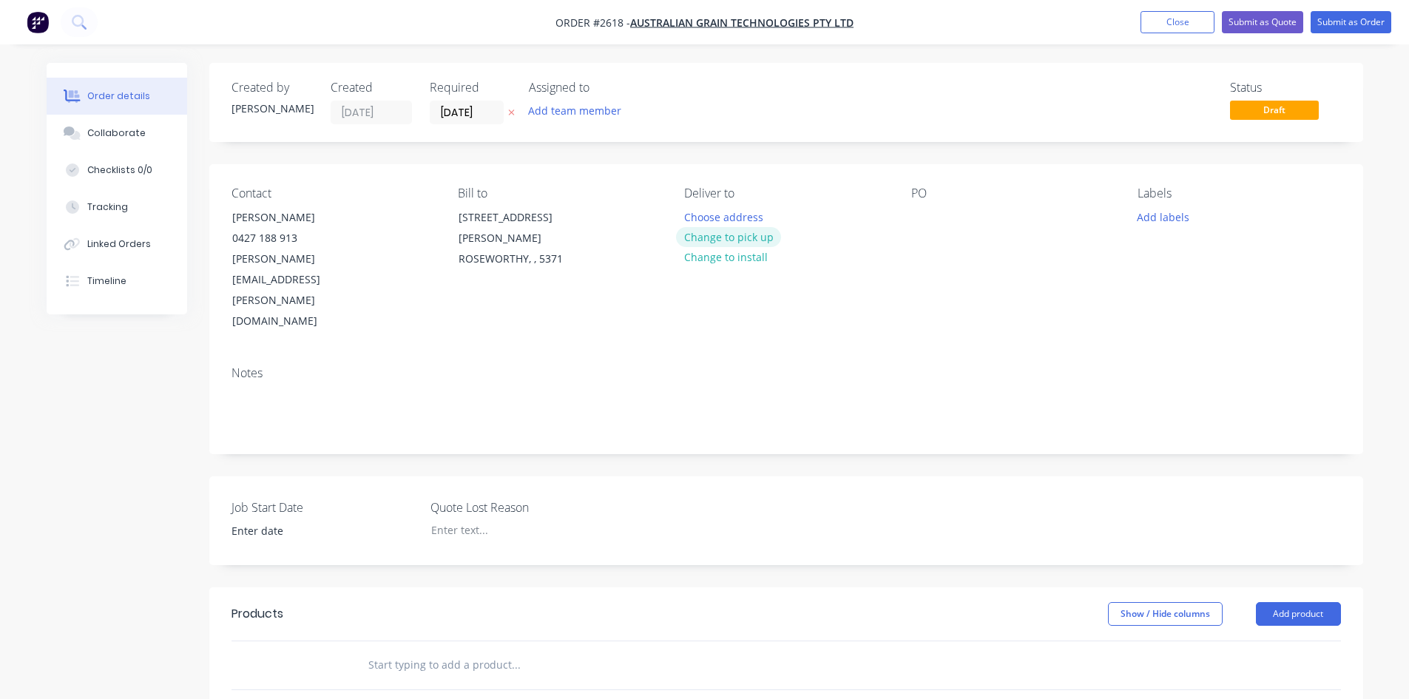
click at [735, 234] on button "Change to pick up" at bounding box center [728, 237] width 105 height 20
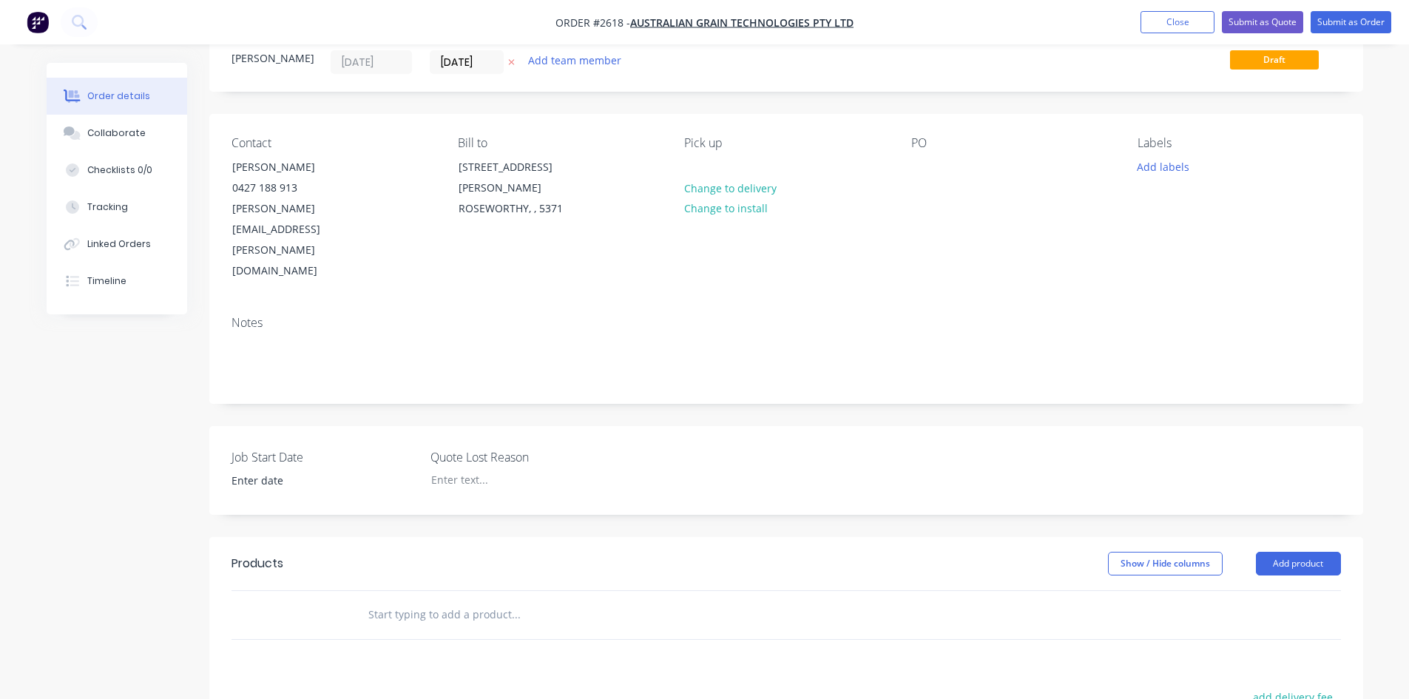
scroll to position [74, 0]
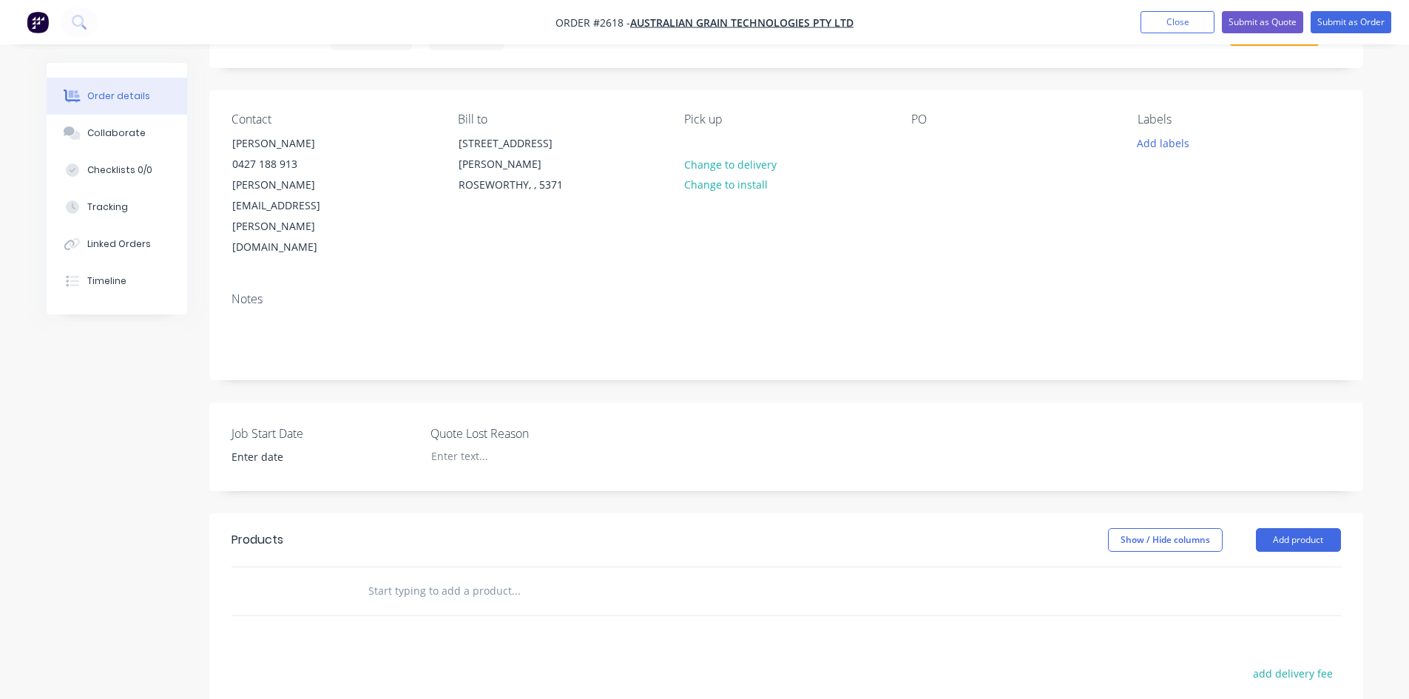
click at [460, 576] on input "text" at bounding box center [516, 591] width 296 height 30
click at [1305, 528] on button "Add product" at bounding box center [1298, 540] width 85 height 24
click at [1277, 626] on div "Product Kit" at bounding box center [1271, 636] width 114 height 21
drag, startPoint x: 1289, startPoint y: 460, endPoint x: 1289, endPoint y: 478, distance: 17.8
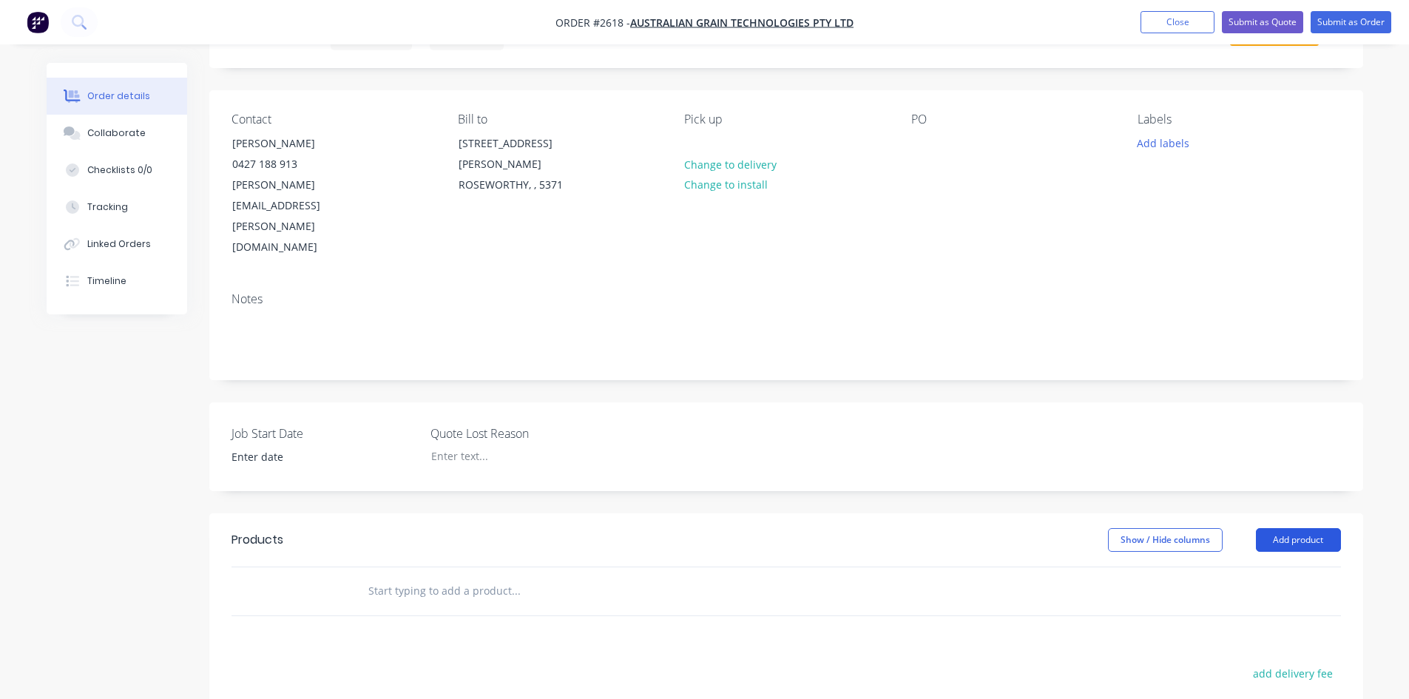
click at [1289, 513] on header "Products Show / Hide columns Add product" at bounding box center [786, 539] width 1154 height 53
click at [1289, 528] on button "Add product" at bounding box center [1298, 540] width 85 height 24
click at [1233, 655] on div "Back" at bounding box center [1271, 665] width 114 height 21
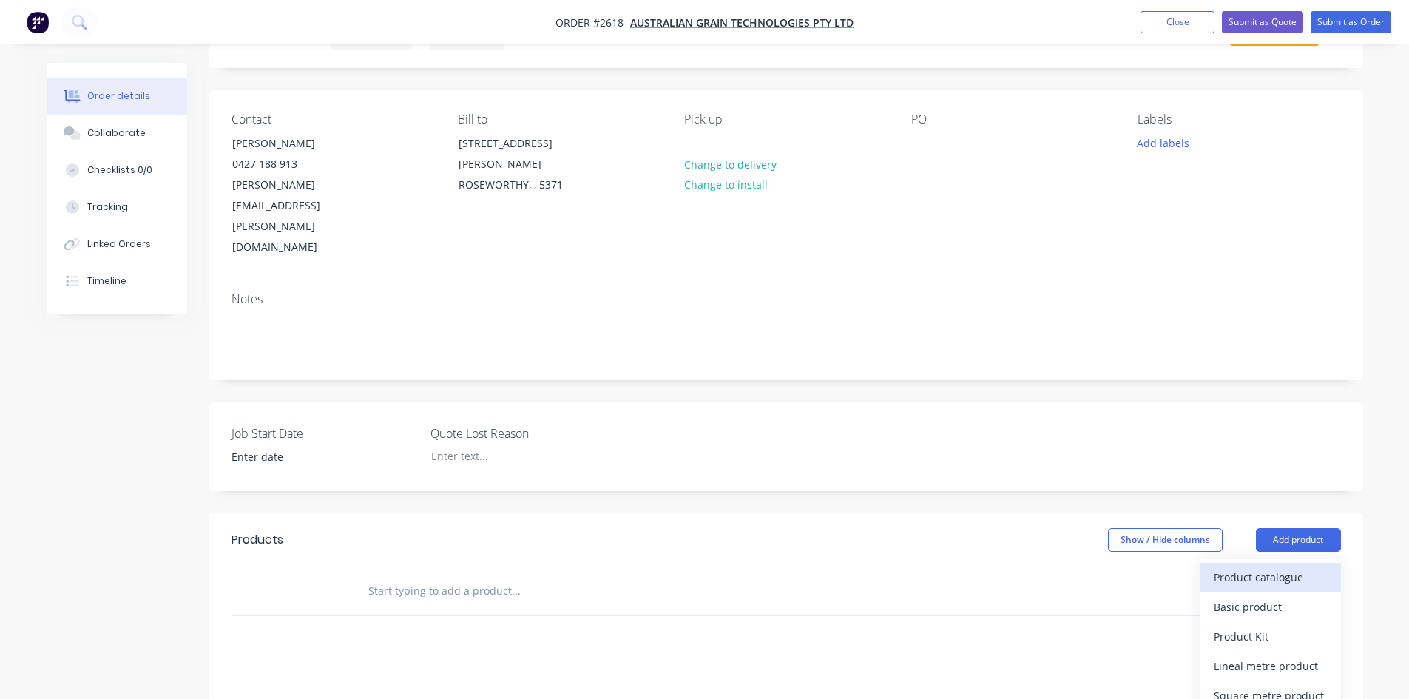
click at [1274, 567] on div "Product catalogue" at bounding box center [1271, 577] width 114 height 21
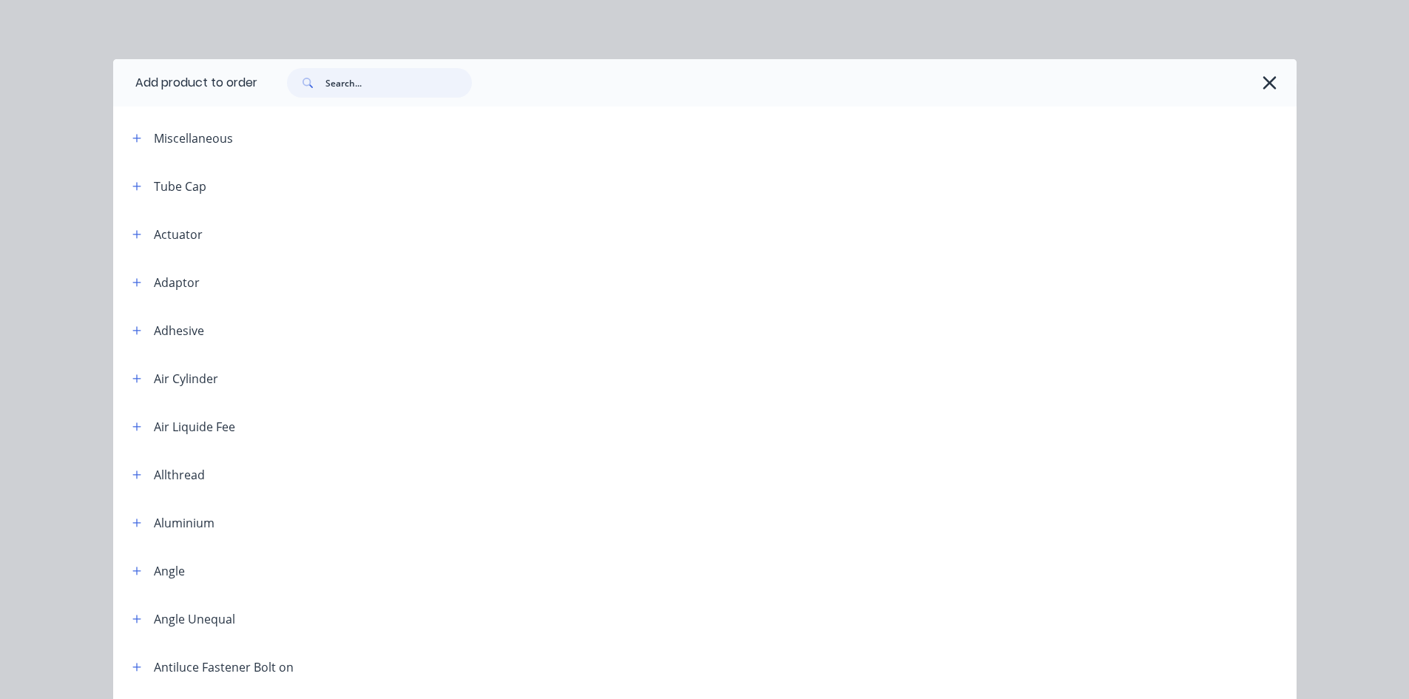
click at [350, 83] on input "text" at bounding box center [398, 83] width 146 height 30
type input "labour kit"
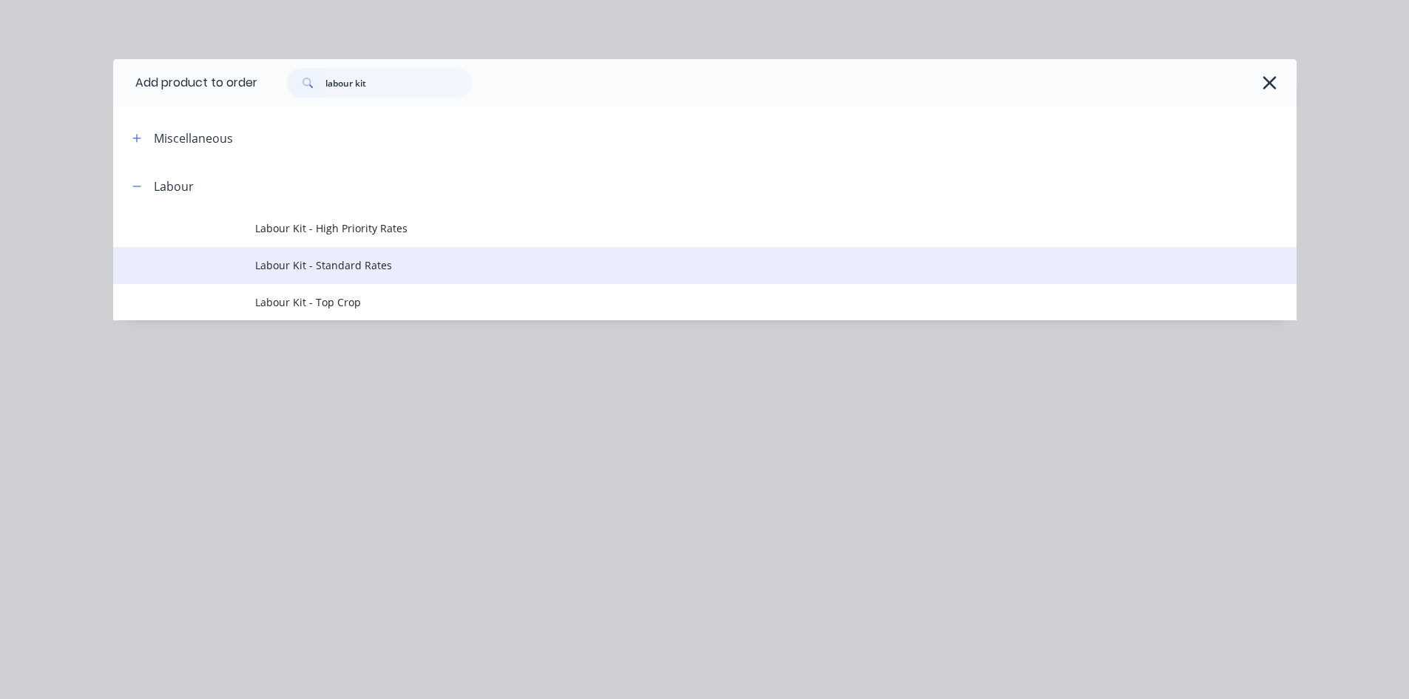
click at [303, 260] on span "Labour Kit - Standard Rates" at bounding box center [671, 265] width 833 height 16
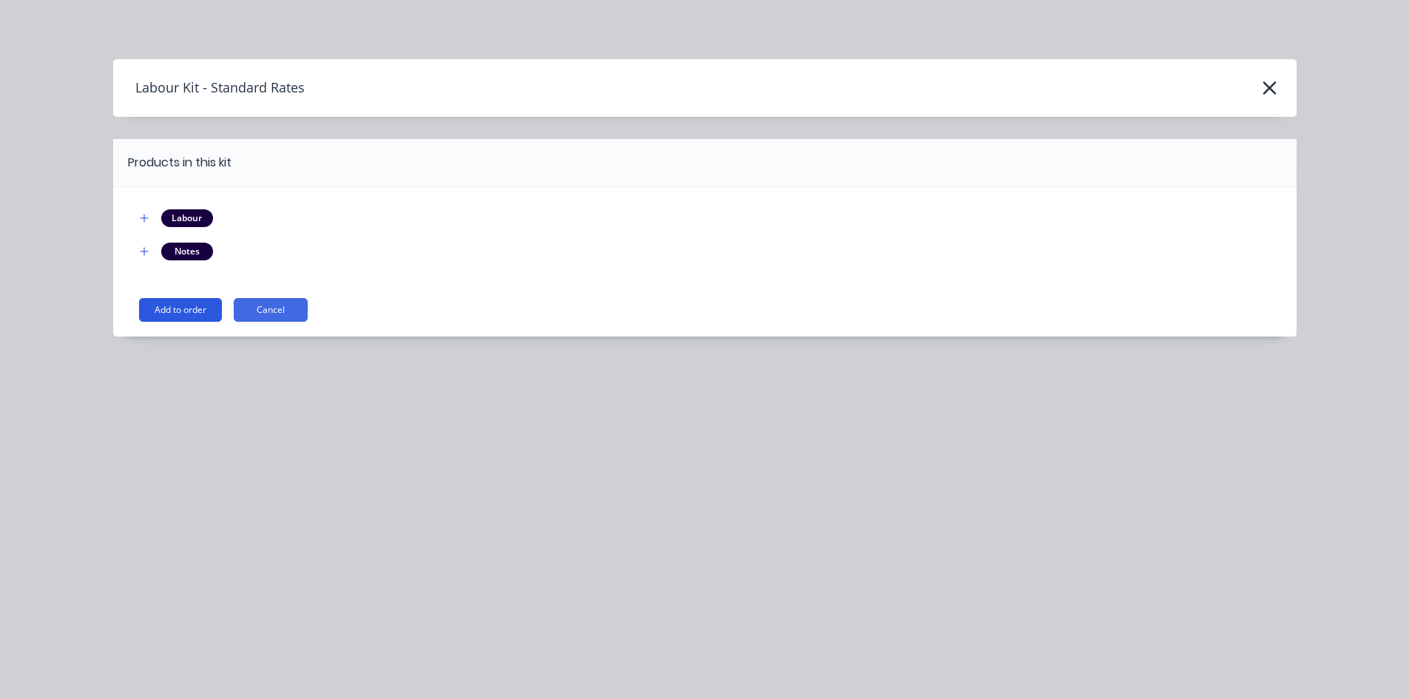
click at [192, 301] on button "Add to order" at bounding box center [180, 310] width 83 height 24
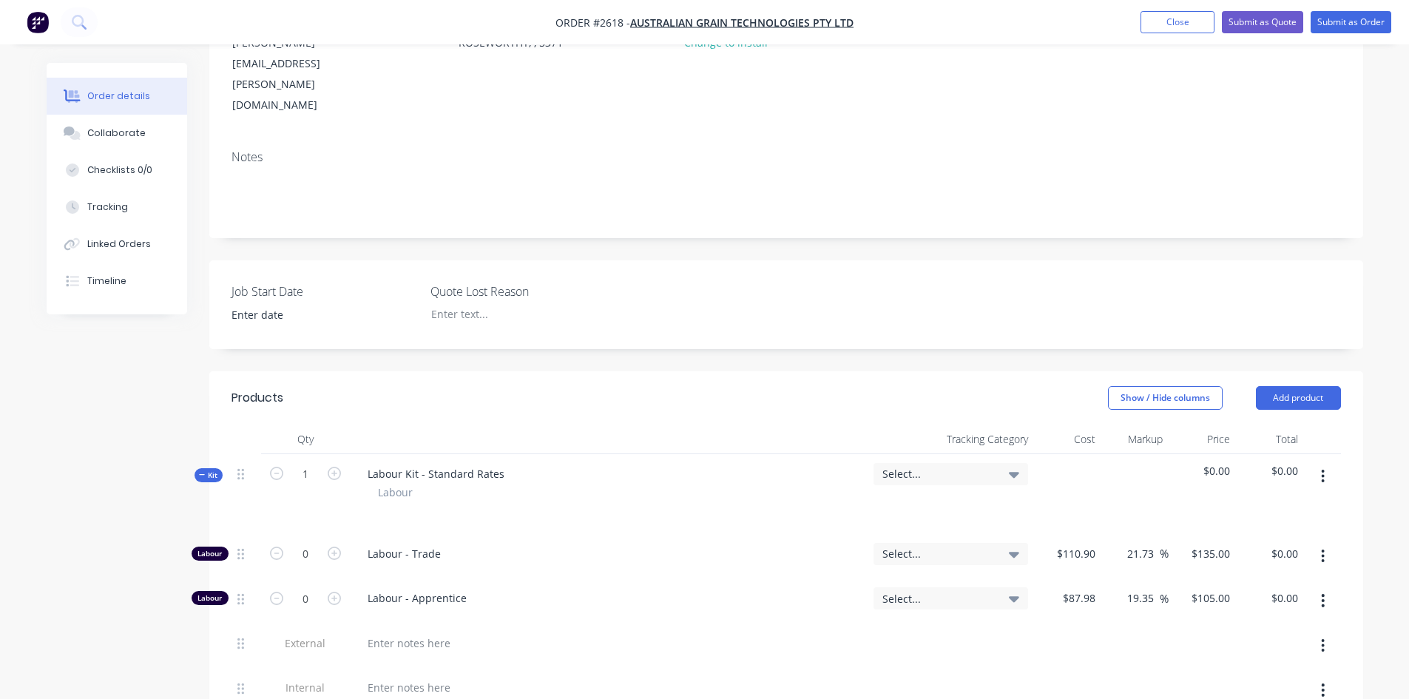
scroll to position [444, 0]
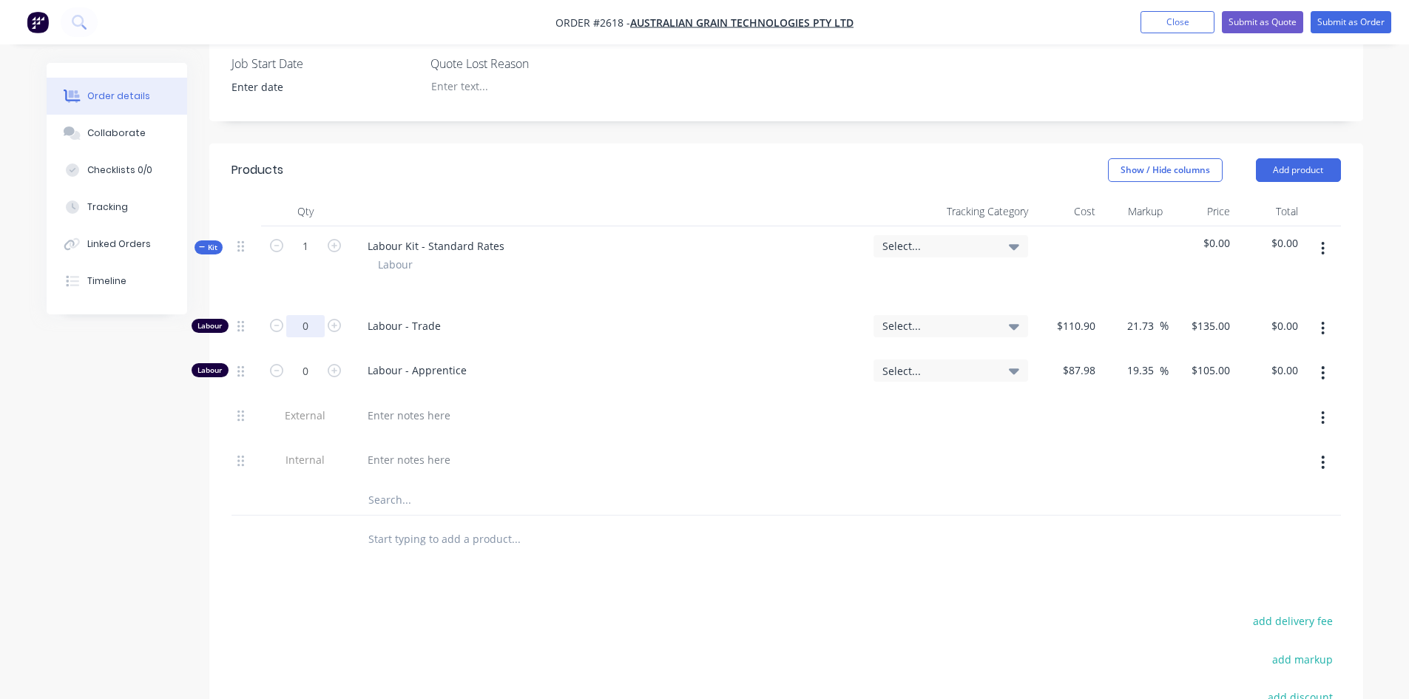
click at [311, 315] on input "0" at bounding box center [305, 326] width 38 height 22
type input "24"
type input "$3,240.00"
drag, startPoint x: 967, startPoint y: 477, endPoint x: 984, endPoint y: 467, distance: 19.5
click at [968, 516] on div at bounding box center [787, 540] width 1110 height 48
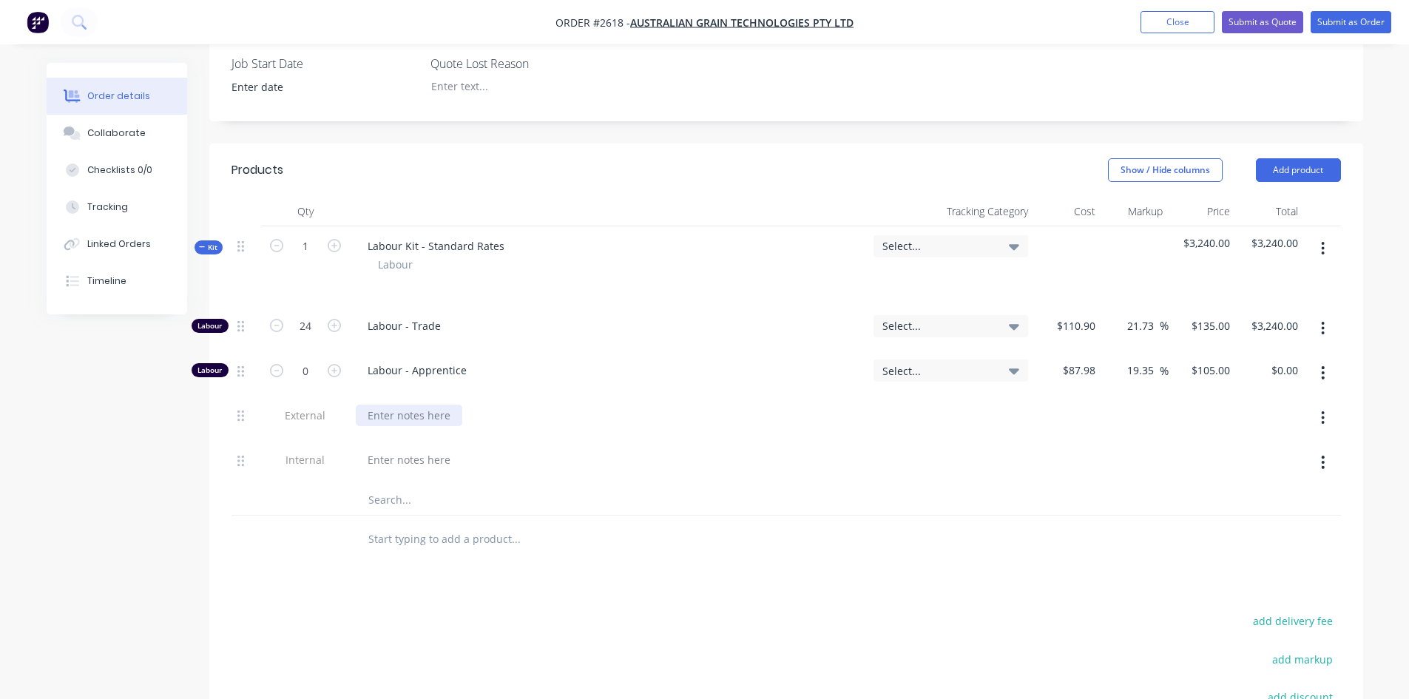
click at [385, 405] on div at bounding box center [409, 415] width 107 height 21
click at [561, 405] on div "Fabricate 6 x trolleys as per sample, add extension on top to allow" at bounding box center [531, 415] width 351 height 21
click at [723, 405] on div "Fabricate 6 x trolleys as per sample, add sliding extension on top to allow" at bounding box center [549, 415] width 387 height 21
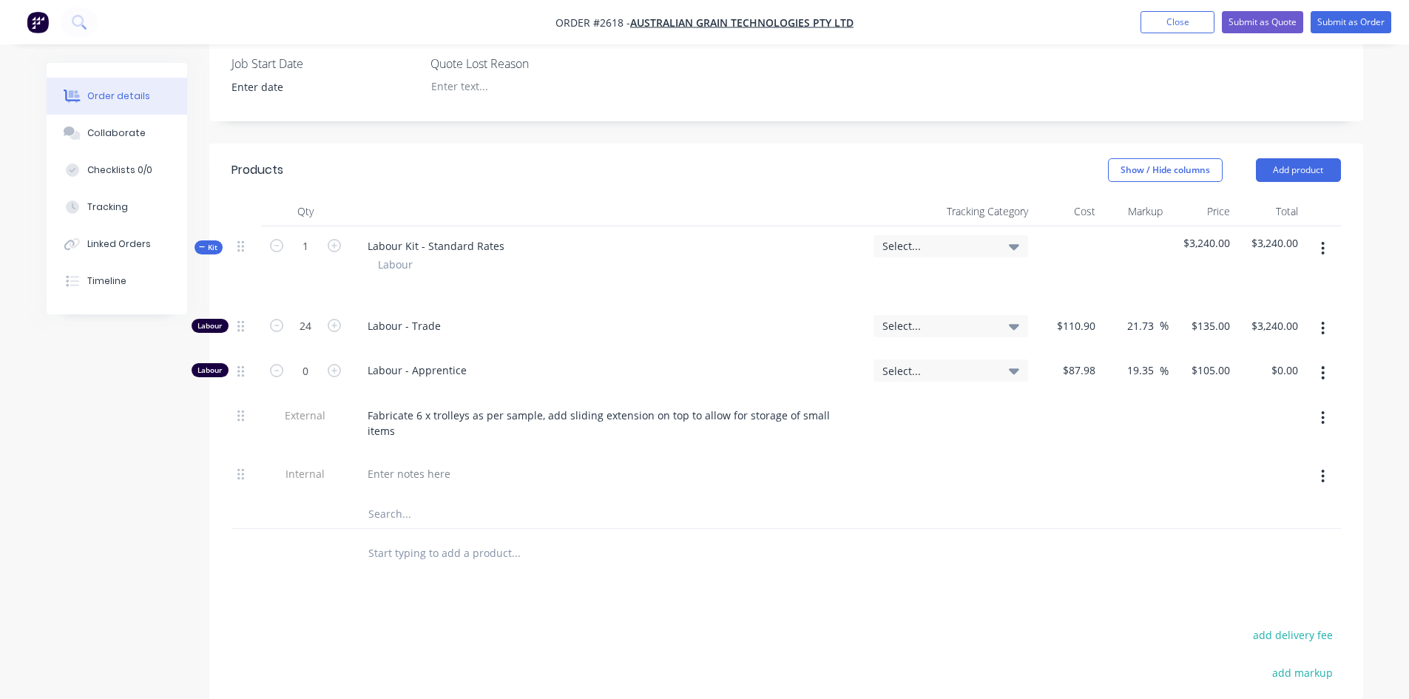
click at [791, 529] on div at bounding box center [616, 553] width 533 height 48
click at [418, 538] on input "text" at bounding box center [516, 553] width 296 height 30
click at [394, 538] on input "text" at bounding box center [516, 553] width 296 height 30
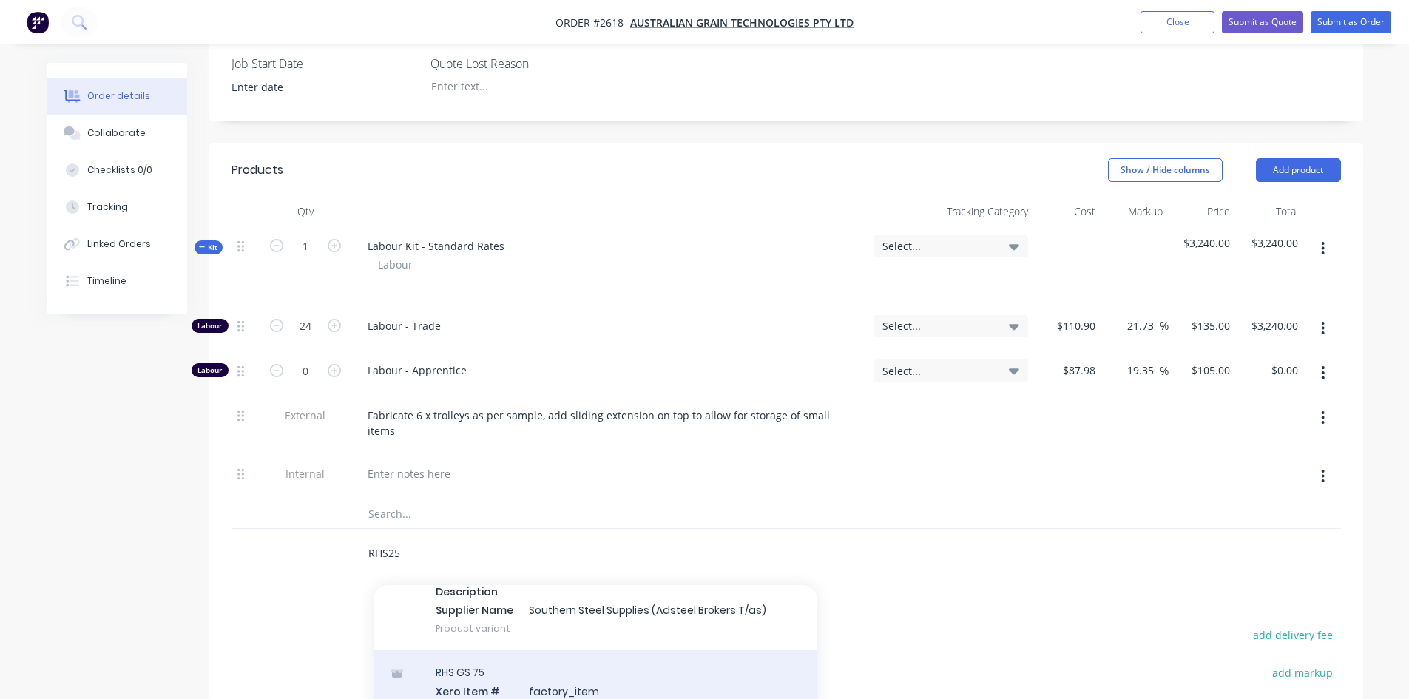
scroll to position [148, 0]
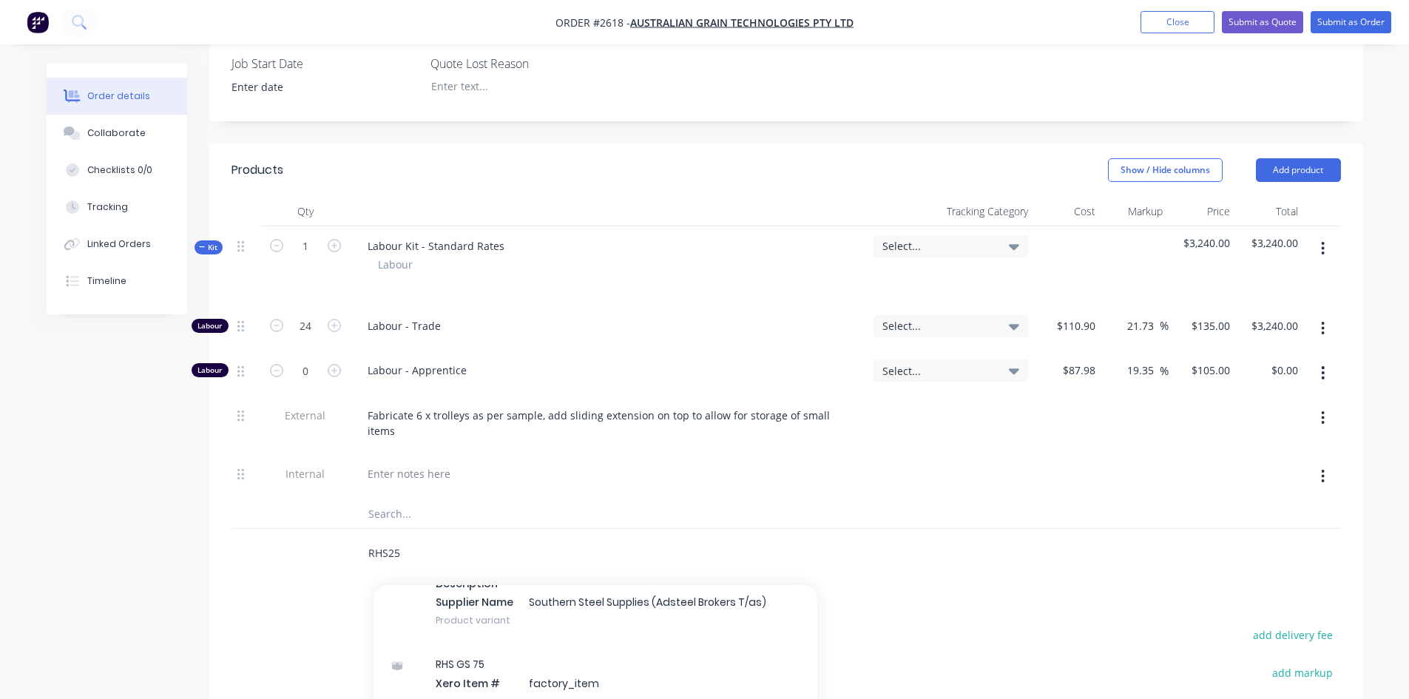
click at [419, 538] on input "RHS25" at bounding box center [516, 553] width 296 height 30
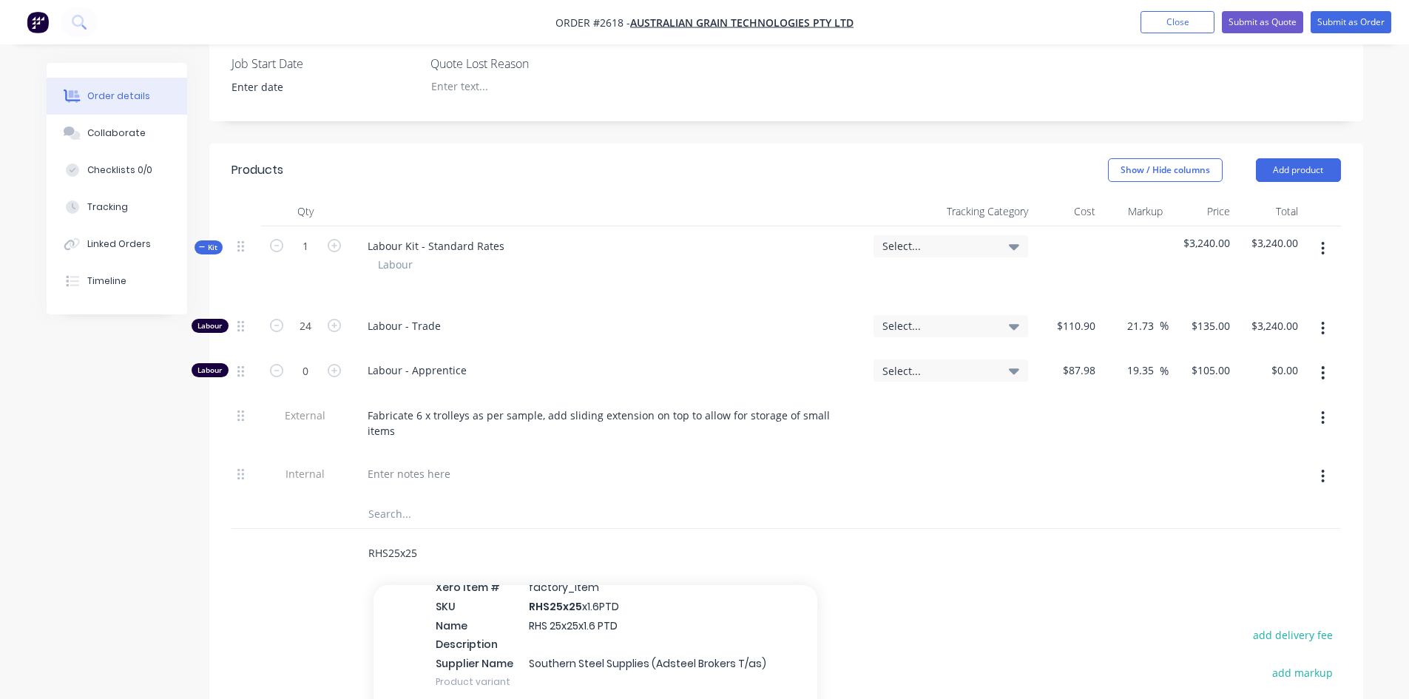
scroll to position [888, 0]
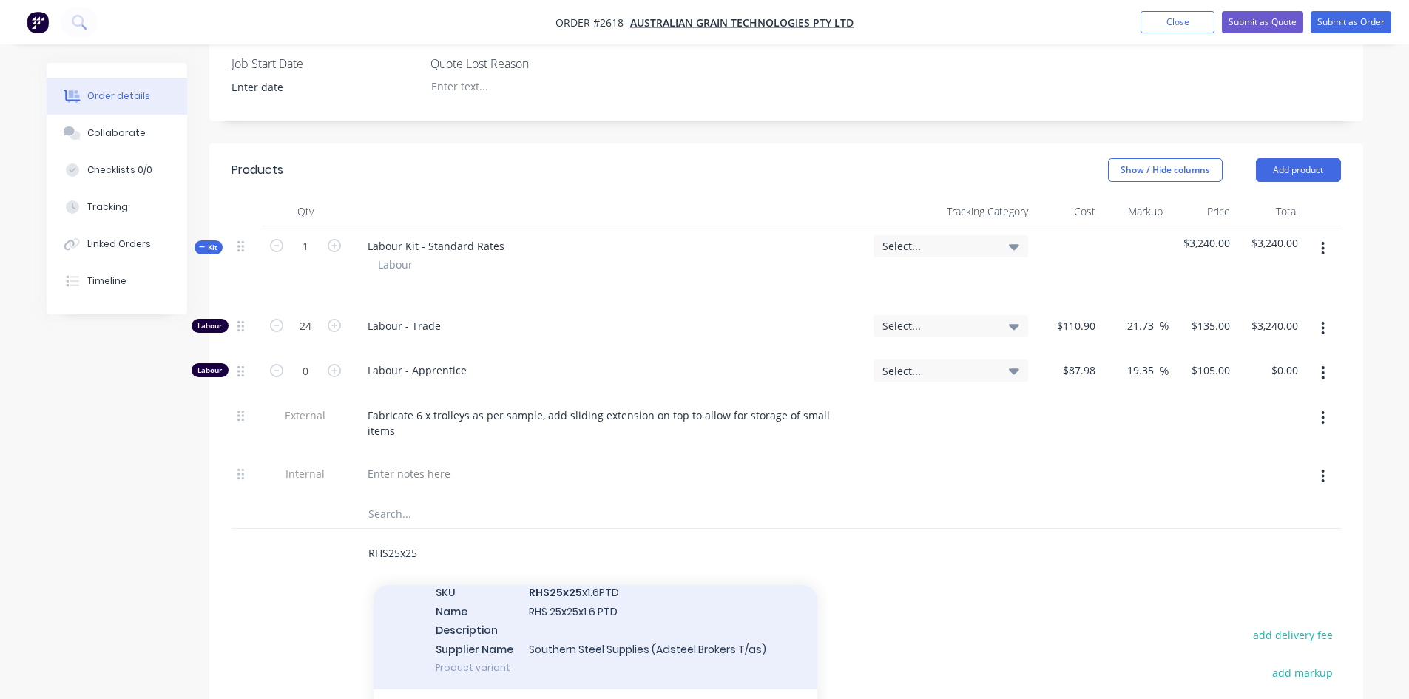
type input "RHS25x25"
click at [600, 532] on div "RHS PTD 25 Xero Item # factory_item SKU RHS25x25 x1.6PTD Name RHS 25x25x1.6 PTD…" at bounding box center [596, 611] width 444 height 158
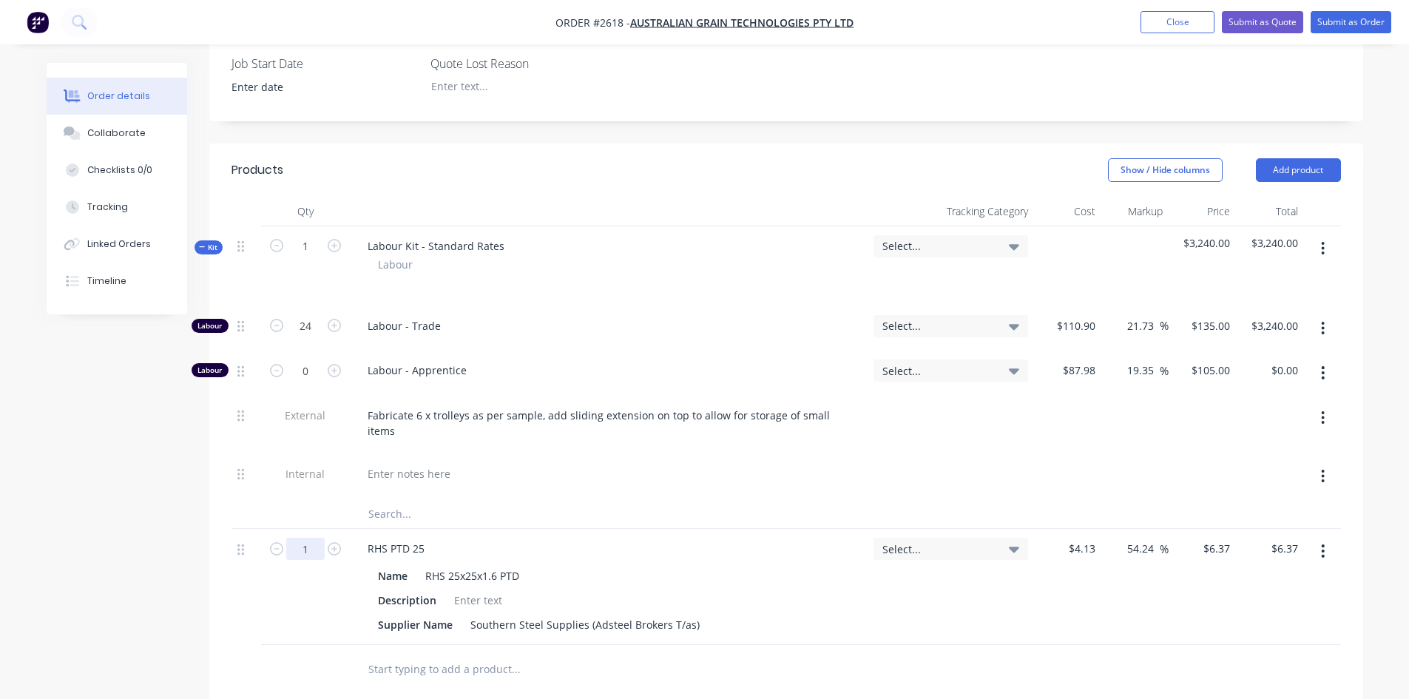
click at [305, 257] on input "1" at bounding box center [305, 246] width 38 height 22
type input "24"
type input "$152.88"
click at [726, 656] on div "Products Show / Hide columns Add product Qty Tracking Category Cost Markup Pric…" at bounding box center [786, 595] width 1154 height 905
click at [462, 654] on input "text" at bounding box center [516, 669] width 296 height 30
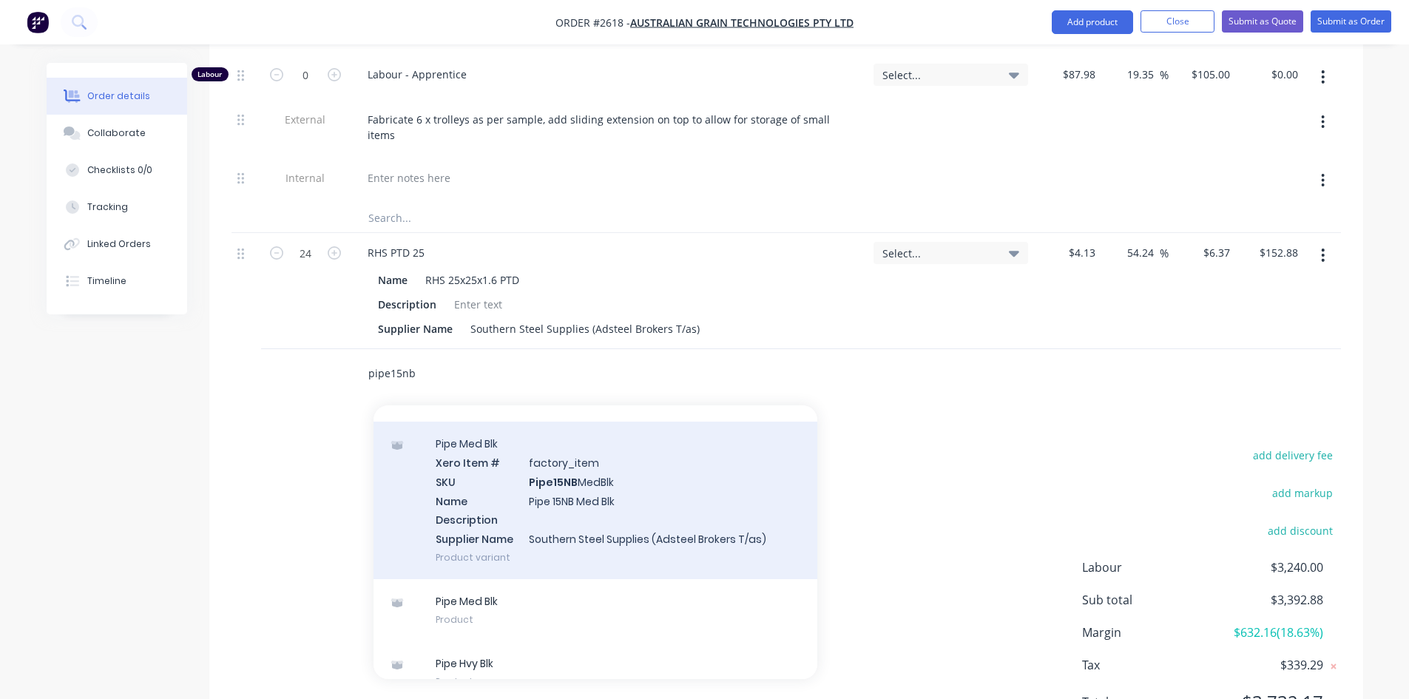
scroll to position [212, 0]
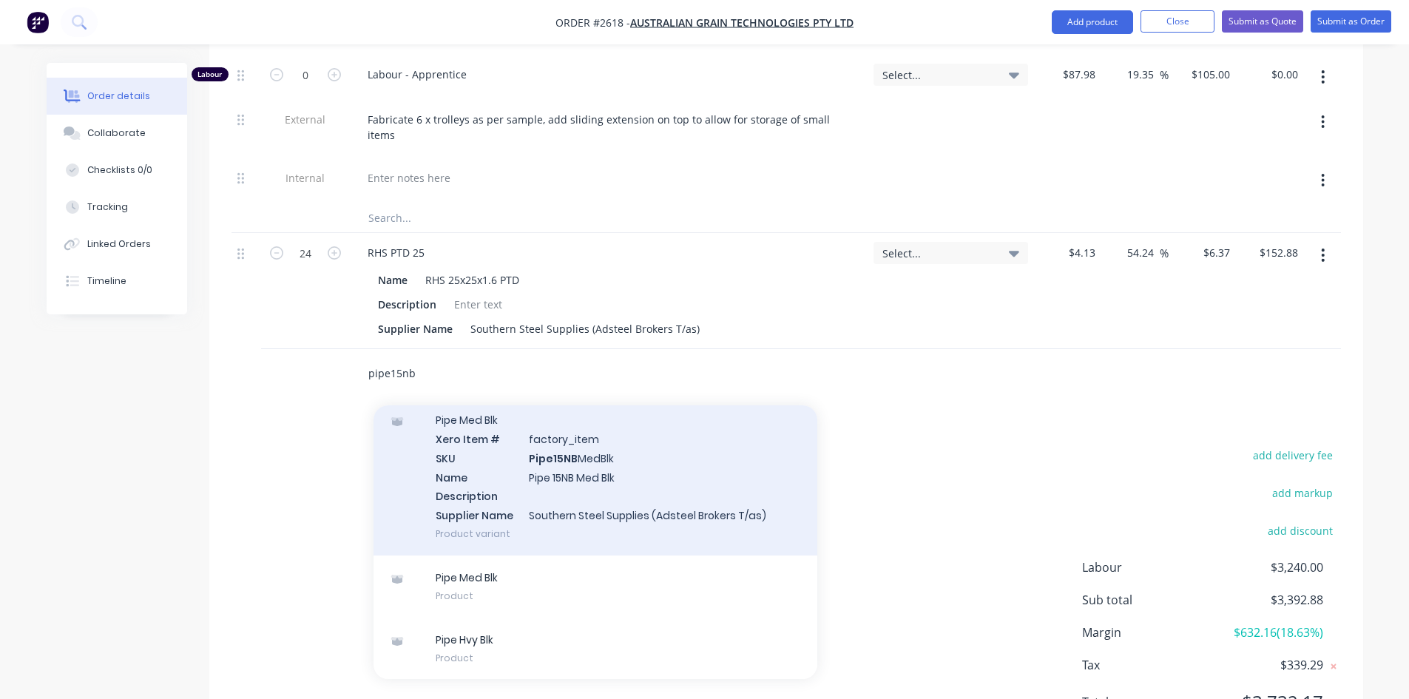
type input "pipe15nb"
click at [585, 402] on div "Pipe Med Blk Xero Item # factory_item SKU Pipe15NB MedBlk Name Pipe 15NB Med Bl…" at bounding box center [596, 477] width 444 height 158
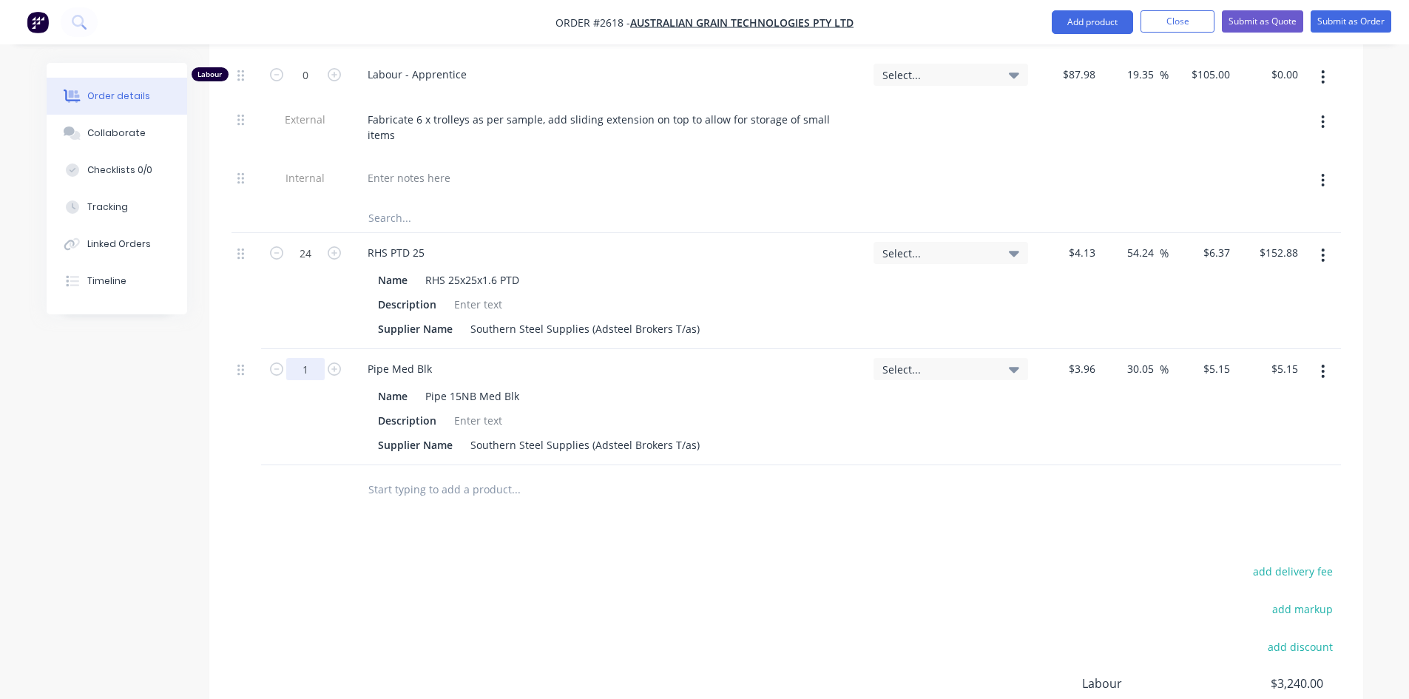
type input "3"
type input "$15.45"
drag, startPoint x: 675, startPoint y: 581, endPoint x: 490, endPoint y: 483, distance: 208.5
click at [673, 578] on div "add delivery fee add markup add discount Labour $3,240.00 Sub total $3,398.03 M…" at bounding box center [787, 704] width 1110 height 286
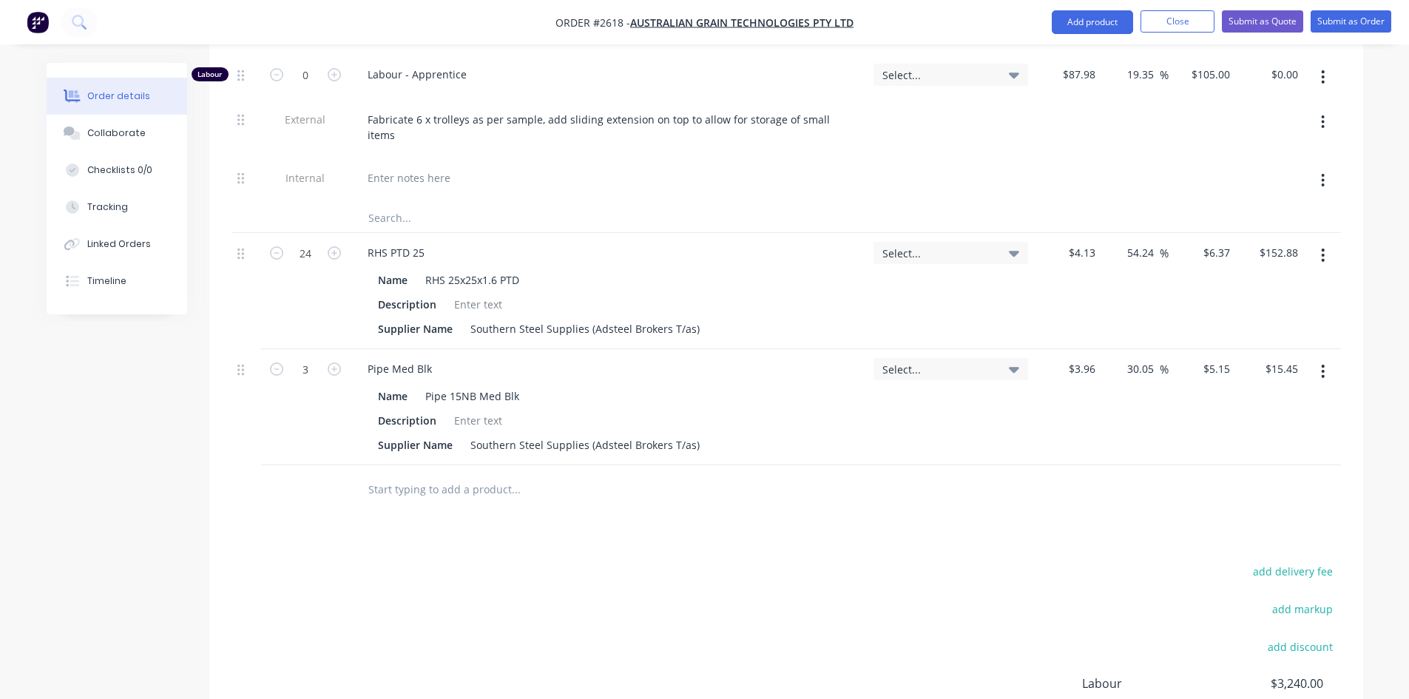
click at [420, 474] on input "text" at bounding box center [516, 489] width 296 height 30
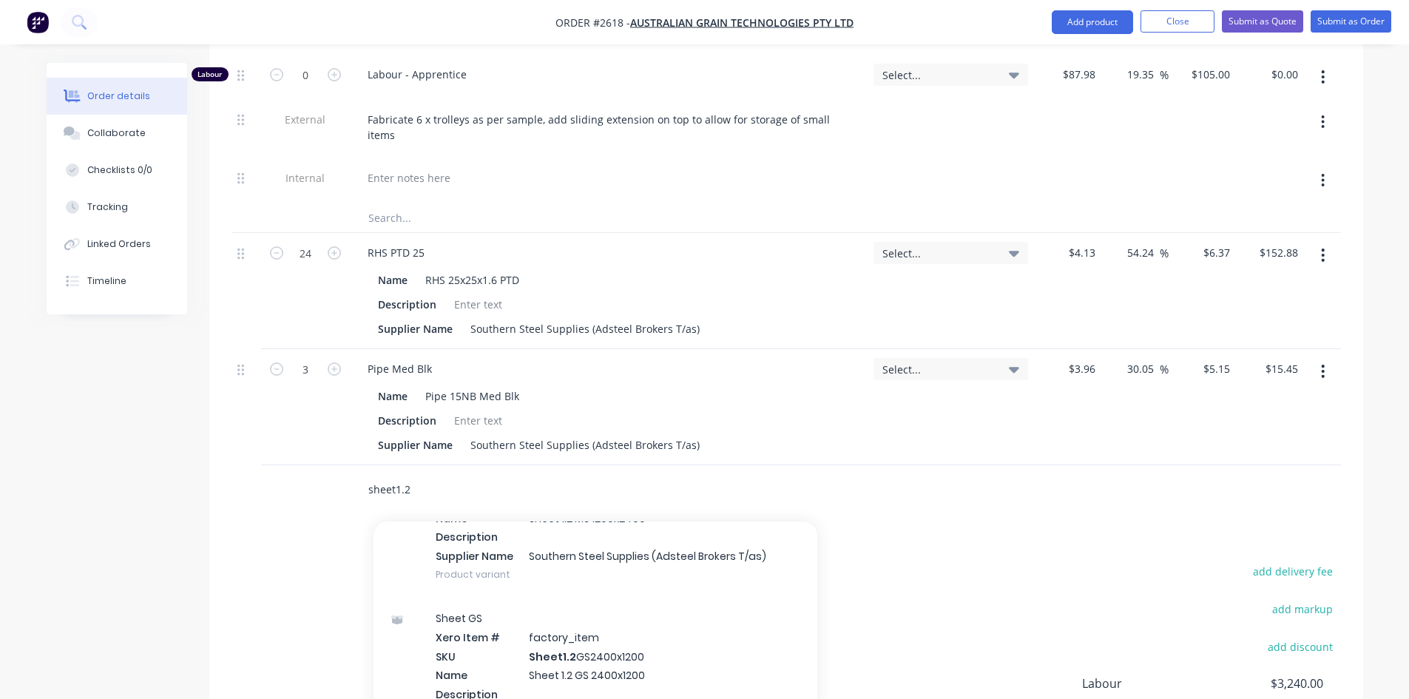
scroll to position [296, 0]
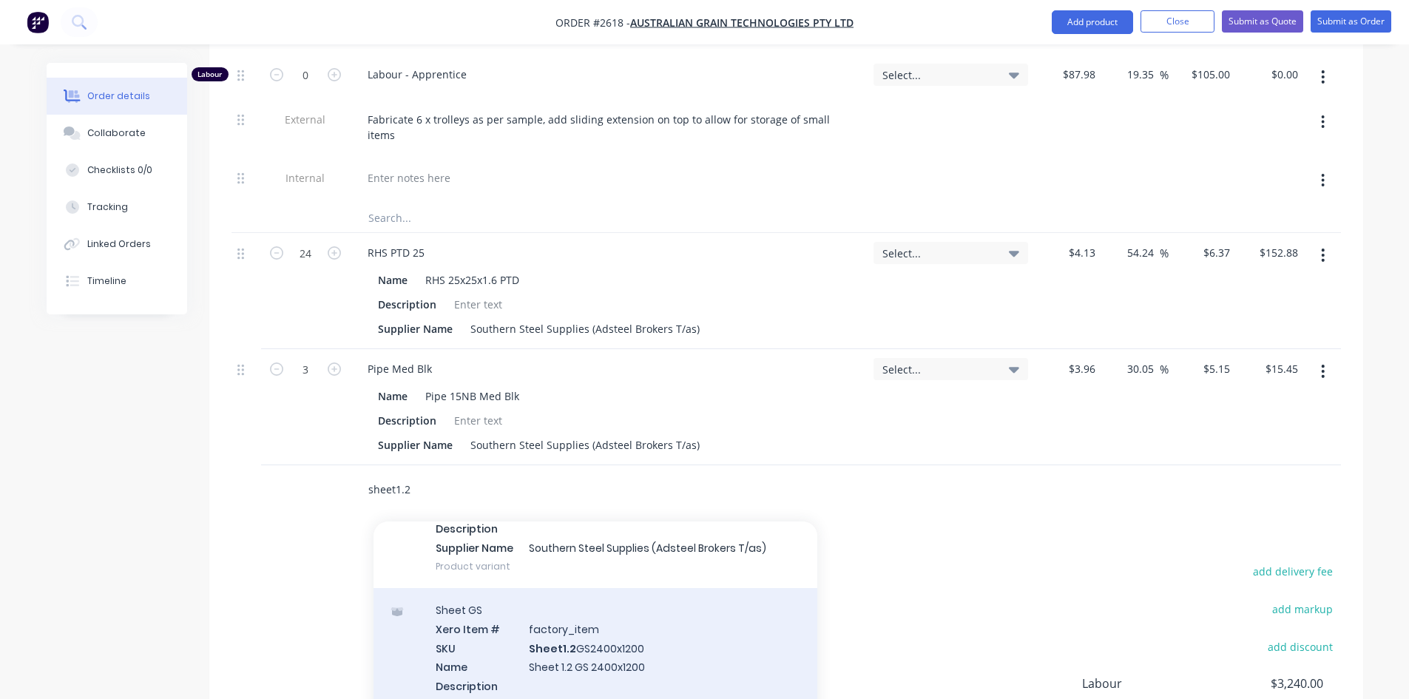
type input "sheet1.2"
click at [604, 588] on div "Sheet GS Xero Item # factory_item SKU Sheet1.2 GS2400x1200 Name Sheet 1.2 GS 24…" at bounding box center [596, 667] width 444 height 158
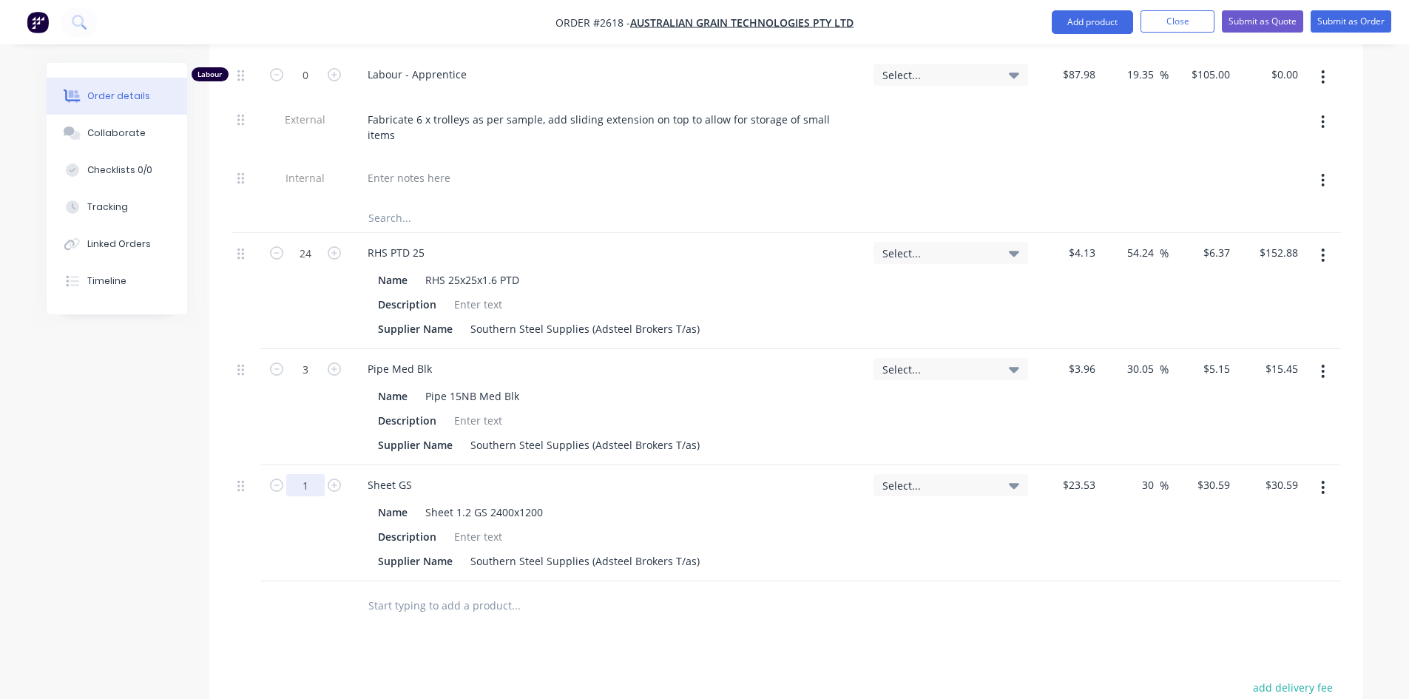
drag, startPoint x: 309, startPoint y: 412, endPoint x: 588, endPoint y: 451, distance: 281.6
type input "1.44"
type input "$44.05"
click at [619, 564] on div "Products Show / Hide columns Add product Qty Tracking Category Cost Markup Pric…" at bounding box center [786, 417] width 1154 height 1138
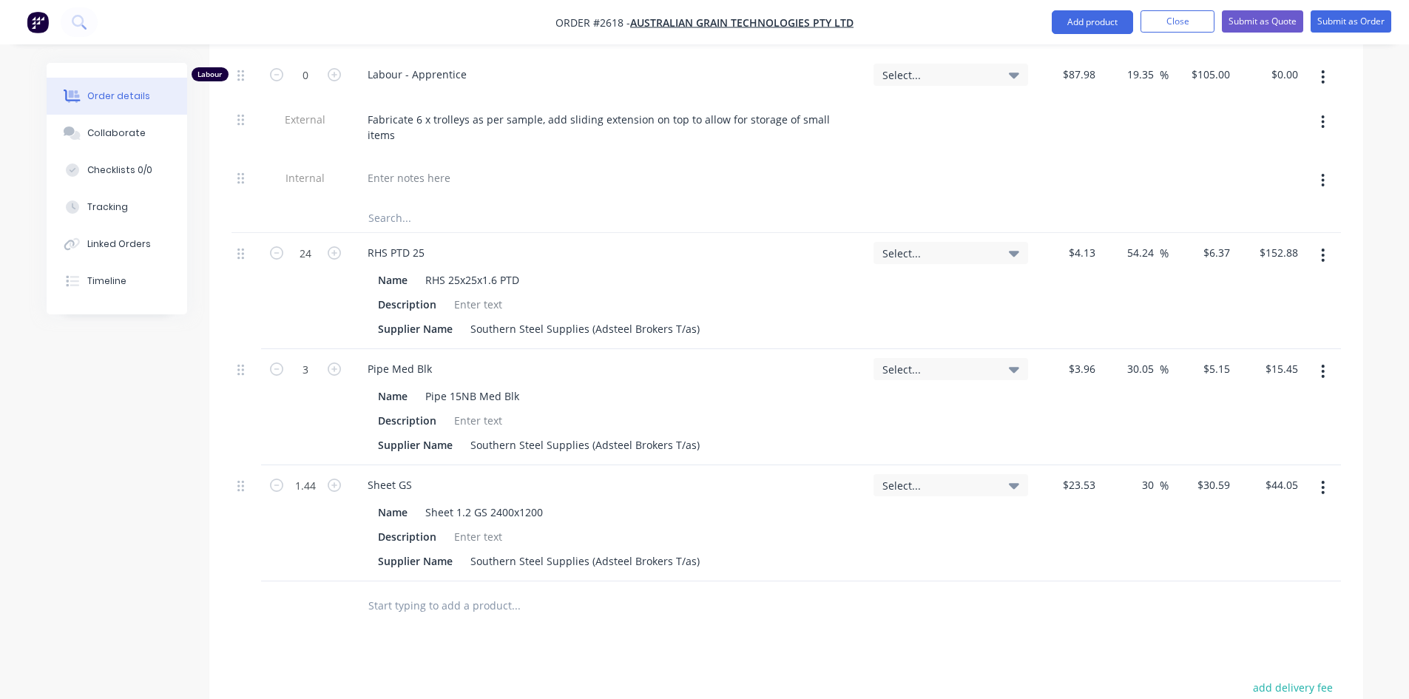
click at [462, 590] on input "text" at bounding box center [516, 605] width 296 height 30
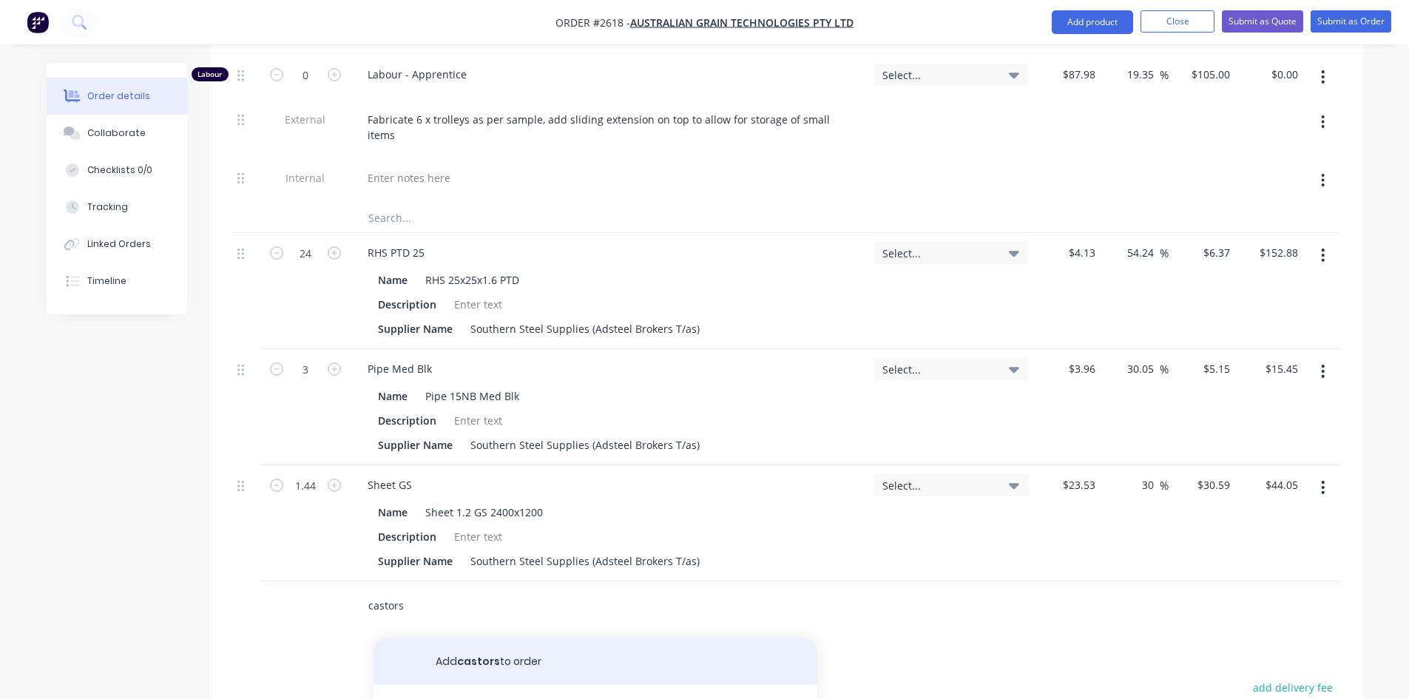
type input "castors"
click at [547, 638] on button "Add castors to order" at bounding box center [596, 661] width 444 height 47
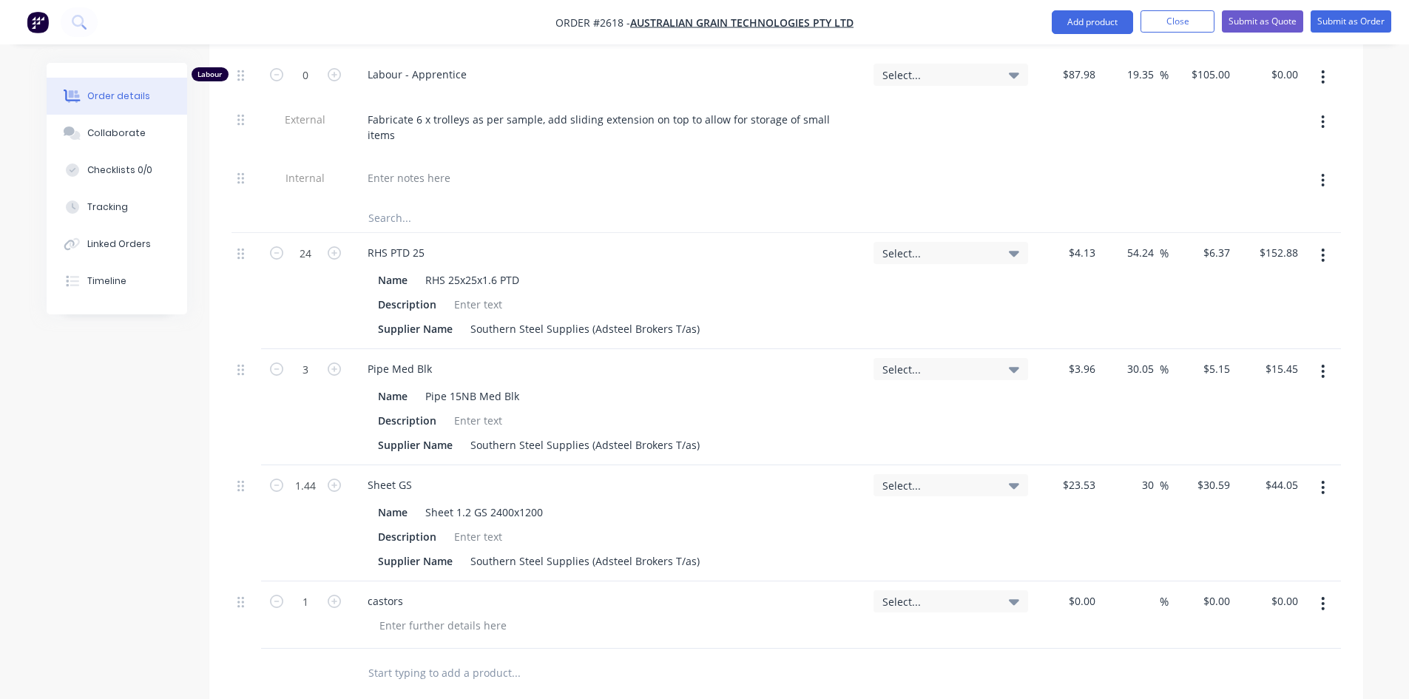
click at [427, 590] on div "castors" at bounding box center [609, 600] width 506 height 21
click at [405, 590] on div "castors" at bounding box center [385, 600] width 59 height 21
click at [564, 615] on div at bounding box center [615, 625] width 494 height 21
type input "24"
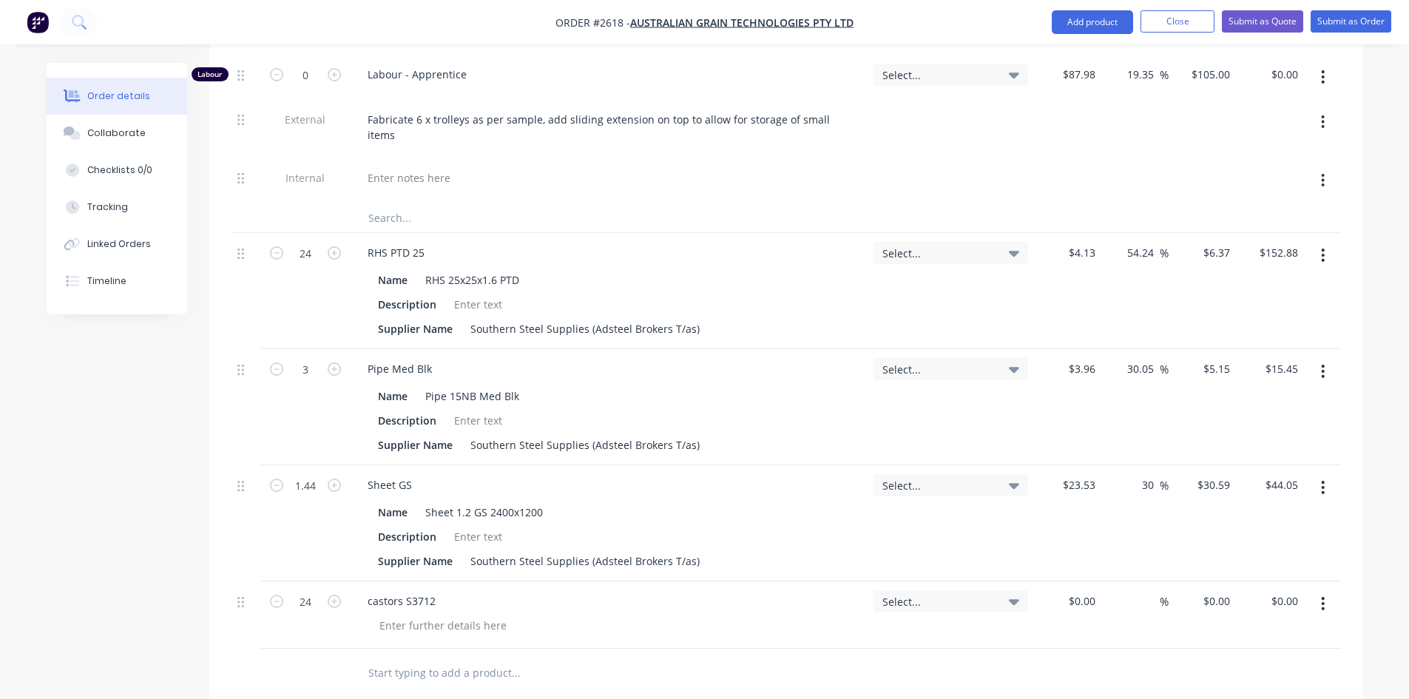
click at [750, 649] on div at bounding box center [616, 673] width 533 height 48
click at [1093, 590] on input at bounding box center [1084, 600] width 34 height 21
type input "$8.50"
type input "$204.00"
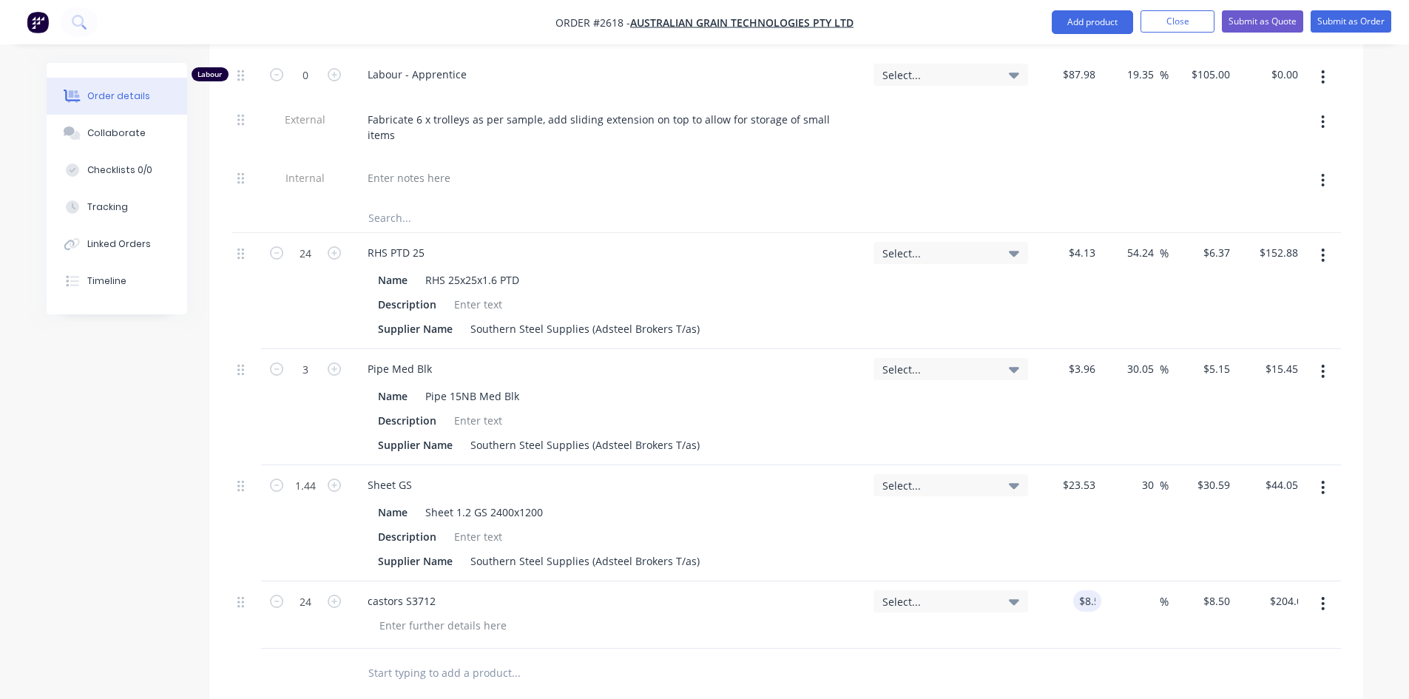
click at [985, 649] on div at bounding box center [787, 673] width 1110 height 48
click at [1151, 590] on input at bounding box center [1151, 600] width 17 height 21
type input "30"
type input "$11.05"
type input "$265.20"
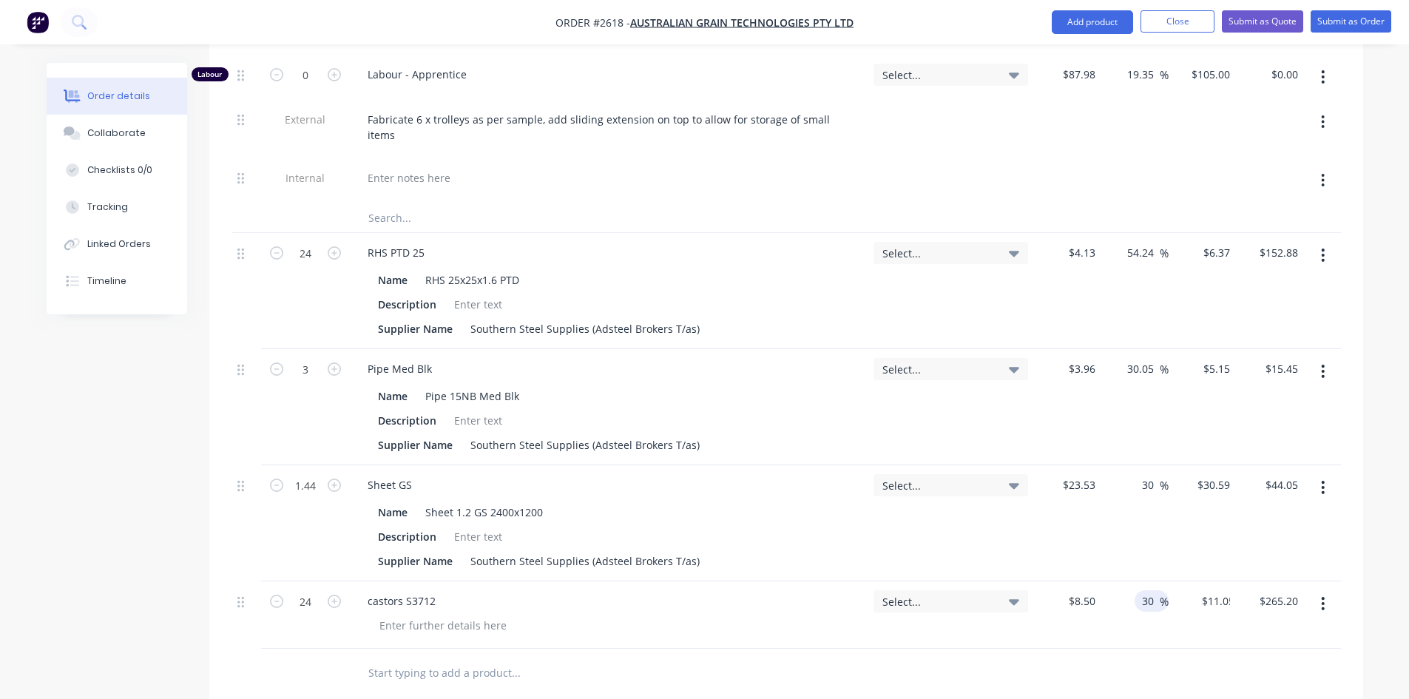
click at [1152, 649] on div at bounding box center [787, 673] width 1110 height 48
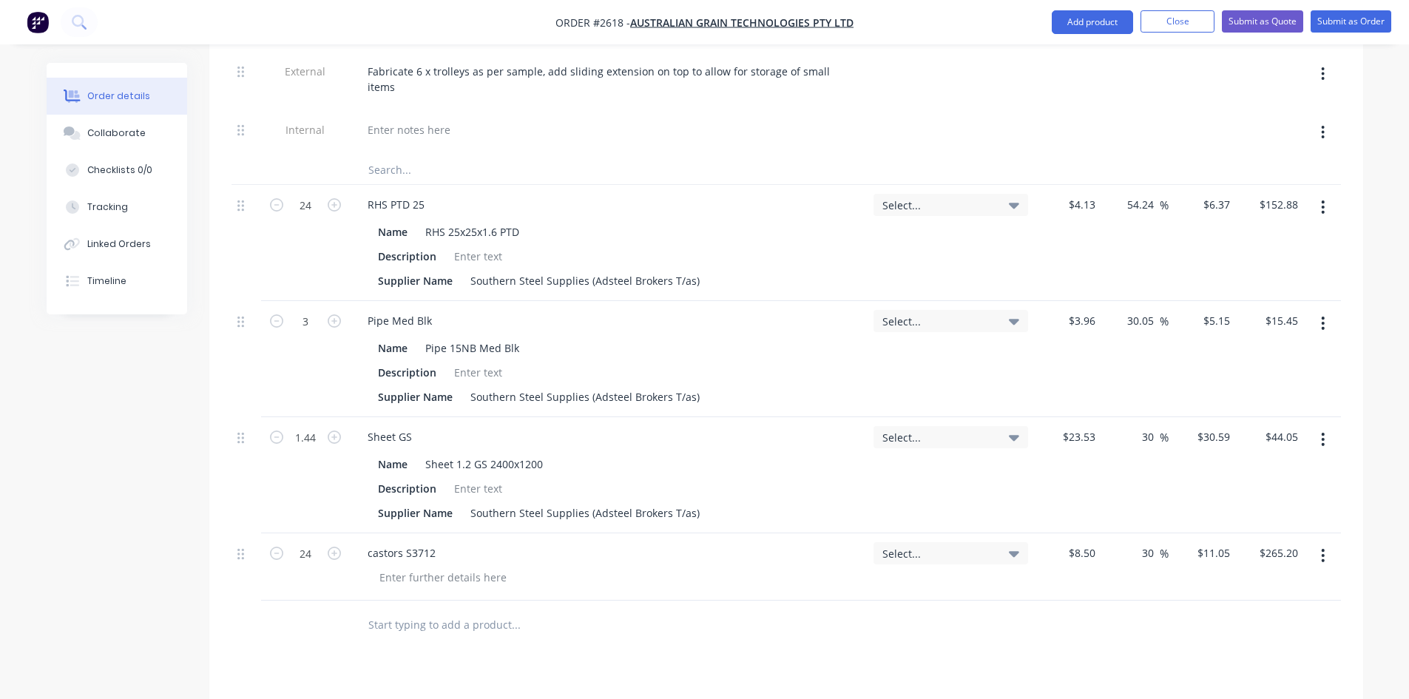
scroll to position [814, 0]
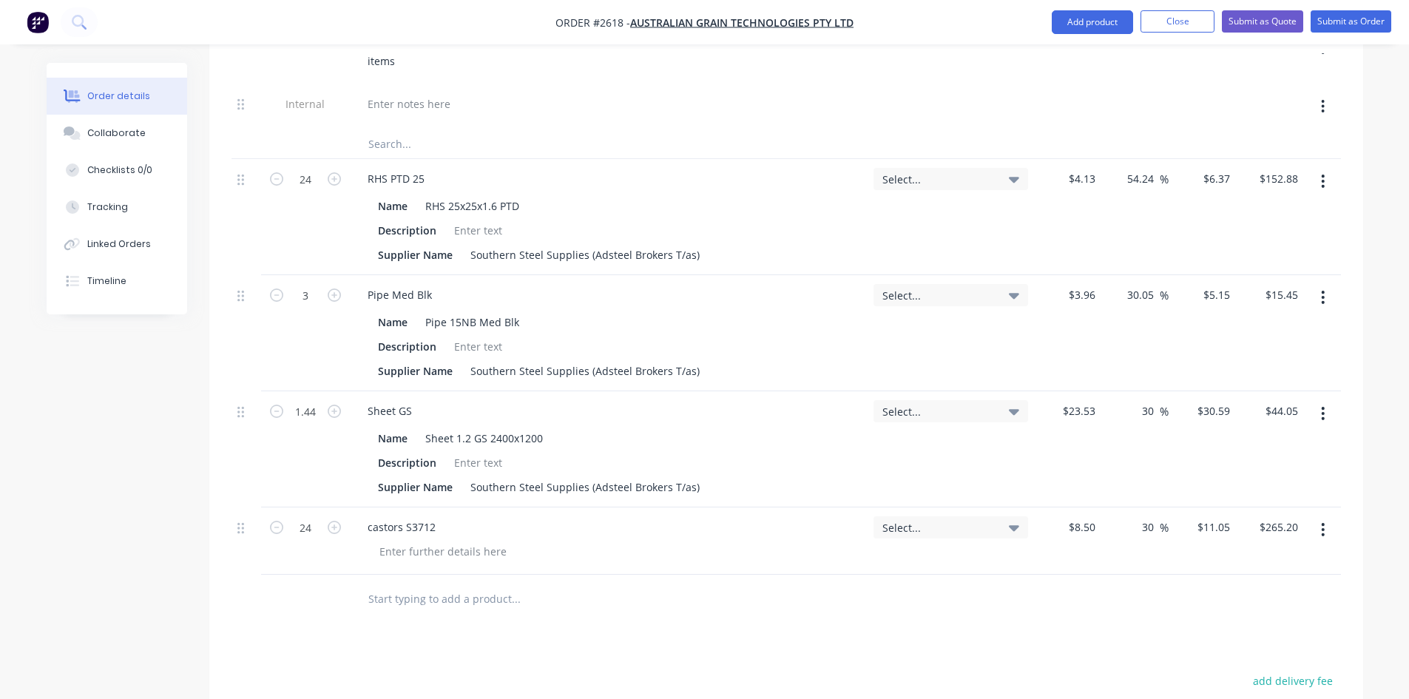
click at [417, 584] on input "text" at bounding box center [516, 599] width 296 height 30
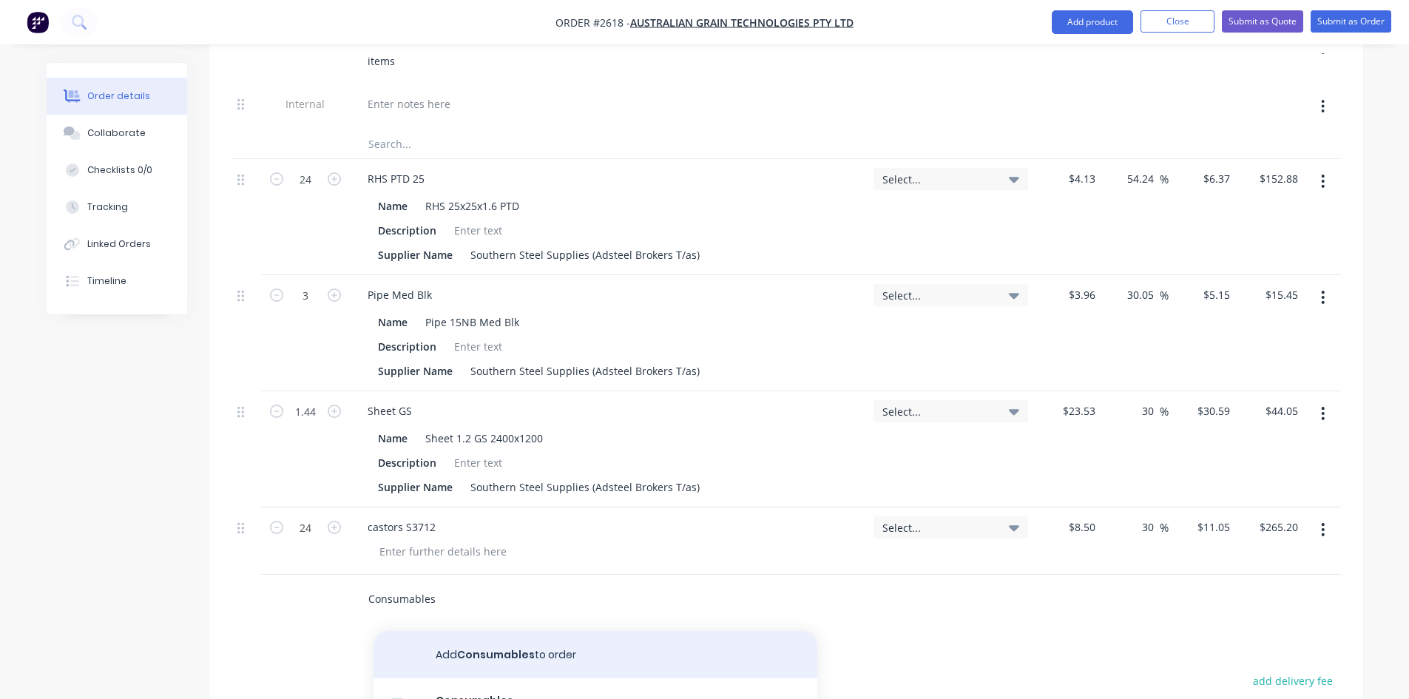
type input "Consumables"
click at [490, 631] on button "Add Consumables to order" at bounding box center [596, 654] width 444 height 47
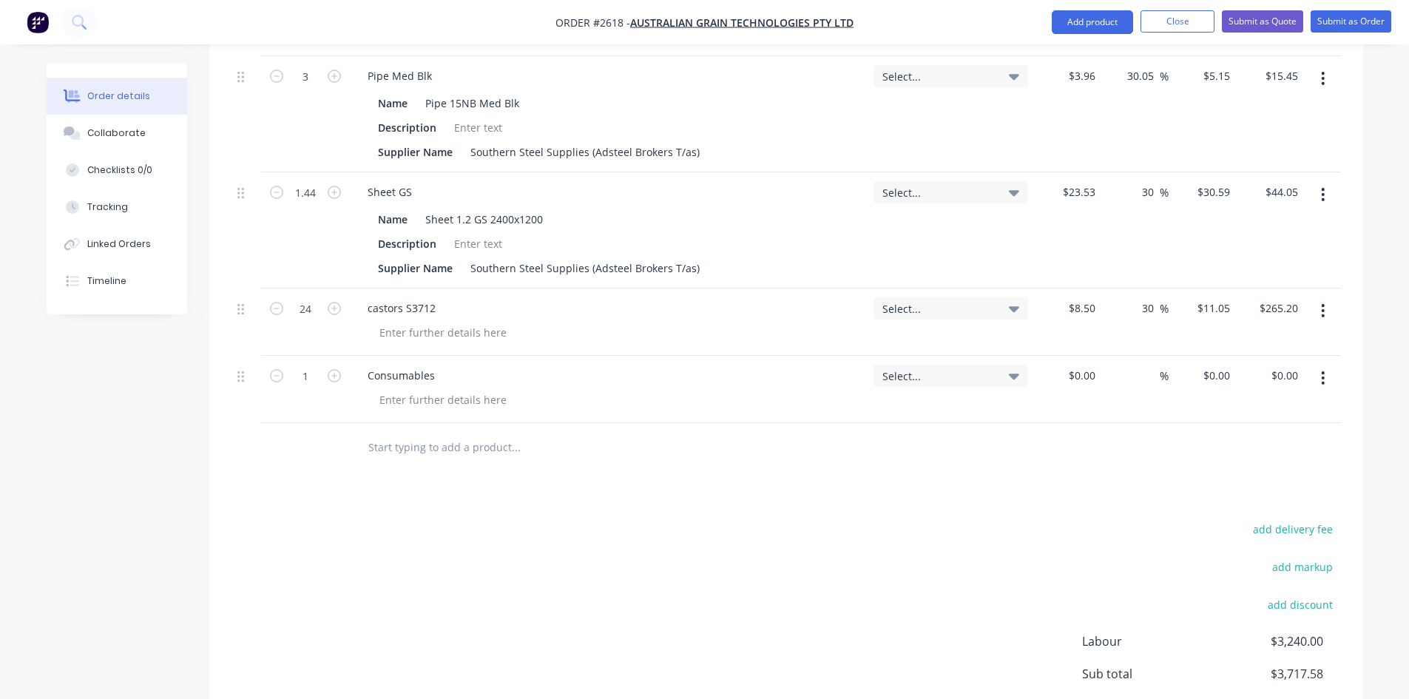
scroll to position [959, 0]
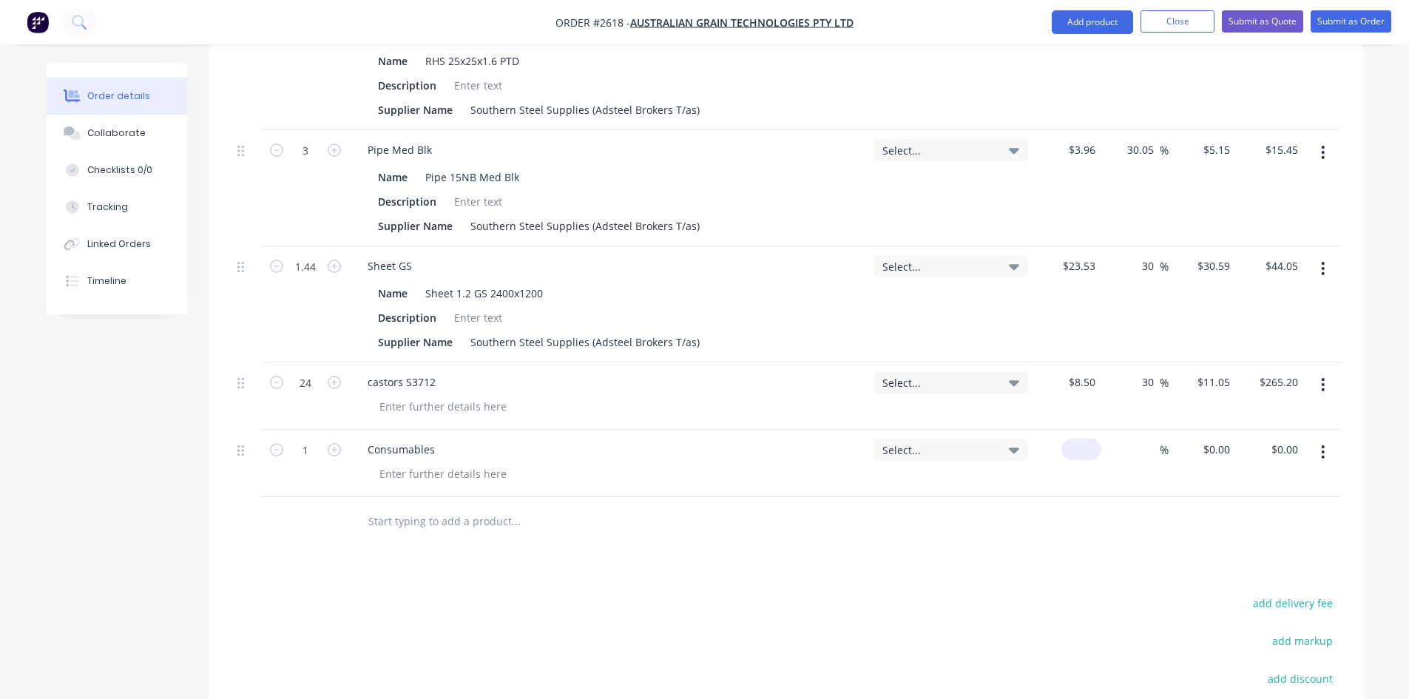
click at [1082, 439] on div "$0.00" at bounding box center [1081, 449] width 40 height 21
type input "$0.00"
click at [1206, 430] on div "0 $0.00" at bounding box center [1202, 463] width 67 height 67
type input "$100.00"
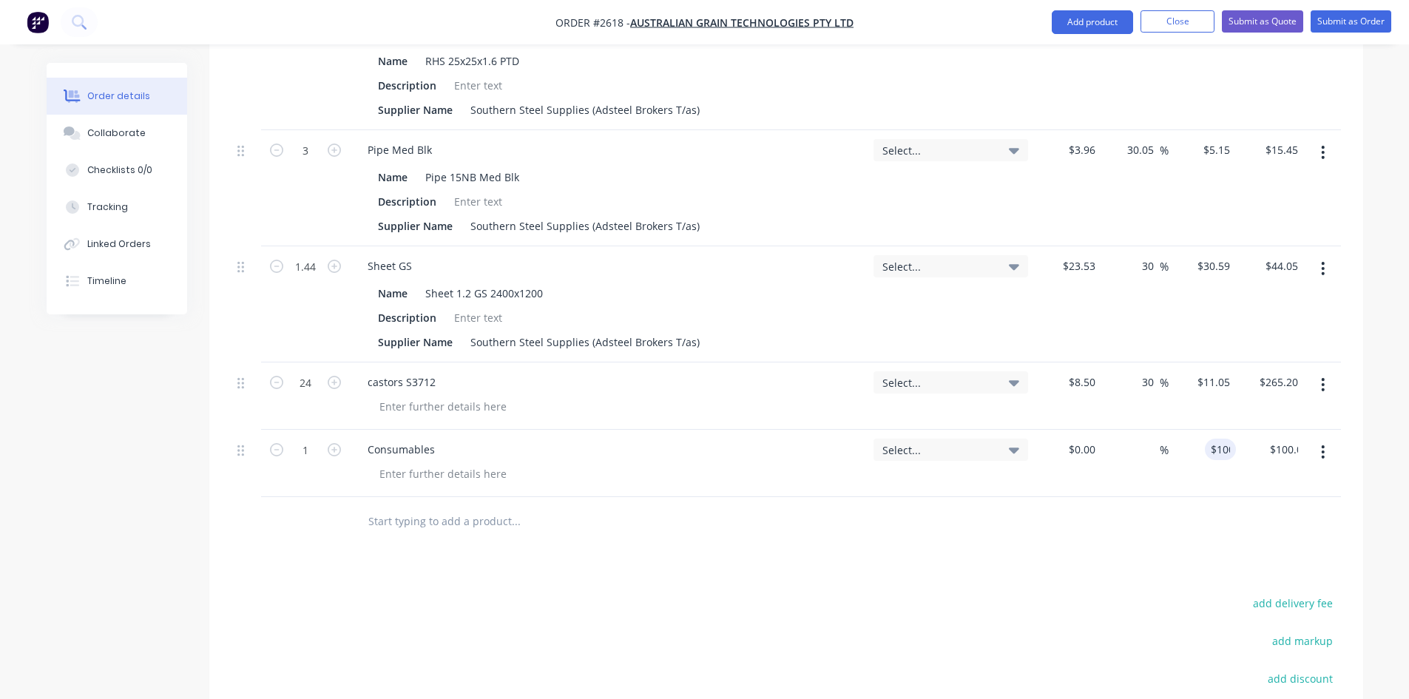
click at [872, 506] on div at bounding box center [616, 521] width 521 height 30
click at [431, 506] on input "text" at bounding box center [516, 521] width 296 height 30
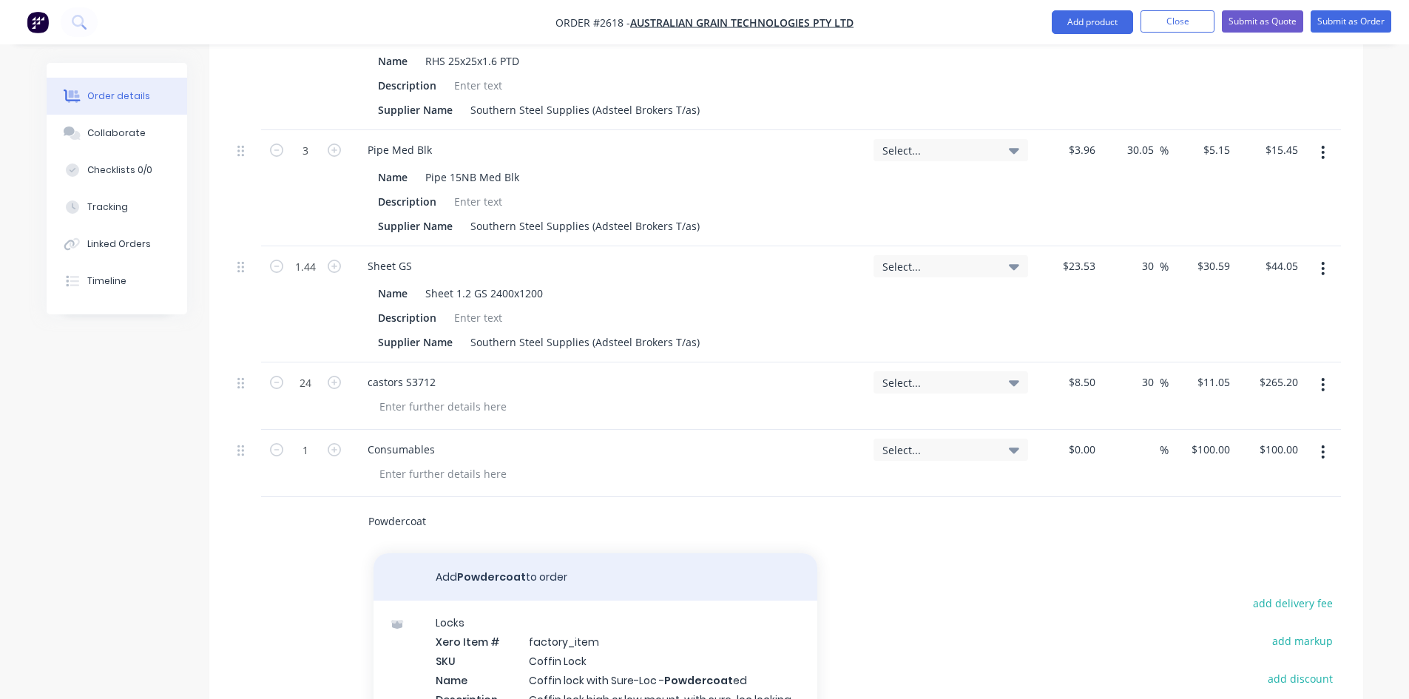
type input "Powdercoat"
click at [548, 553] on button "Add Powdercoat to order" at bounding box center [596, 576] width 444 height 47
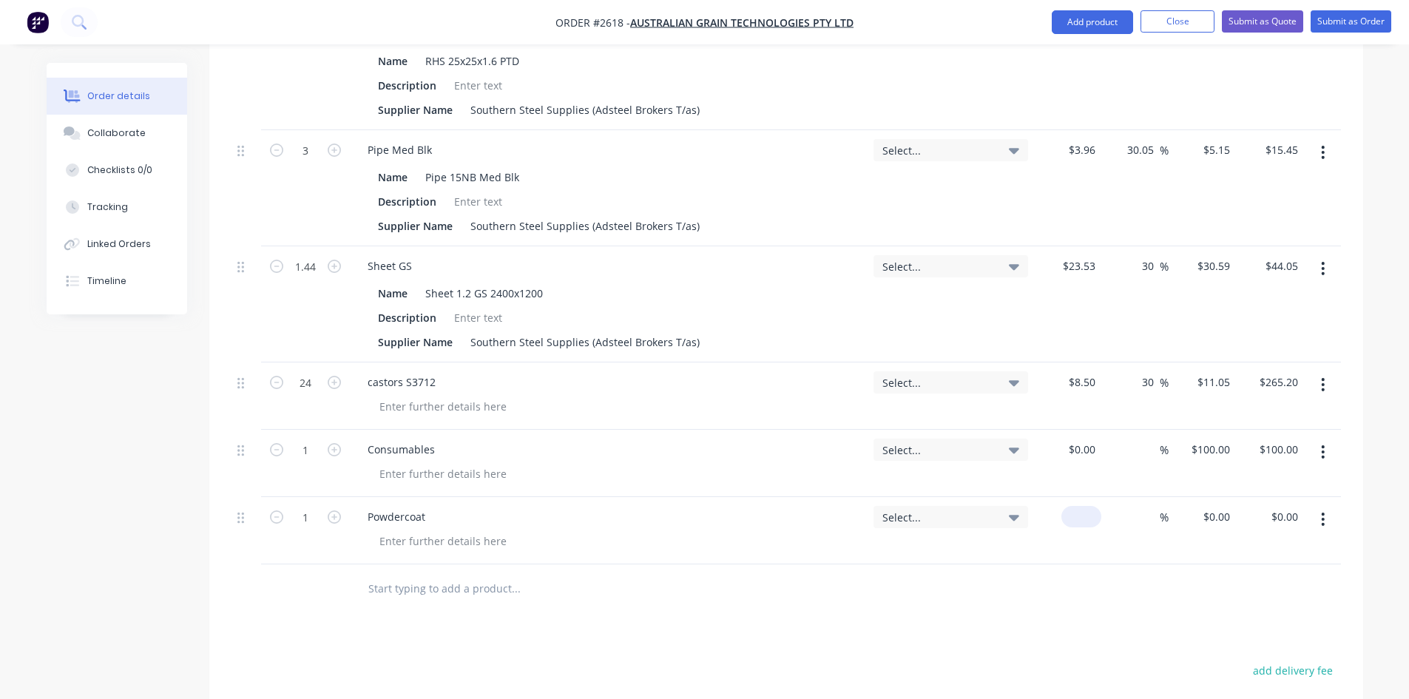
click at [1095, 506] on input at bounding box center [1084, 516] width 34 height 21
type input "$80.00"
click at [1156, 506] on input at bounding box center [1151, 516] width 17 height 21
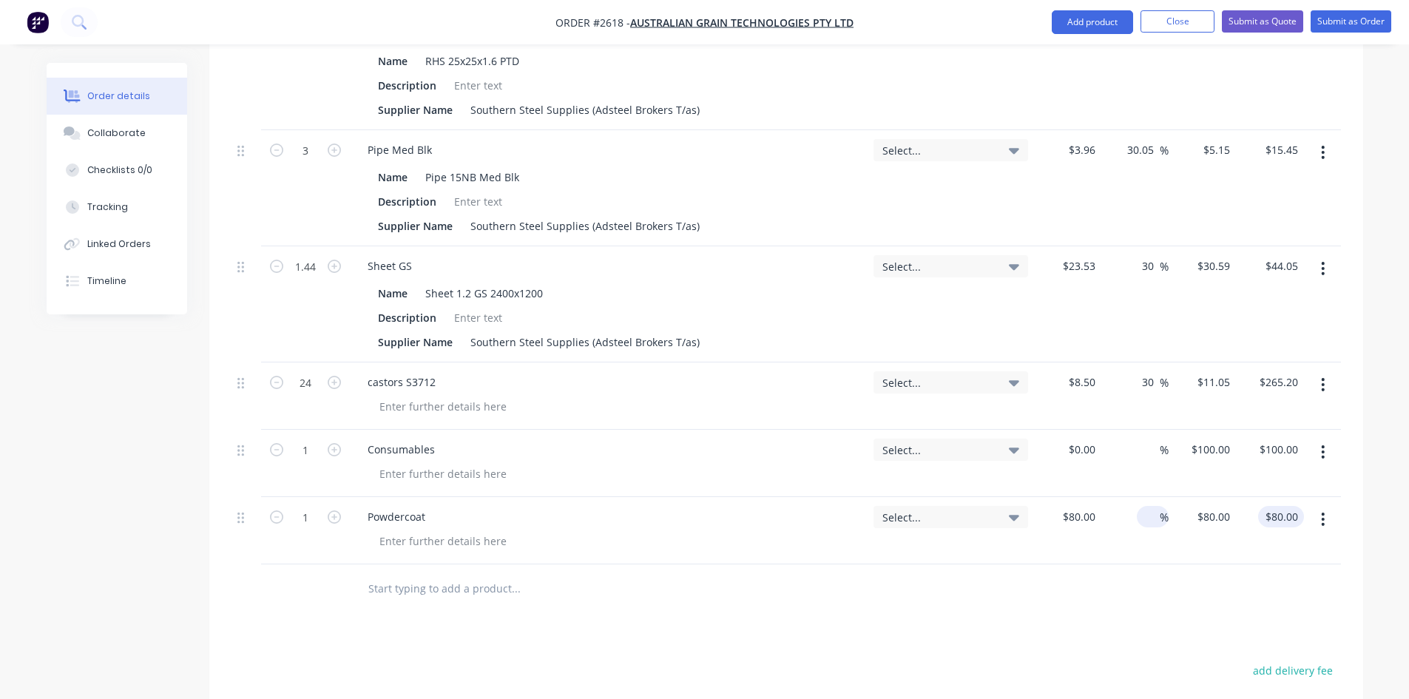
type input "6"
type input "30"
type input "$104.00"
click at [1178, 559] on div "Products Show / Hide columns Add product Qty Tracking Category Cost Markup Pric…" at bounding box center [786, 299] width 1154 height 1340
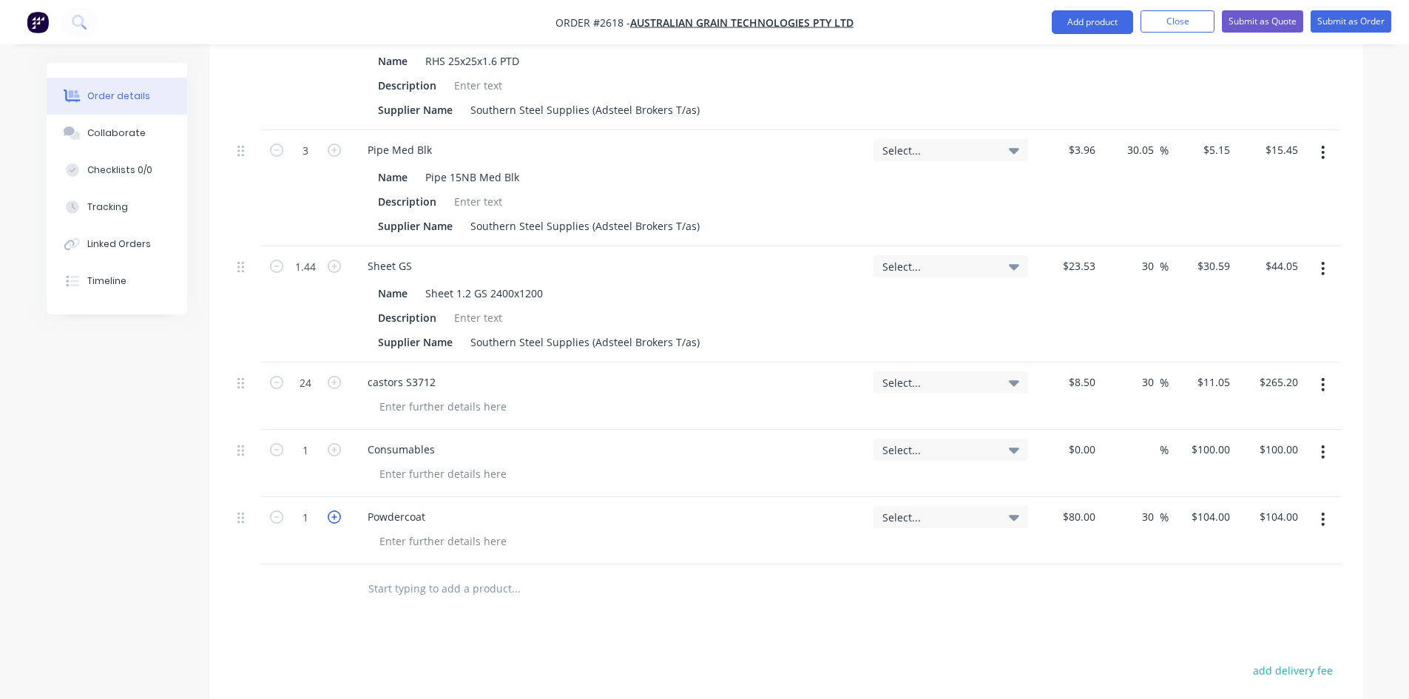
click at [334, 510] on icon "button" at bounding box center [334, 516] width 13 height 13
type input "2"
type input "$208.00"
click at [334, 510] on icon "button" at bounding box center [334, 516] width 13 height 13
type input "3"
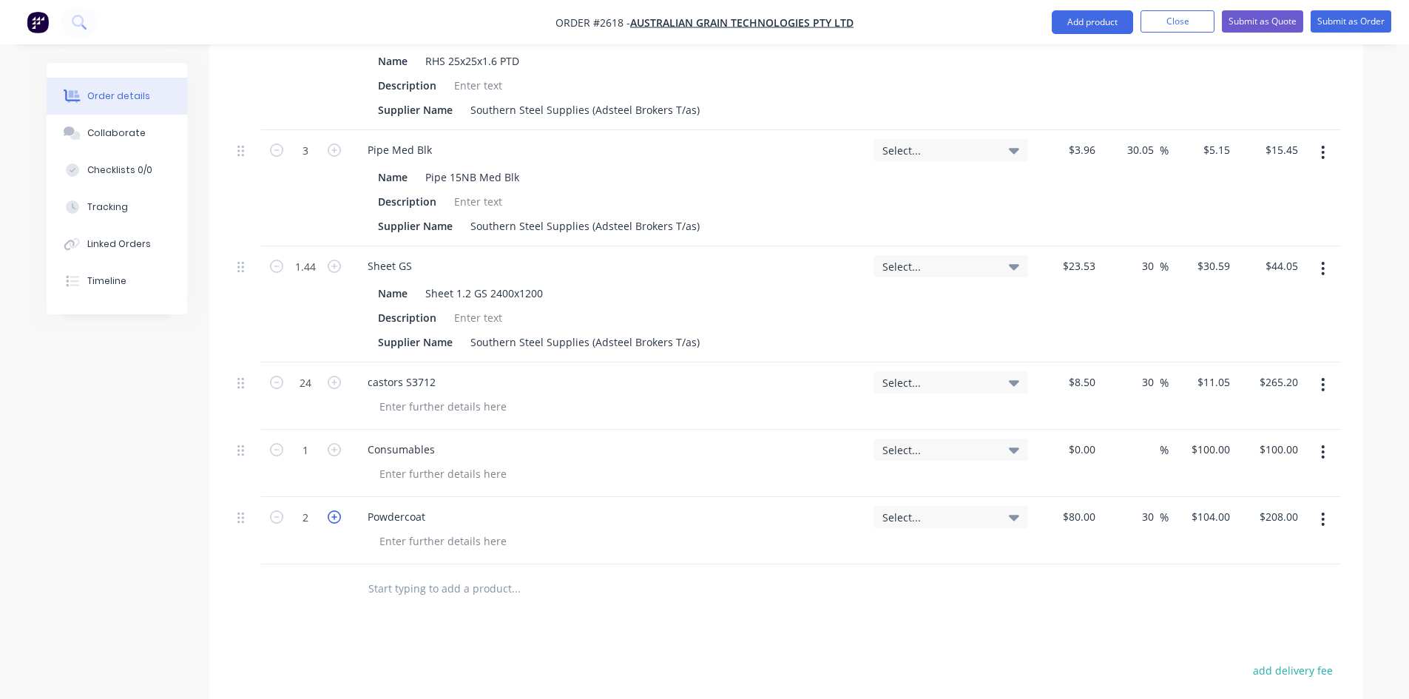
type input "$312.00"
click at [334, 510] on icon "button" at bounding box center [334, 516] width 13 height 13
type input "4"
type input "$416.00"
click at [334, 510] on icon "button" at bounding box center [334, 516] width 13 height 13
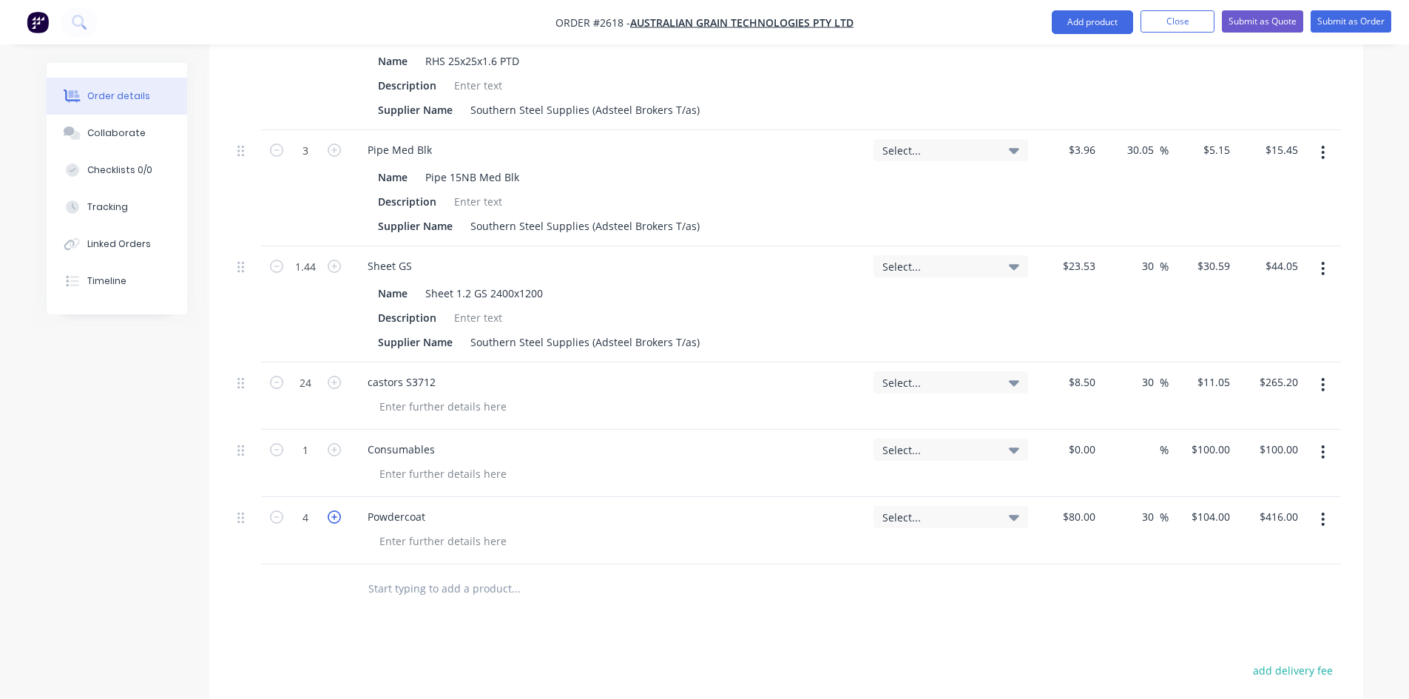
type input "5"
type input "$520.00"
click at [334, 510] on icon "button" at bounding box center [334, 516] width 13 height 13
type input "6"
type input "$624.00"
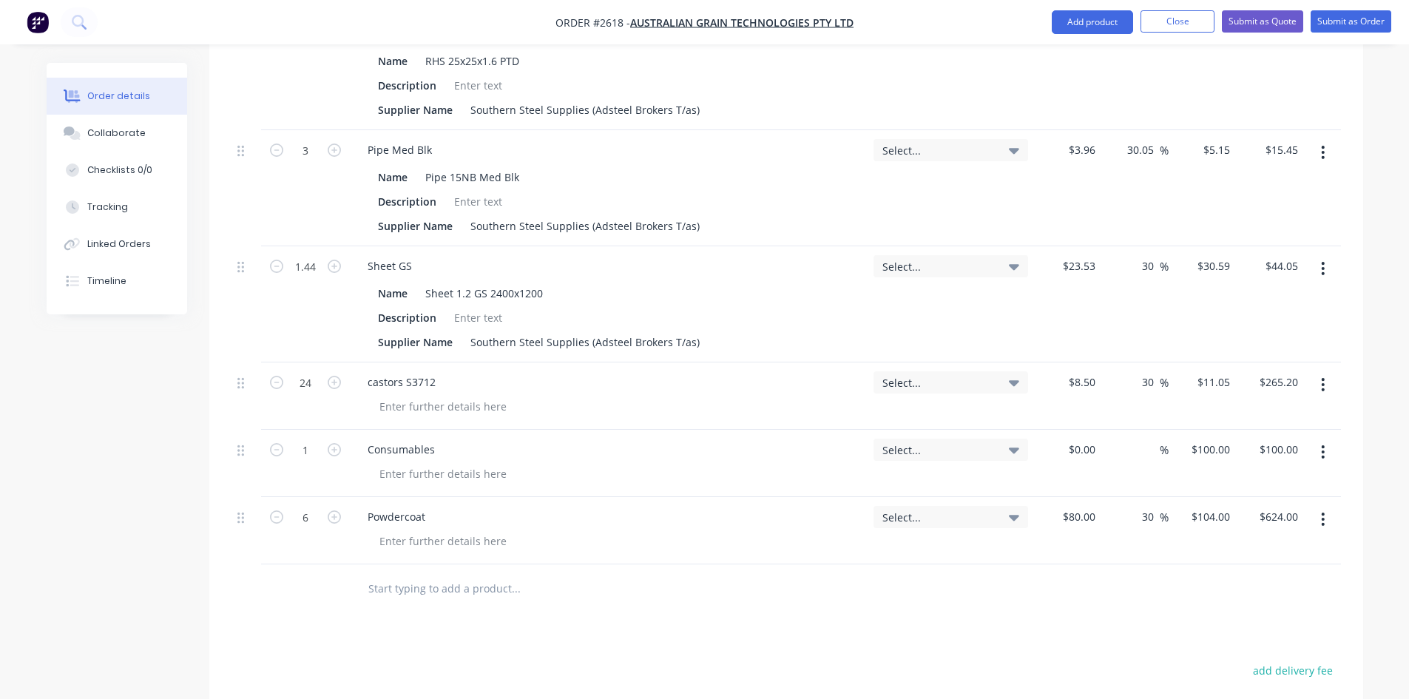
click at [746, 581] on div "Products Show / Hide columns Add product Qty Tracking Category Cost Markup Pric…" at bounding box center [786, 299] width 1154 height 1340
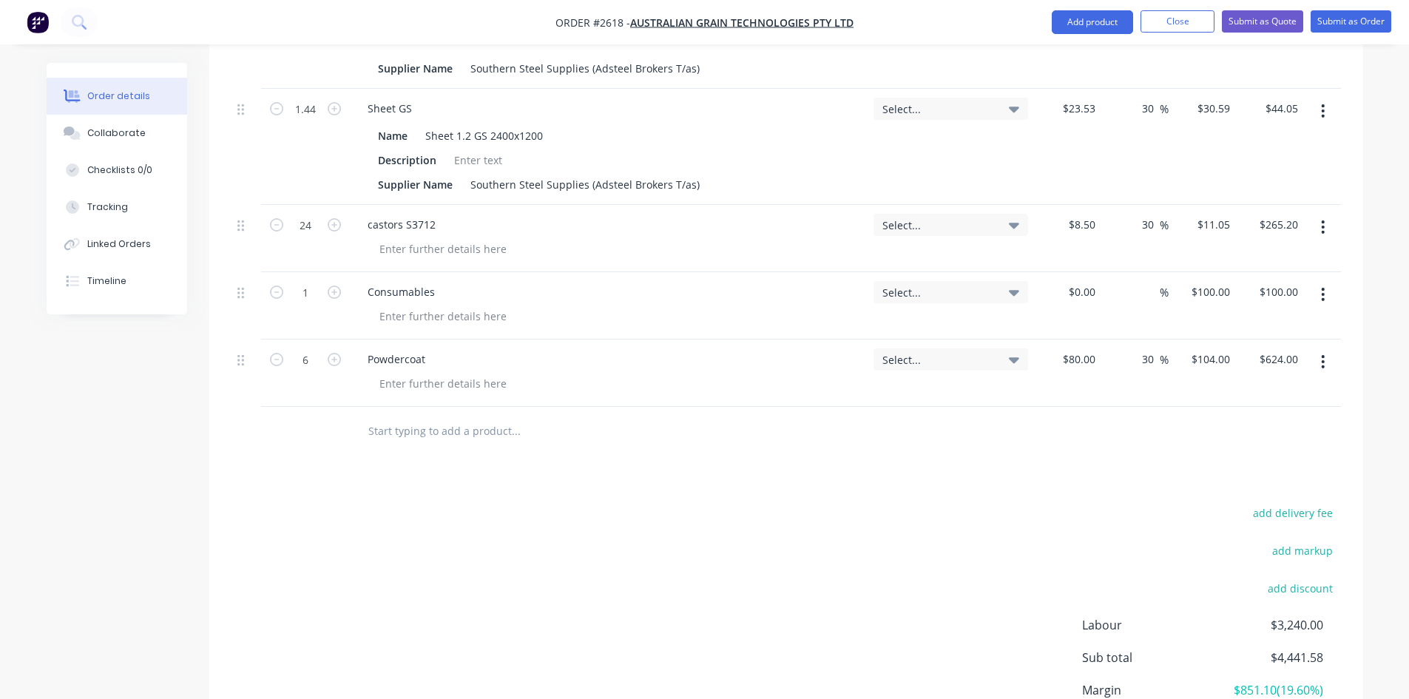
scroll to position [1026, 0]
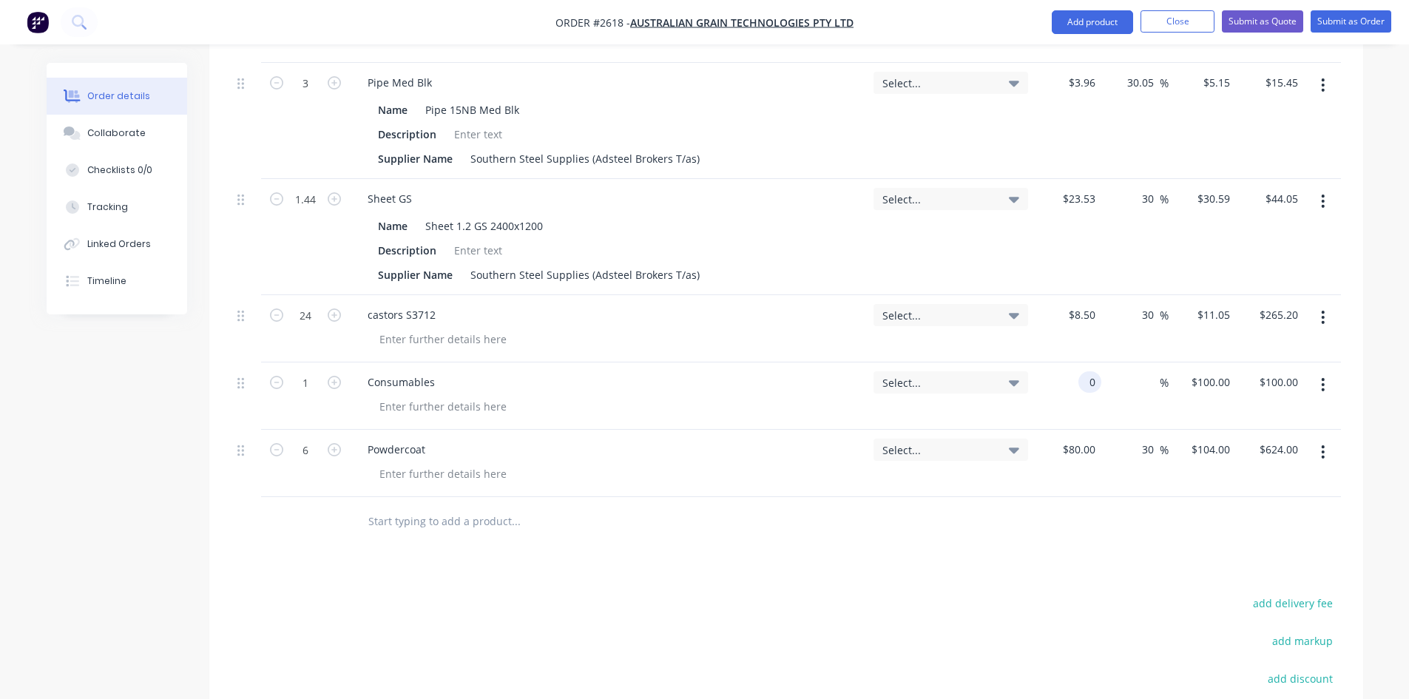
click at [1078, 362] on div "0 0" at bounding box center [1067, 395] width 67 height 67
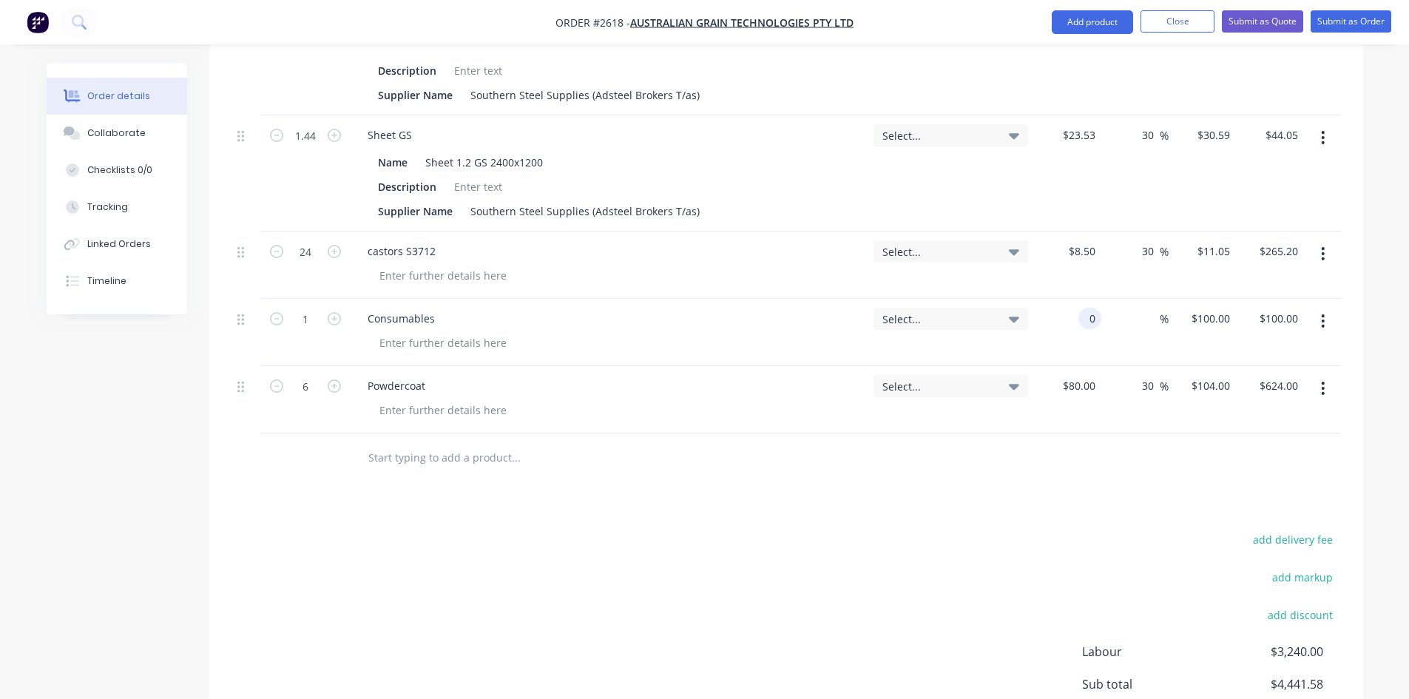
scroll to position [1174, 0]
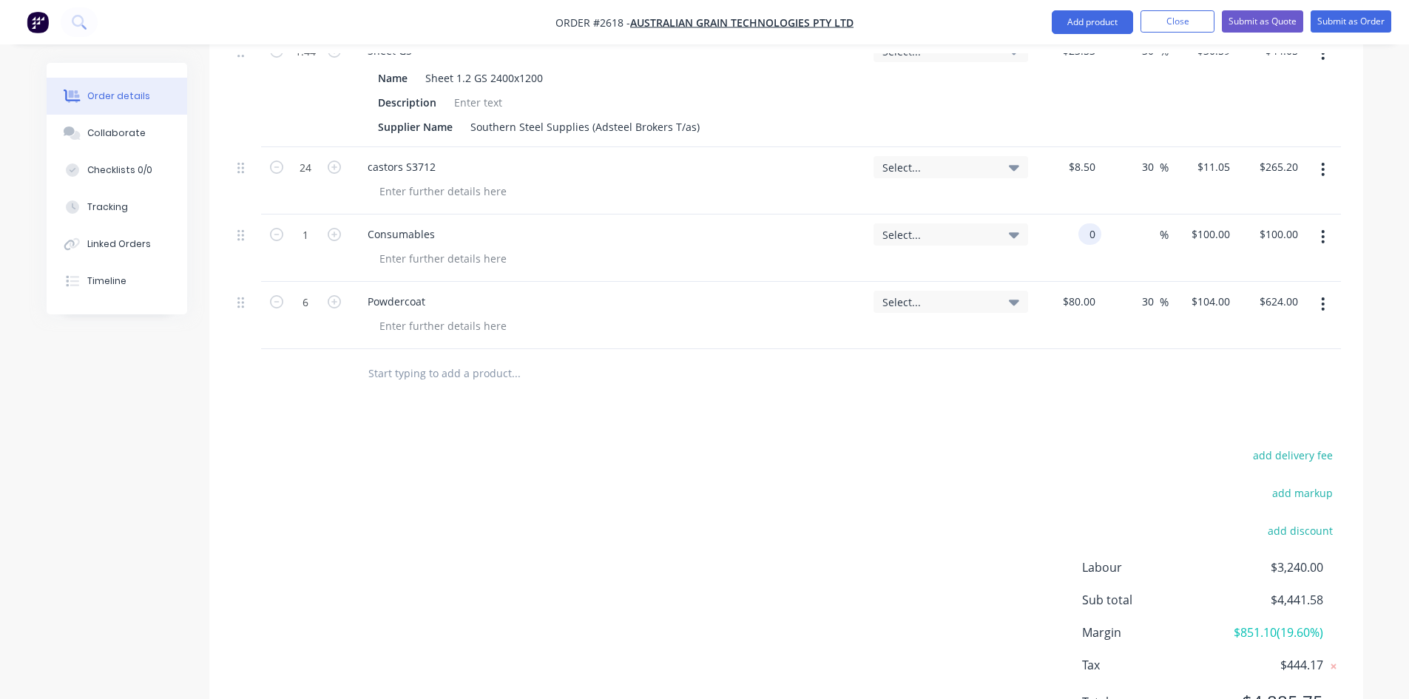
type input "$0.00"
click at [1198, 325] on div "Products Show / Hide columns Add product Qty Tracking Category Cost Markup Pric…" at bounding box center [786, 83] width 1154 height 1340
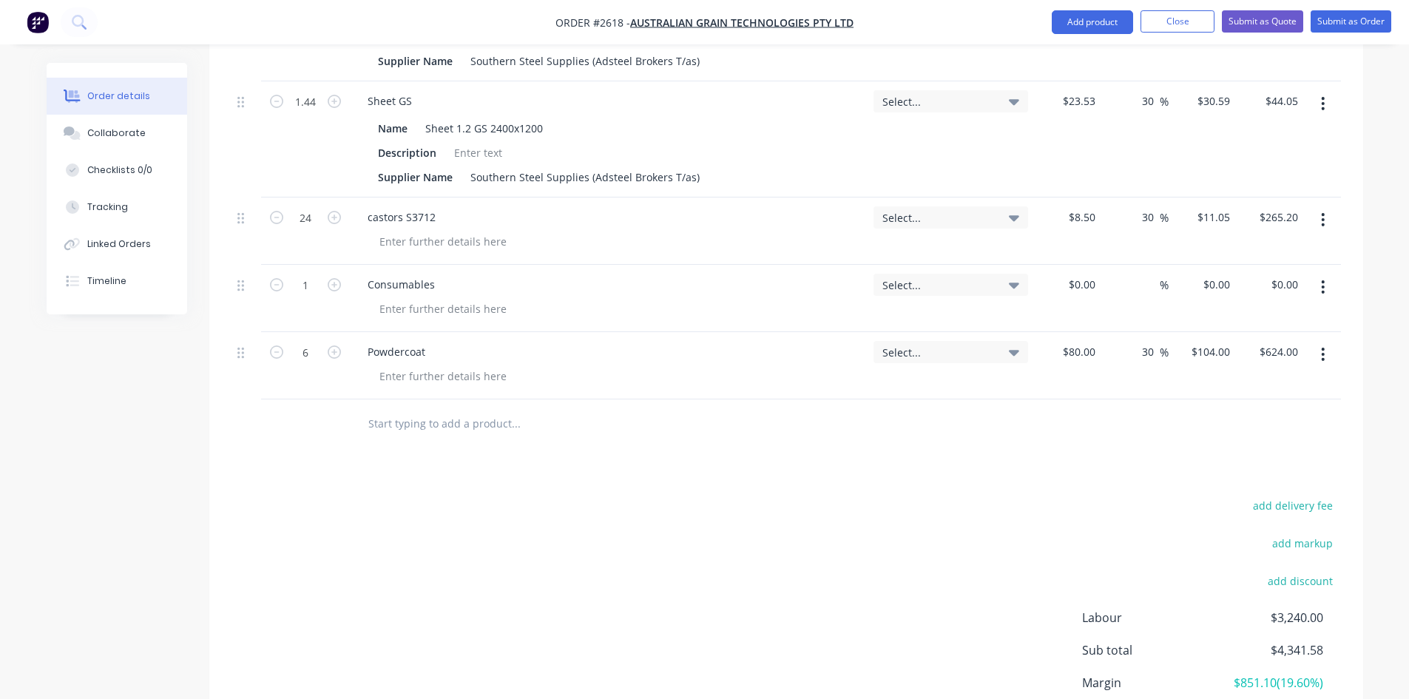
scroll to position [1100, 0]
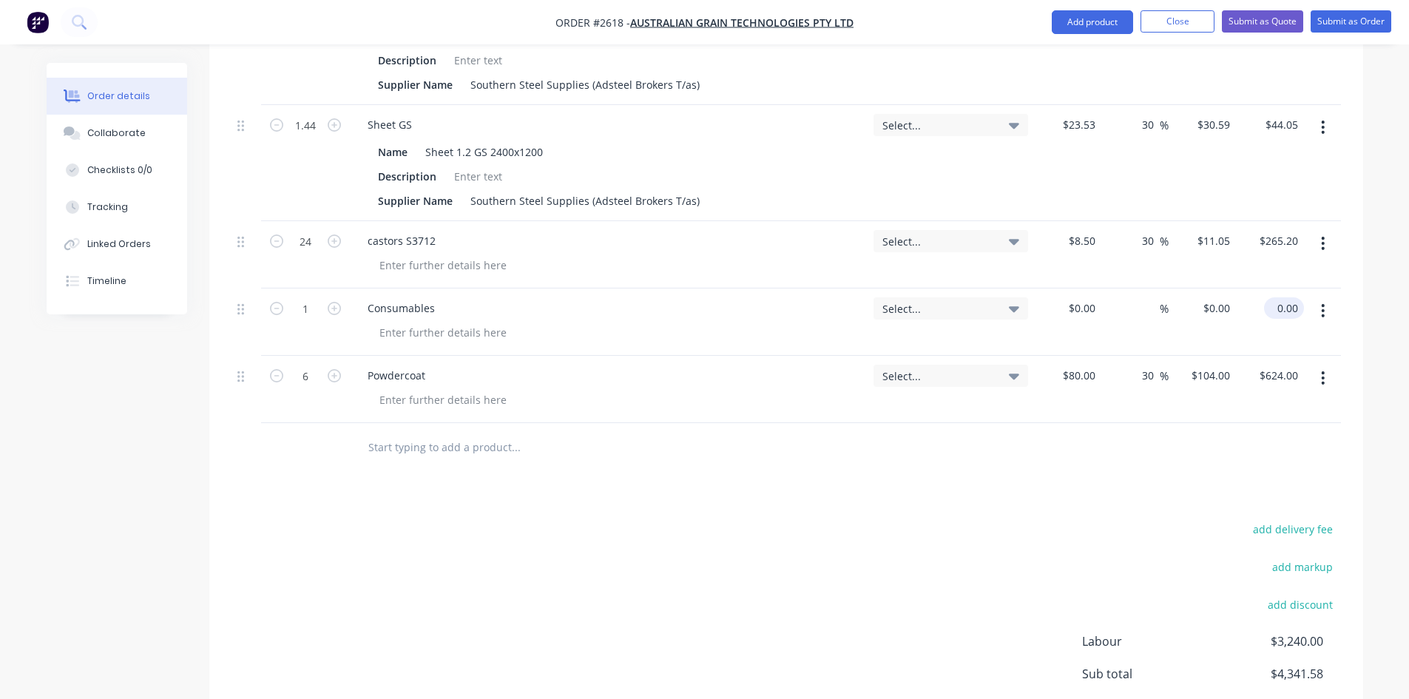
click at [1285, 297] on input "0.00" at bounding box center [1287, 307] width 34 height 21
type input "100"
type input "$100.00"
click at [1041, 422] on div "Products Show / Hide columns Add product Qty Tracking Category Cost Markup Pric…" at bounding box center [786, 157] width 1154 height 1340
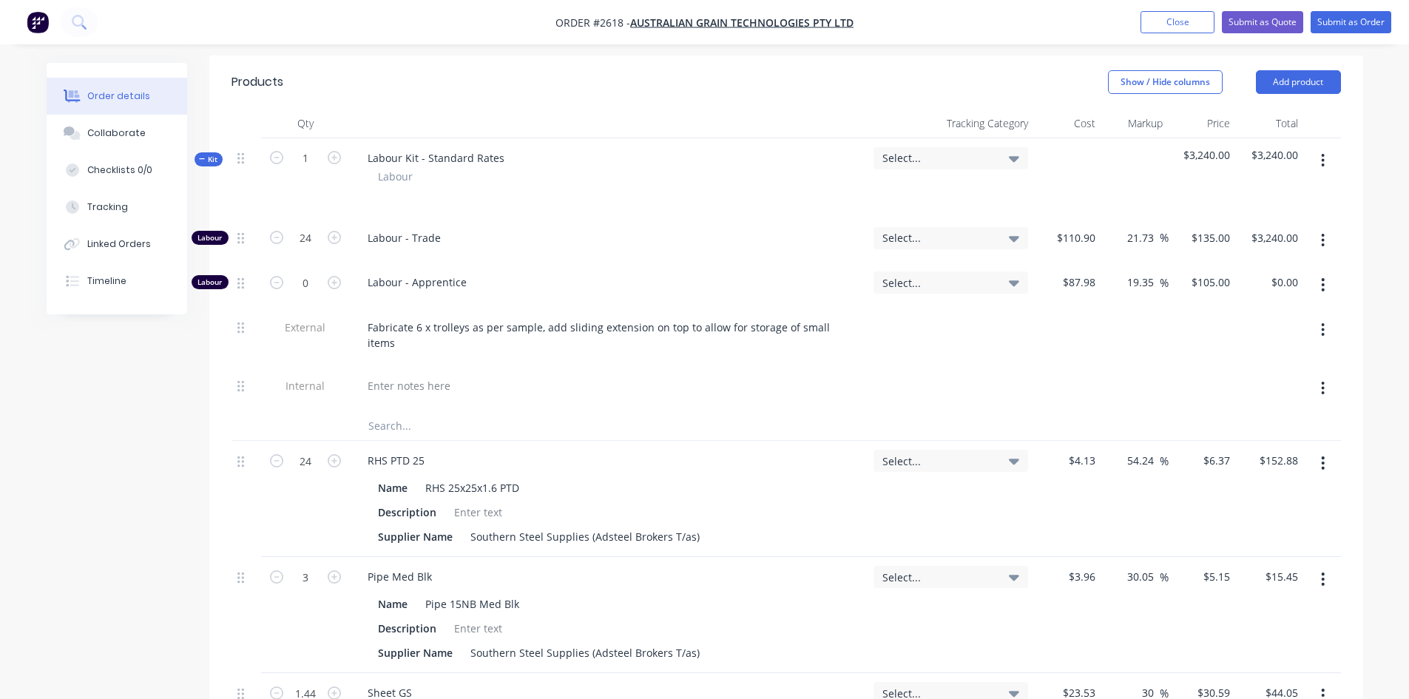
scroll to position [508, 0]
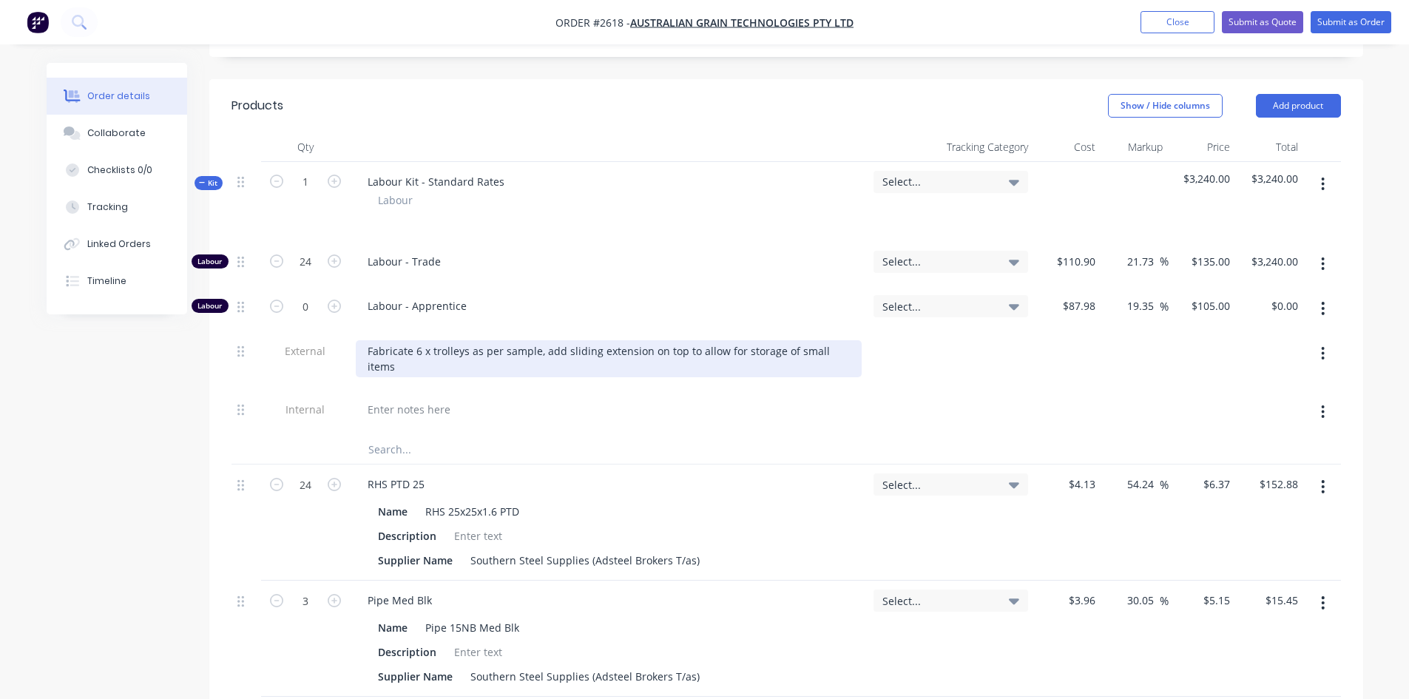
click at [843, 340] on div "Fabricate 6 x trolleys as per sample, add sliding extension on top to allow for…" at bounding box center [609, 358] width 506 height 37
drag, startPoint x: 465, startPoint y: 290, endPoint x: 545, endPoint y: 284, distance: 80.1
click at [465, 340] on div "Fabricate 6 x trolleys as per sample, add sliding extension on top to allow for…" at bounding box center [609, 358] width 506 height 37
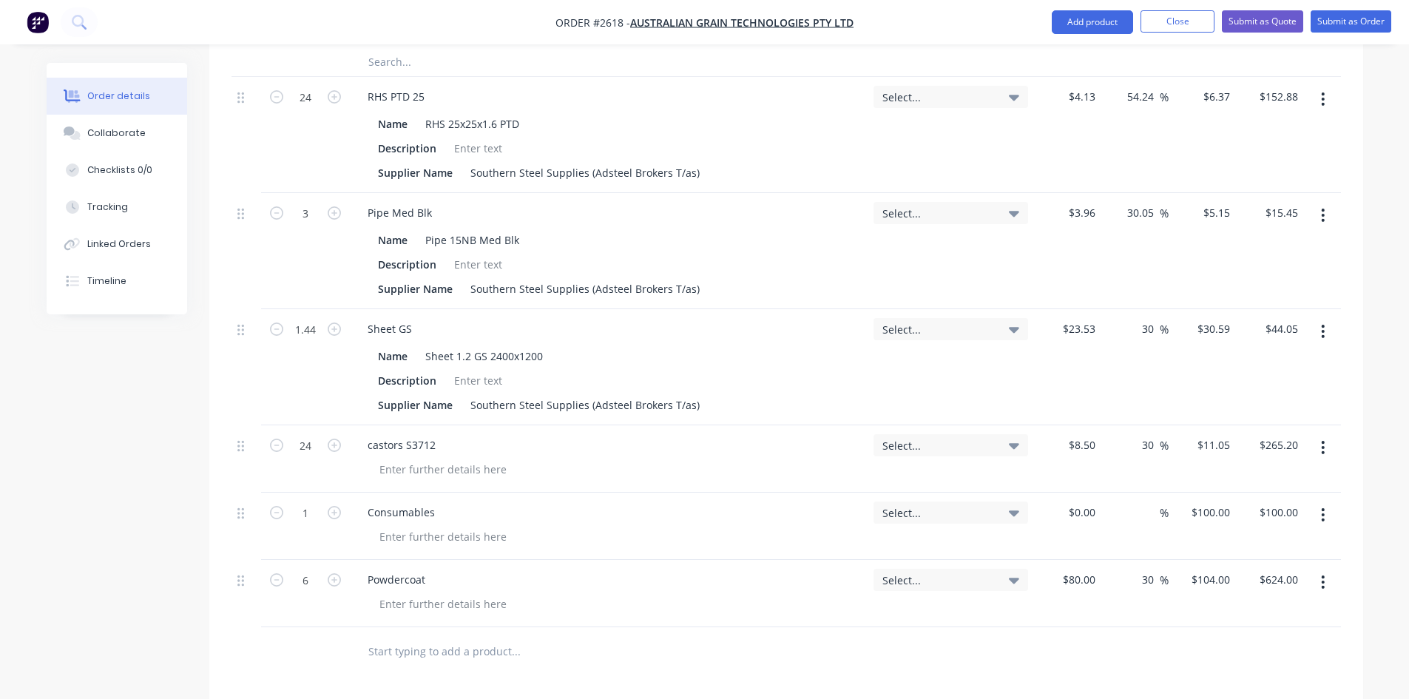
scroll to position [817, 0]
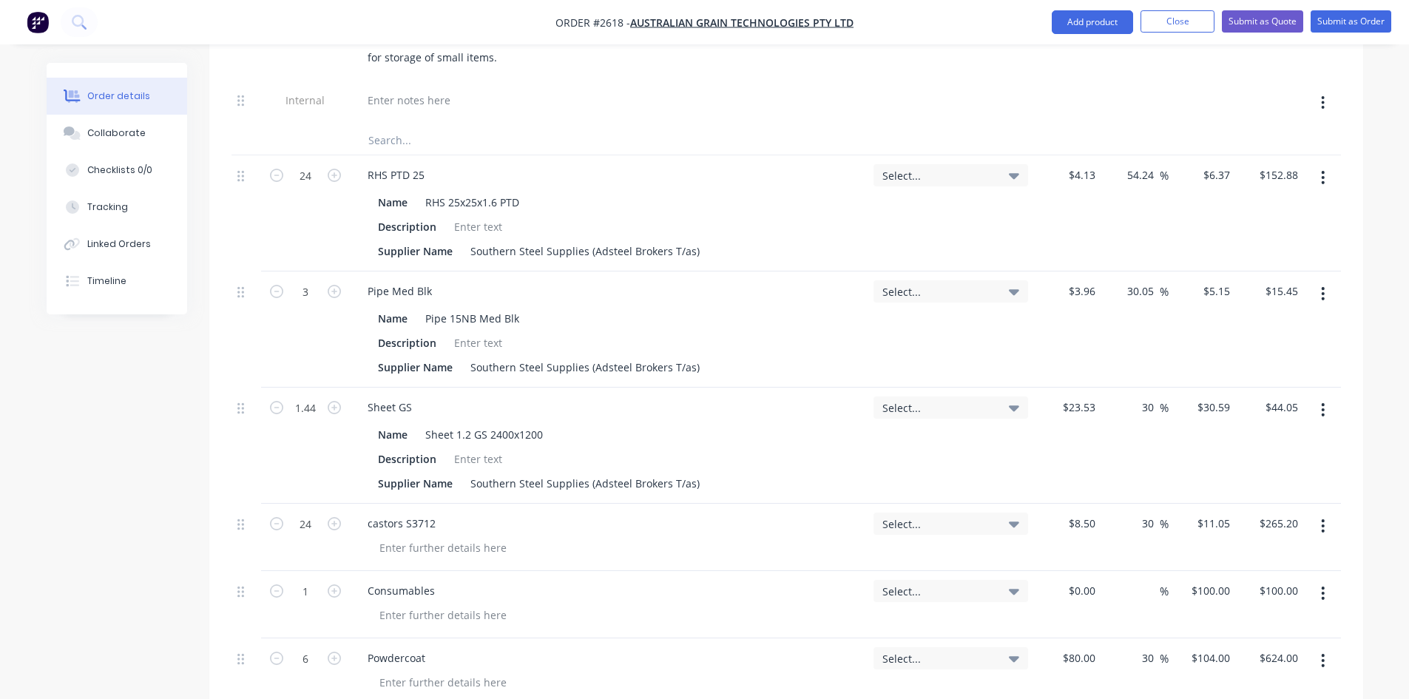
click at [428, 396] on div "Sheet GS" at bounding box center [609, 406] width 506 height 21
click at [379, 396] on div "Sheet GS" at bounding box center [390, 406] width 68 height 21
drag, startPoint x: 410, startPoint y: 346, endPoint x: 396, endPoint y: 345, distance: 14.1
click at [396, 396] on div "Sheet GS" at bounding box center [390, 406] width 68 height 21
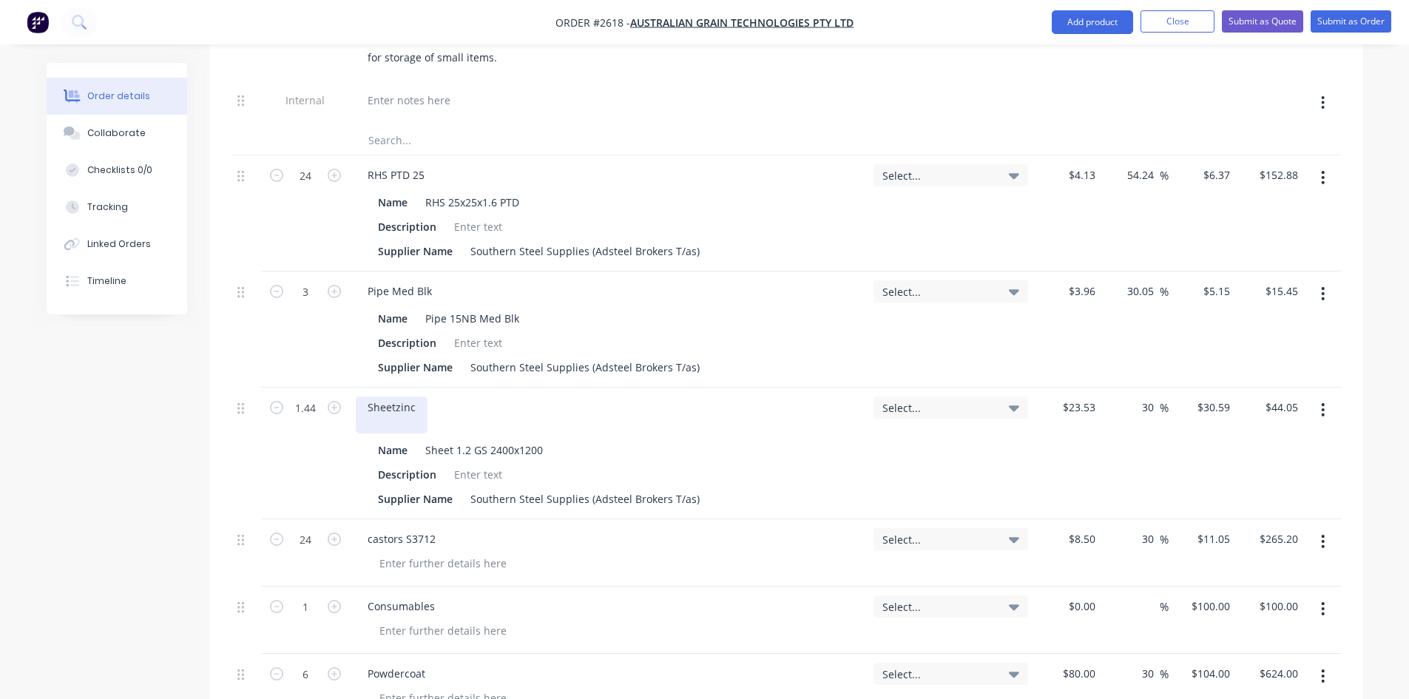
click at [421, 396] on div "Sheetzinc" at bounding box center [392, 414] width 72 height 37
click at [410, 396] on div "Sheetzinc" at bounding box center [392, 414] width 72 height 37
click at [390, 396] on div "Sheetzinc" at bounding box center [392, 414] width 72 height 37
click at [395, 396] on div "Sheetzinc" at bounding box center [392, 414] width 72 height 37
click at [644, 436] on div "Name Sheet 1.2 GS 2400x1200 Description Supplier Name Southern Steel Supplies (…" at bounding box center [609, 472] width 506 height 73
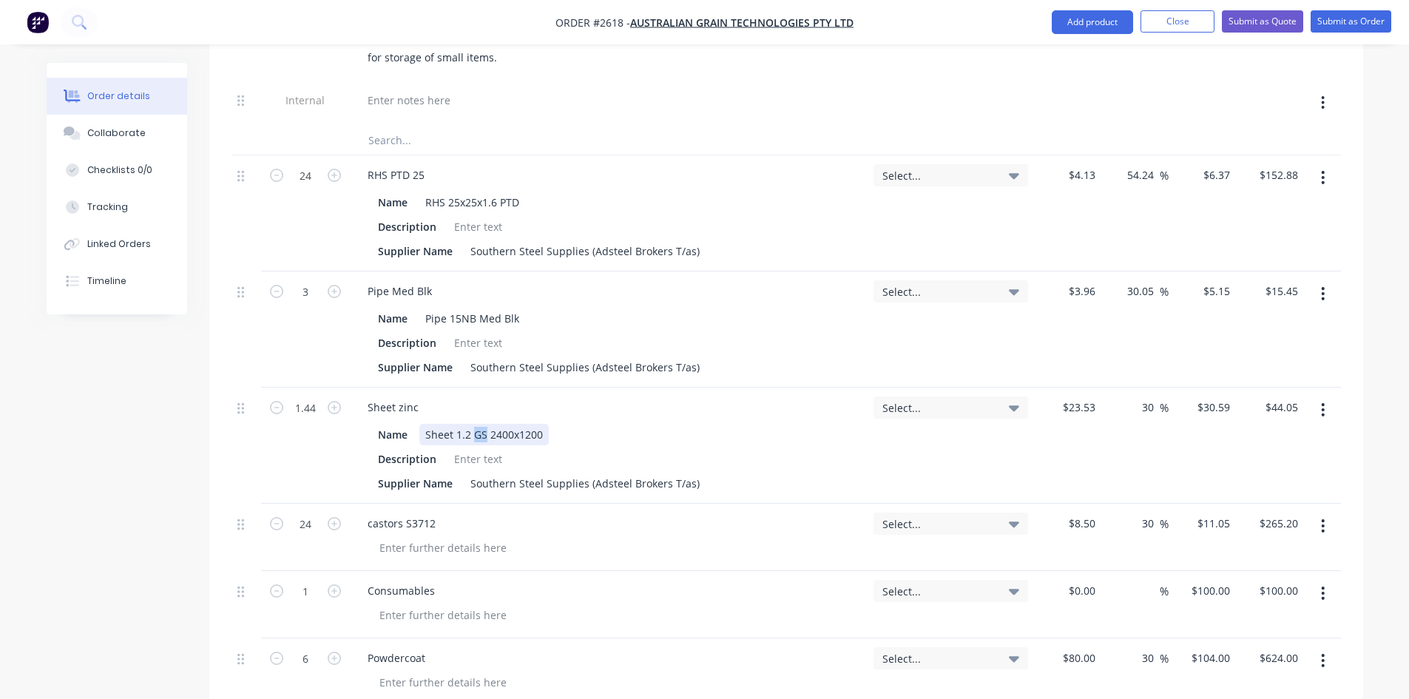
drag, startPoint x: 484, startPoint y: 371, endPoint x: 476, endPoint y: 373, distance: 8.4
click at [476, 424] on div "Sheet 1.2 GS 2400x1200" at bounding box center [483, 434] width 129 height 21
click at [775, 513] on div "castors S3712" at bounding box center [609, 523] width 506 height 21
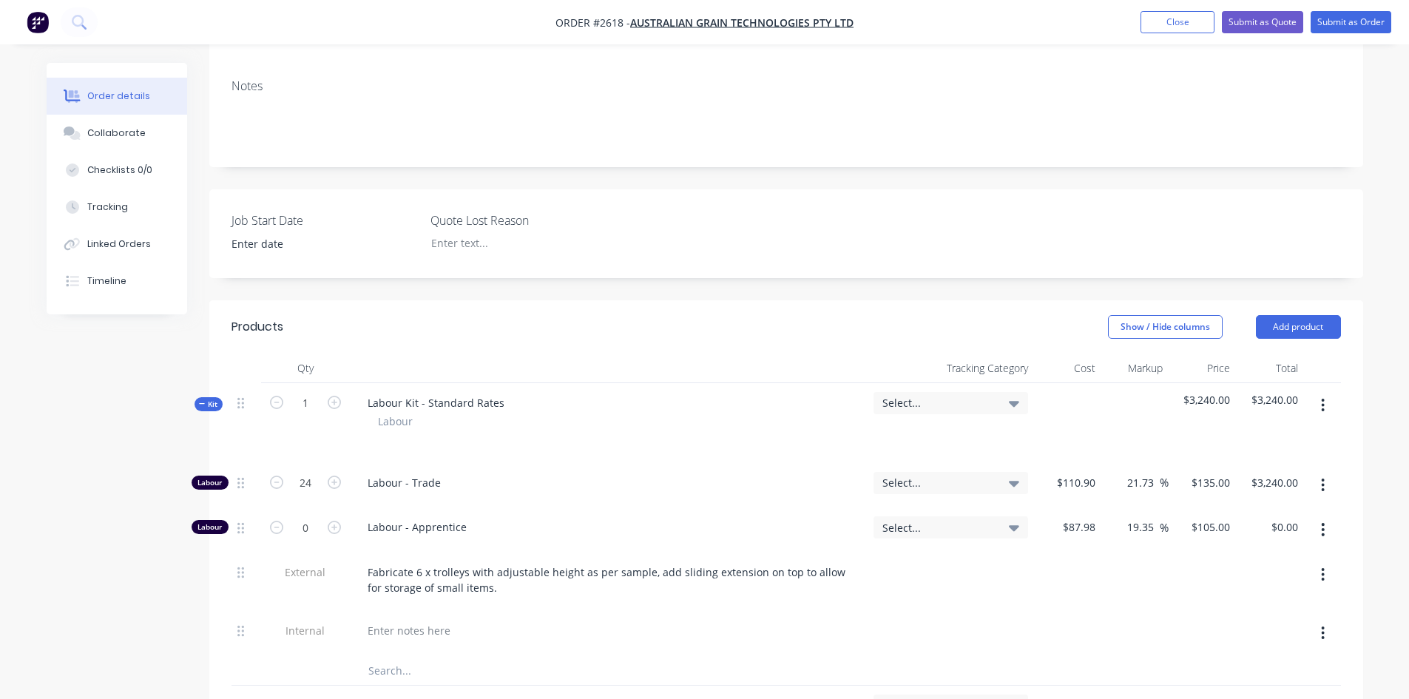
scroll to position [152, 0]
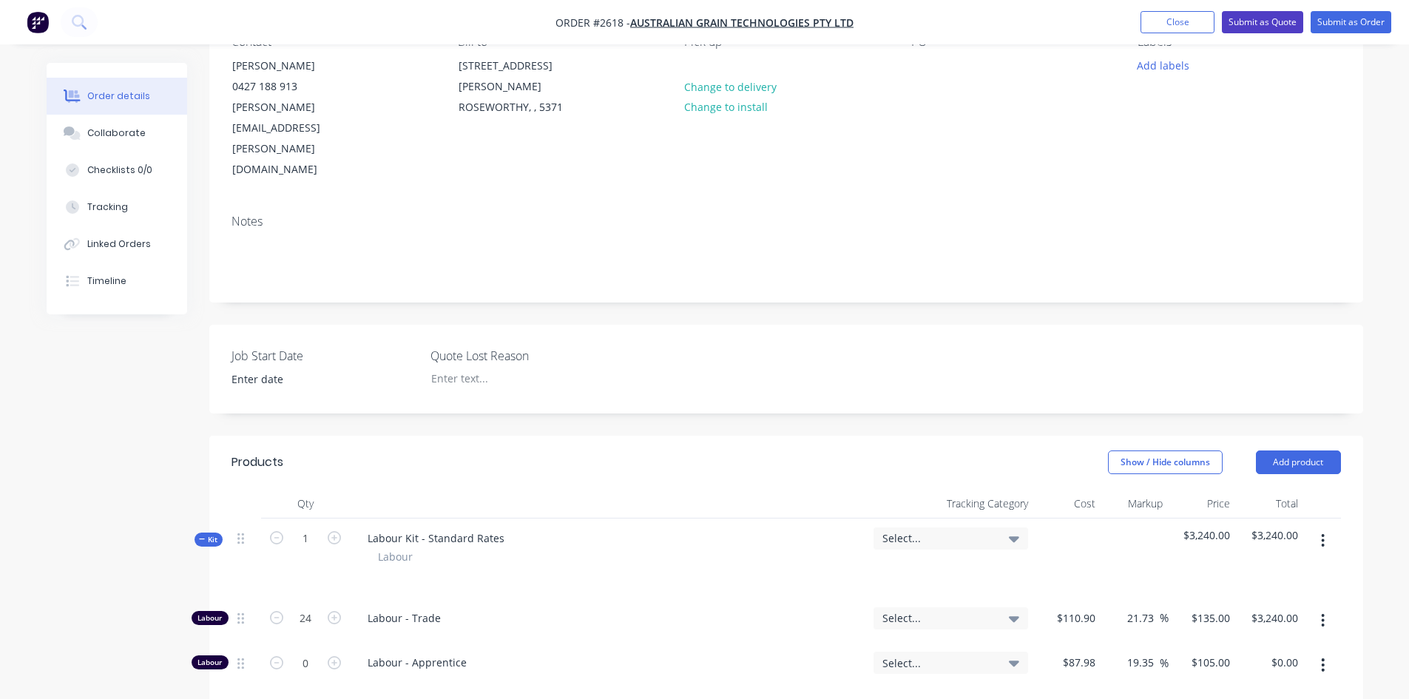
click at [1265, 23] on button "Submit as Quote" at bounding box center [1262, 22] width 81 height 22
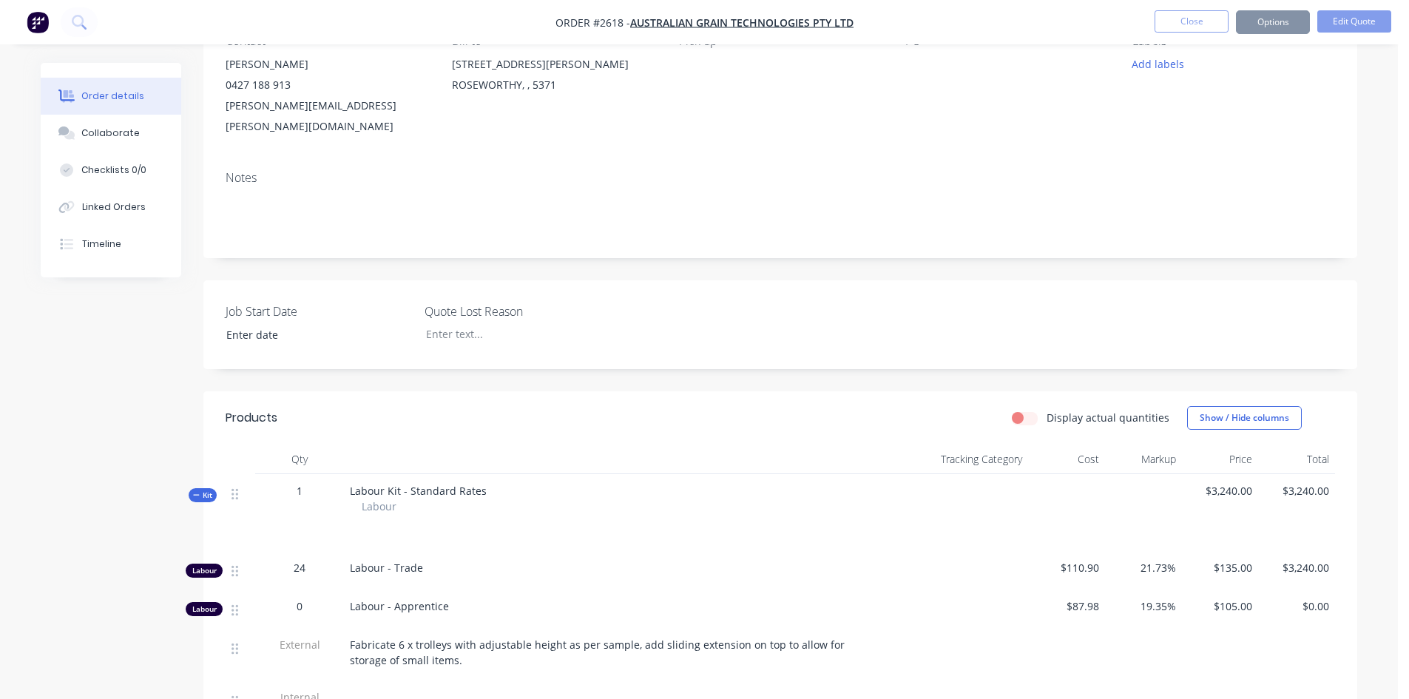
scroll to position [0, 0]
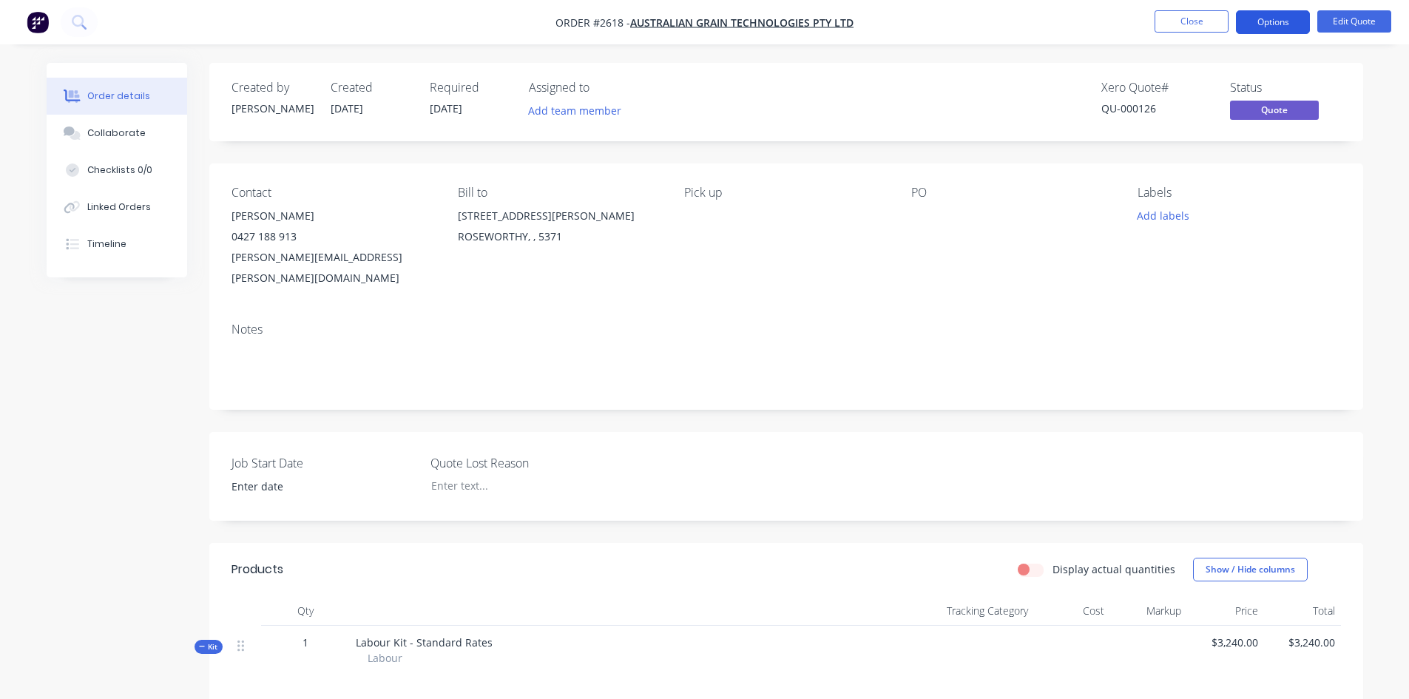
click at [1291, 17] on button "Options" at bounding box center [1273, 22] width 74 height 24
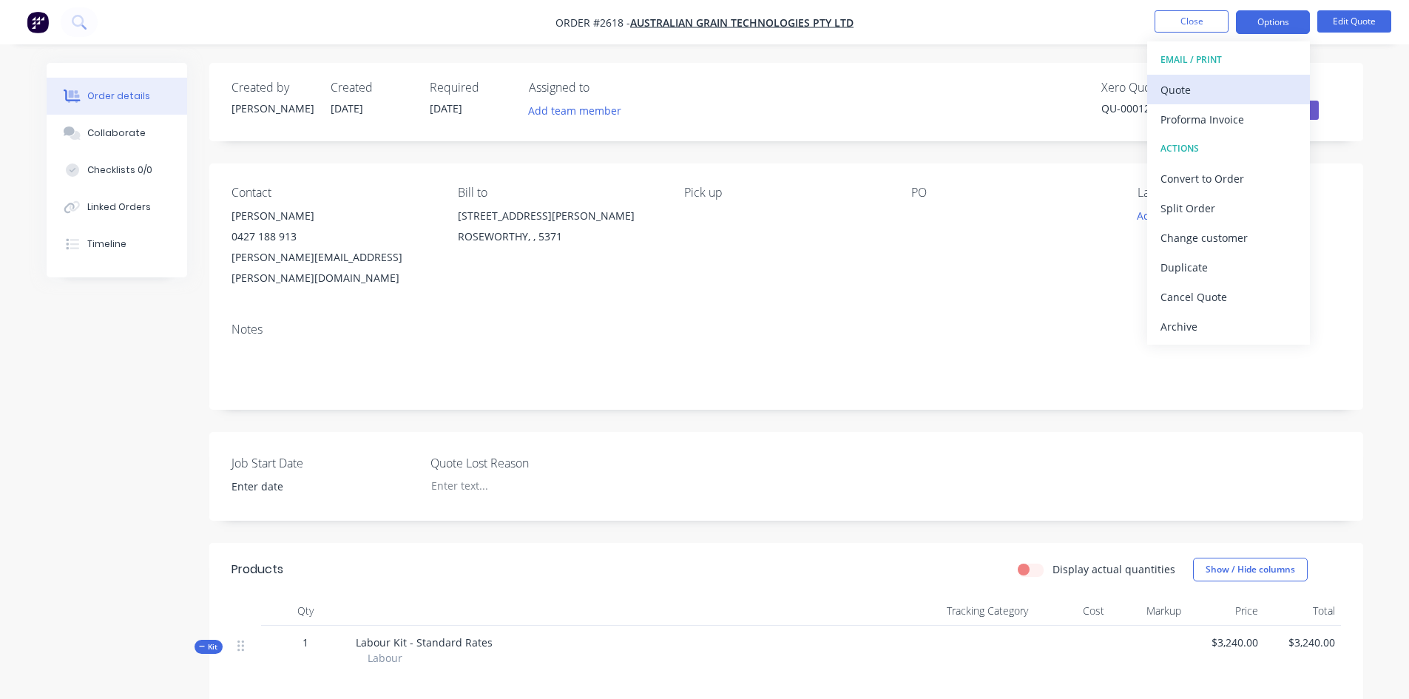
click at [1181, 86] on div "Quote" at bounding box center [1229, 89] width 136 height 21
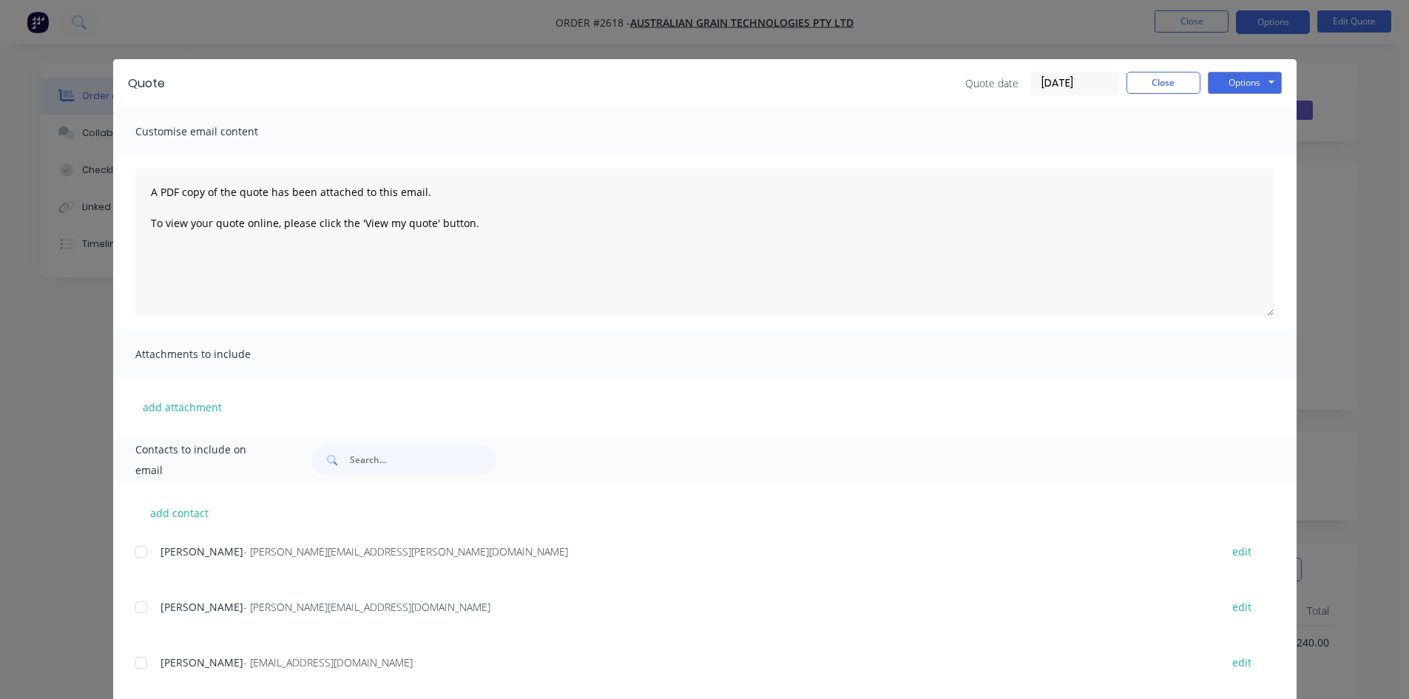
click at [139, 550] on div at bounding box center [141, 552] width 30 height 30
click at [1243, 87] on button "Options" at bounding box center [1245, 83] width 74 height 22
click at [1243, 159] on button "Email" at bounding box center [1255, 158] width 95 height 24
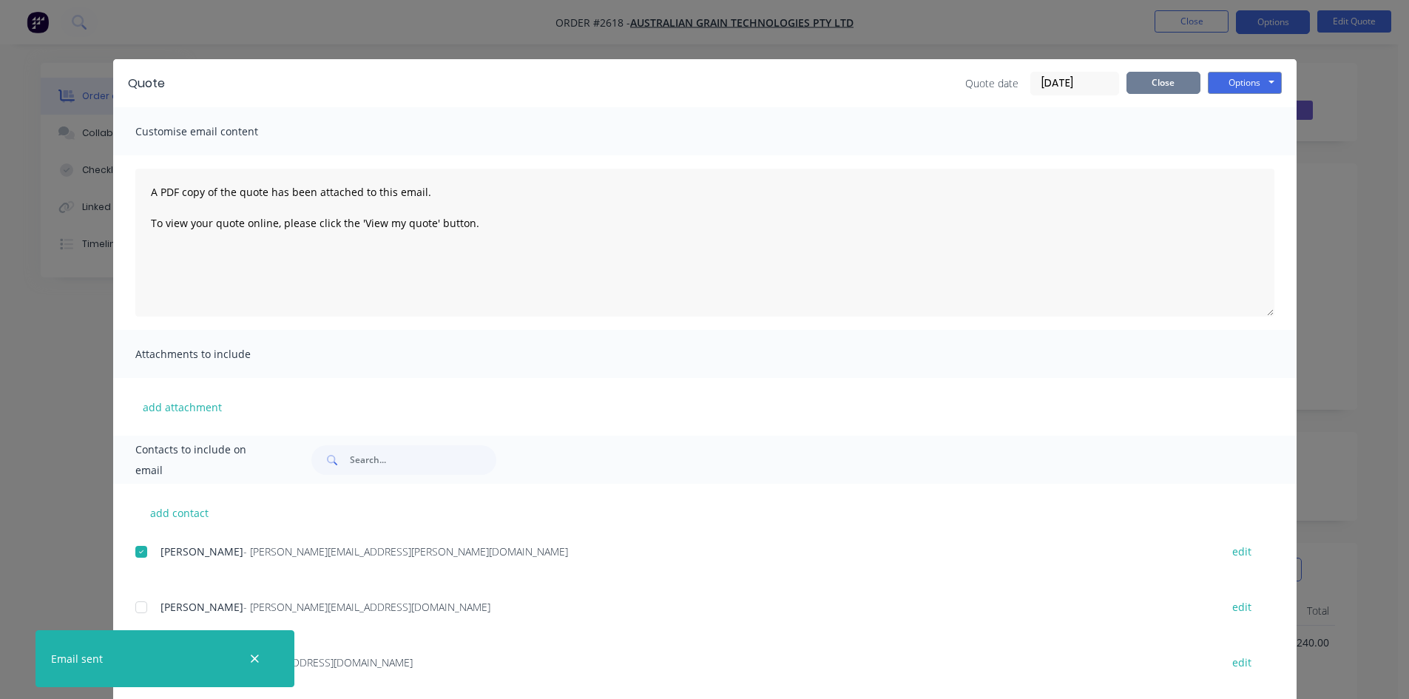
click at [1178, 80] on button "Close" at bounding box center [1164, 83] width 74 height 22
